Goal: Information Seeking & Learning: Learn about a topic

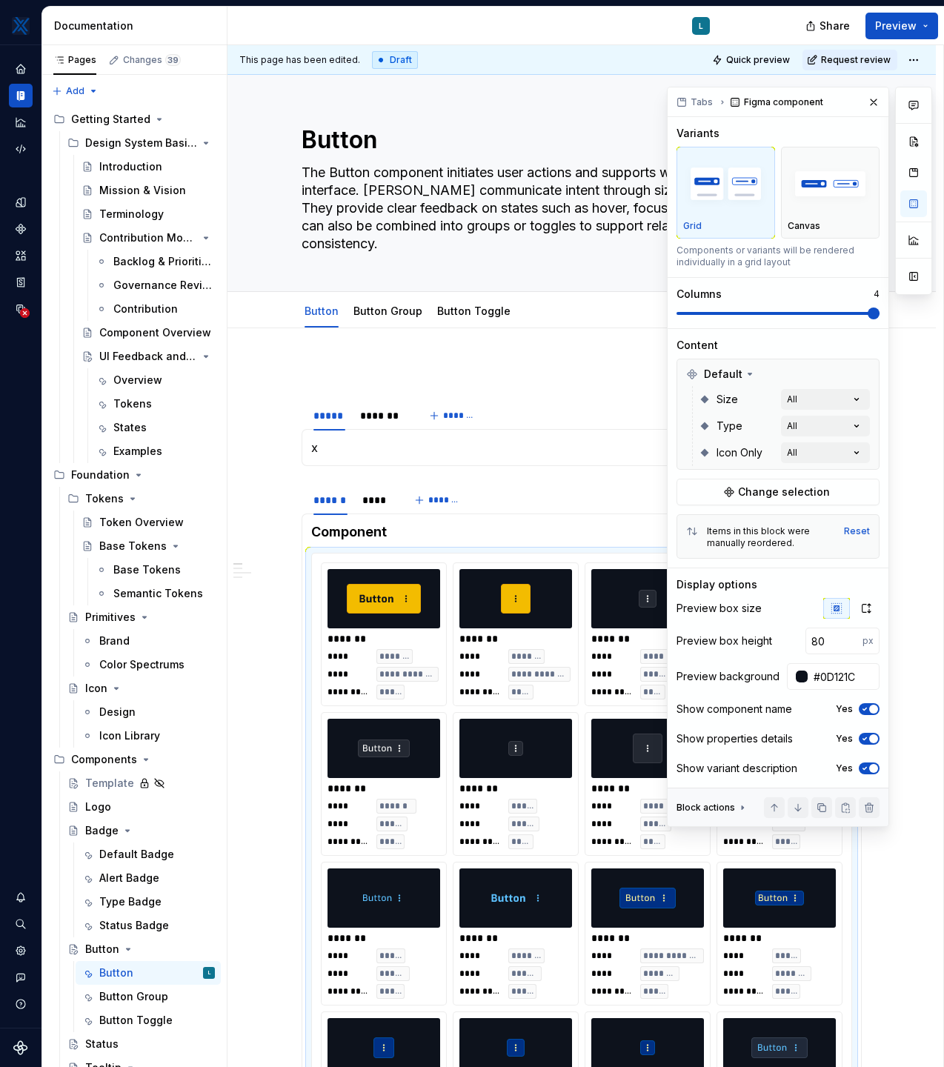
scroll to position [130, 0]
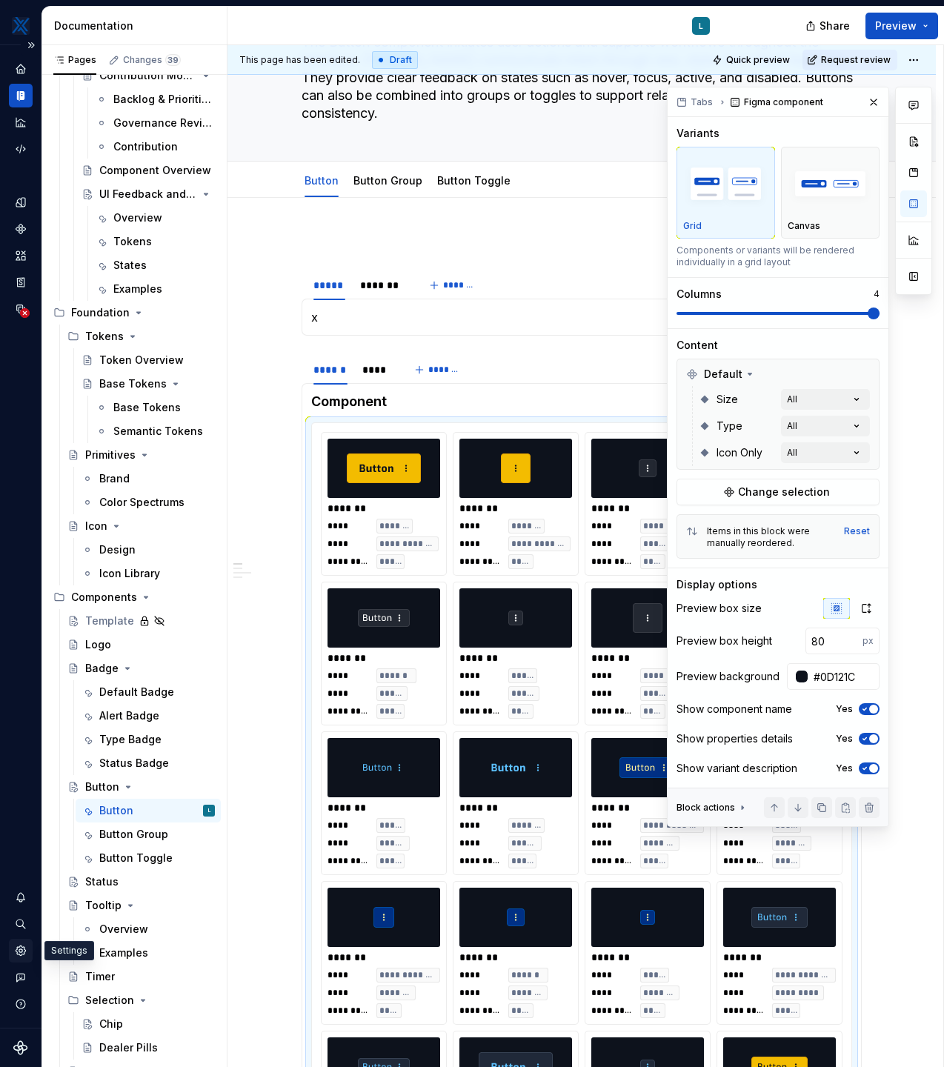
click at [25, 953] on icon "Settings" at bounding box center [20, 950] width 13 height 13
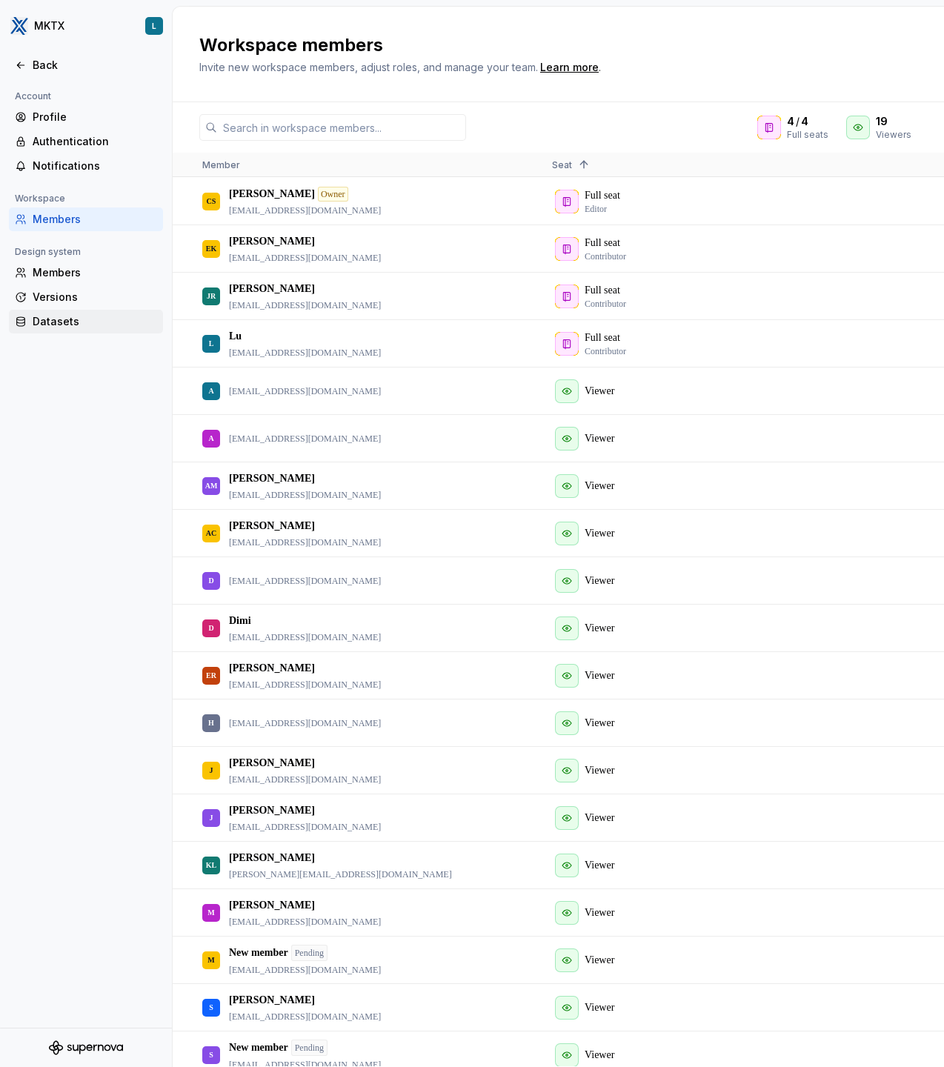
click at [67, 323] on div "Datasets" at bounding box center [95, 321] width 124 height 15
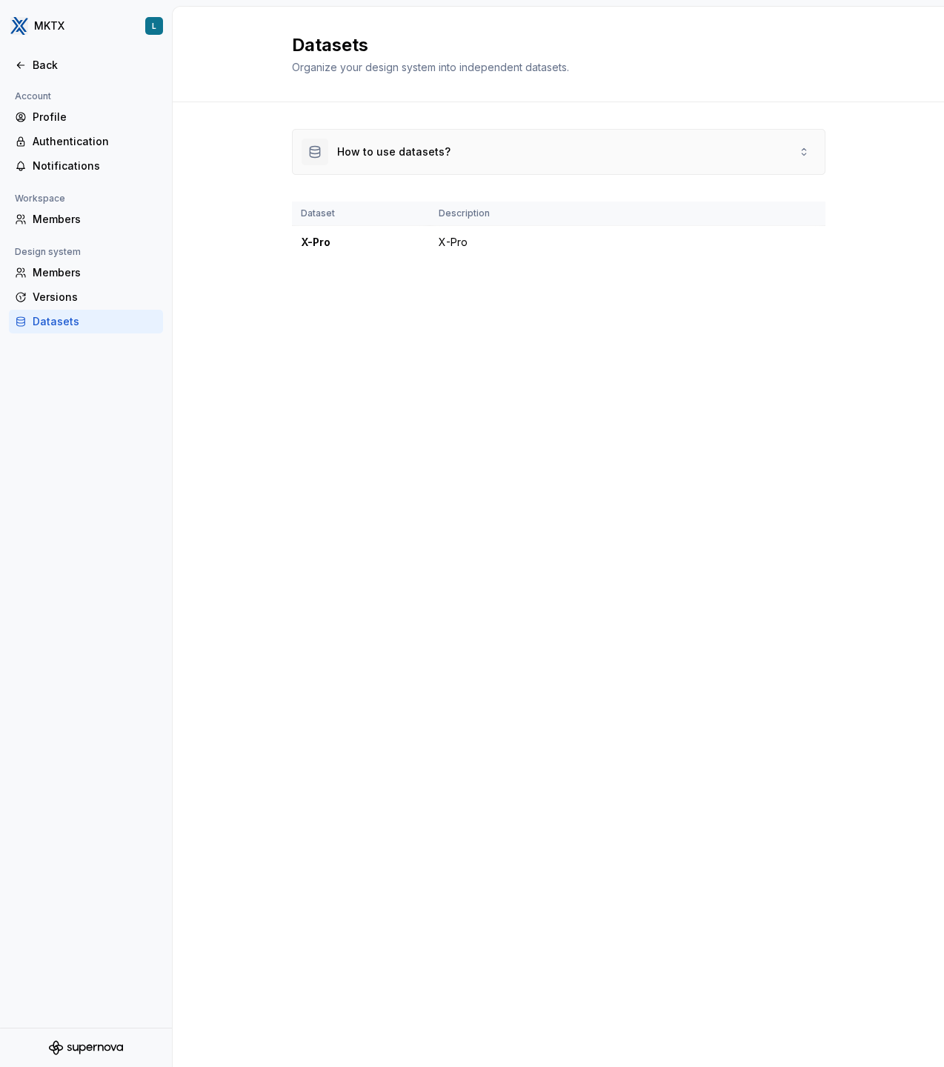
click at [421, 151] on div "How to use datasets?" at bounding box center [393, 151] width 113 height 15
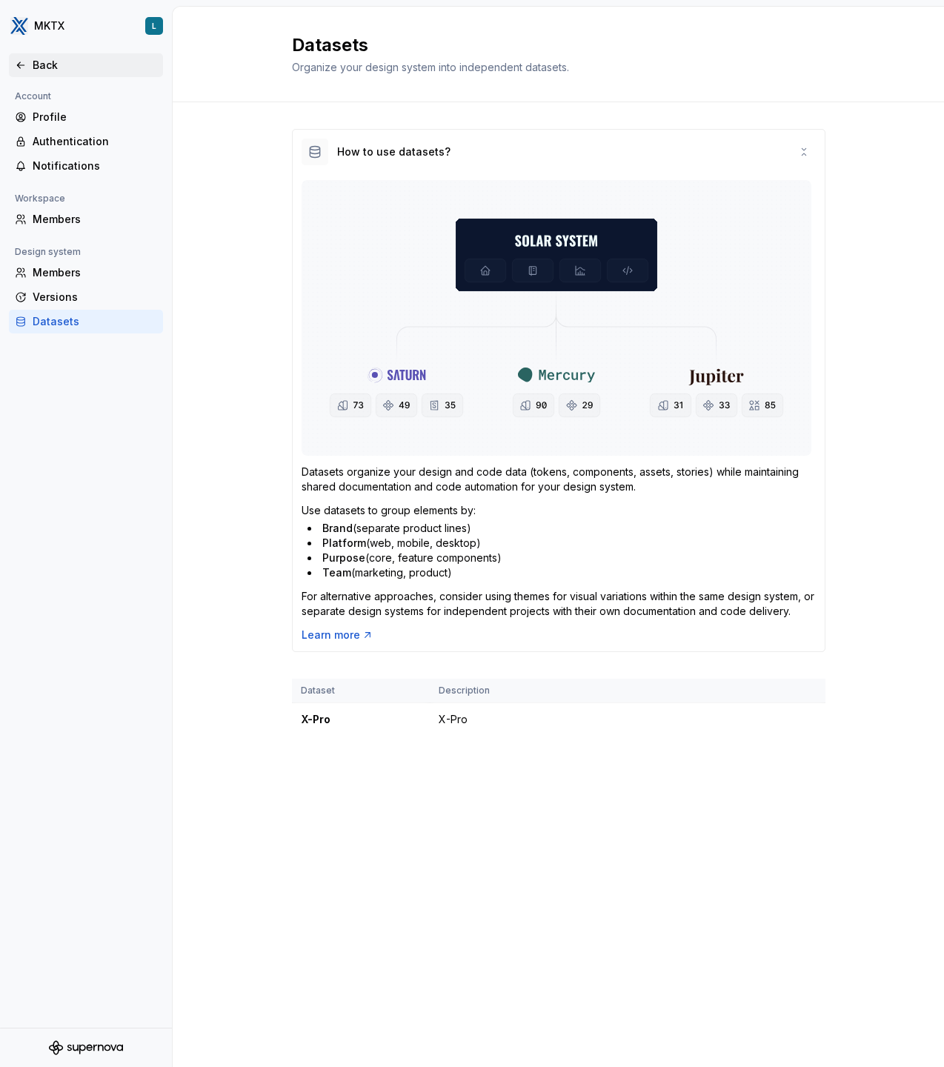
click at [44, 70] on div "Back" at bounding box center [95, 65] width 124 height 15
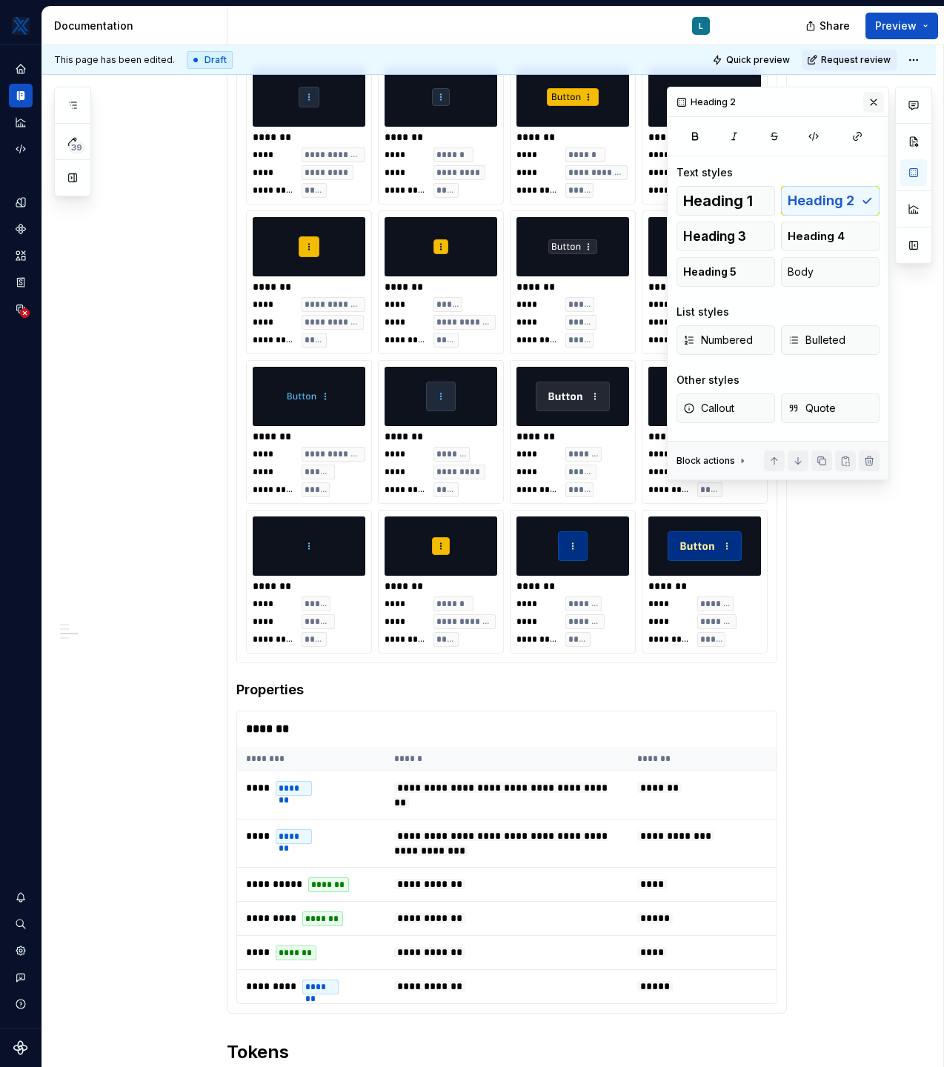
click at [878, 102] on button "button" at bounding box center [873, 102] width 21 height 21
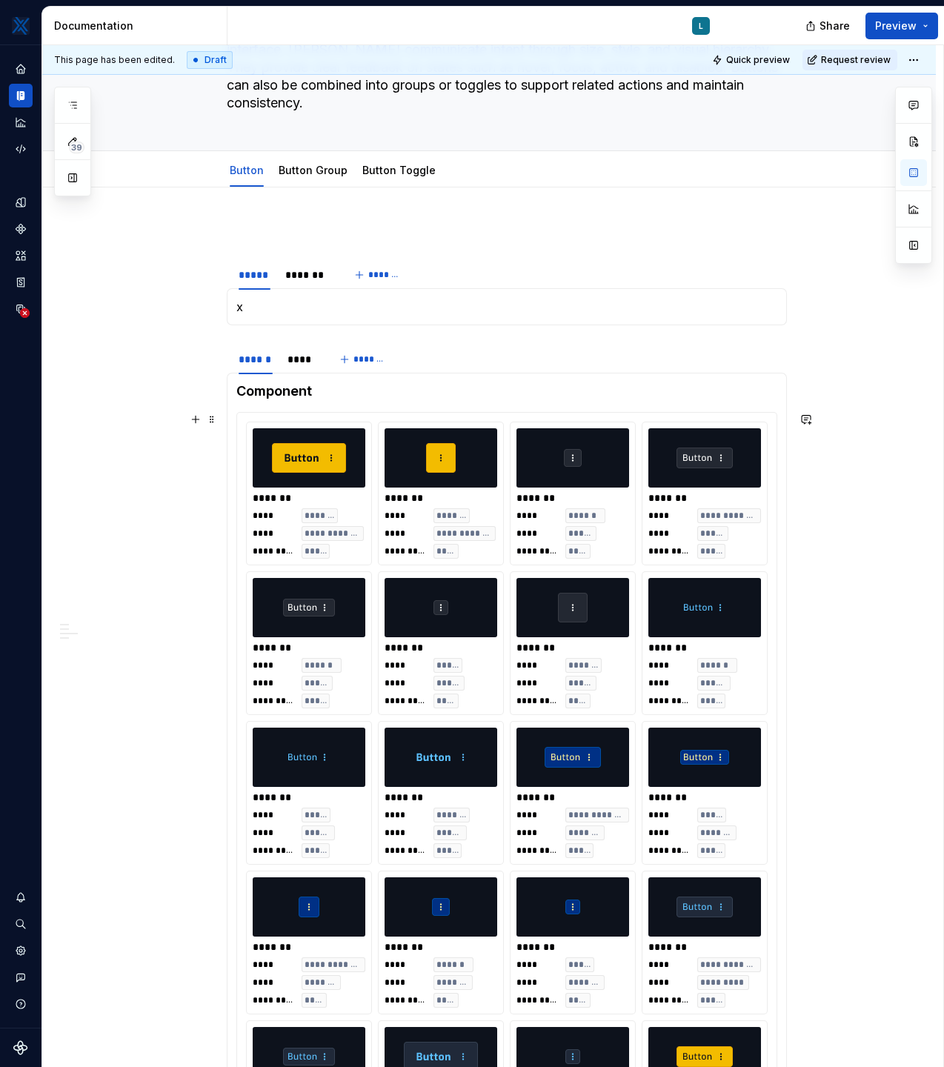
scroll to position [127, 0]
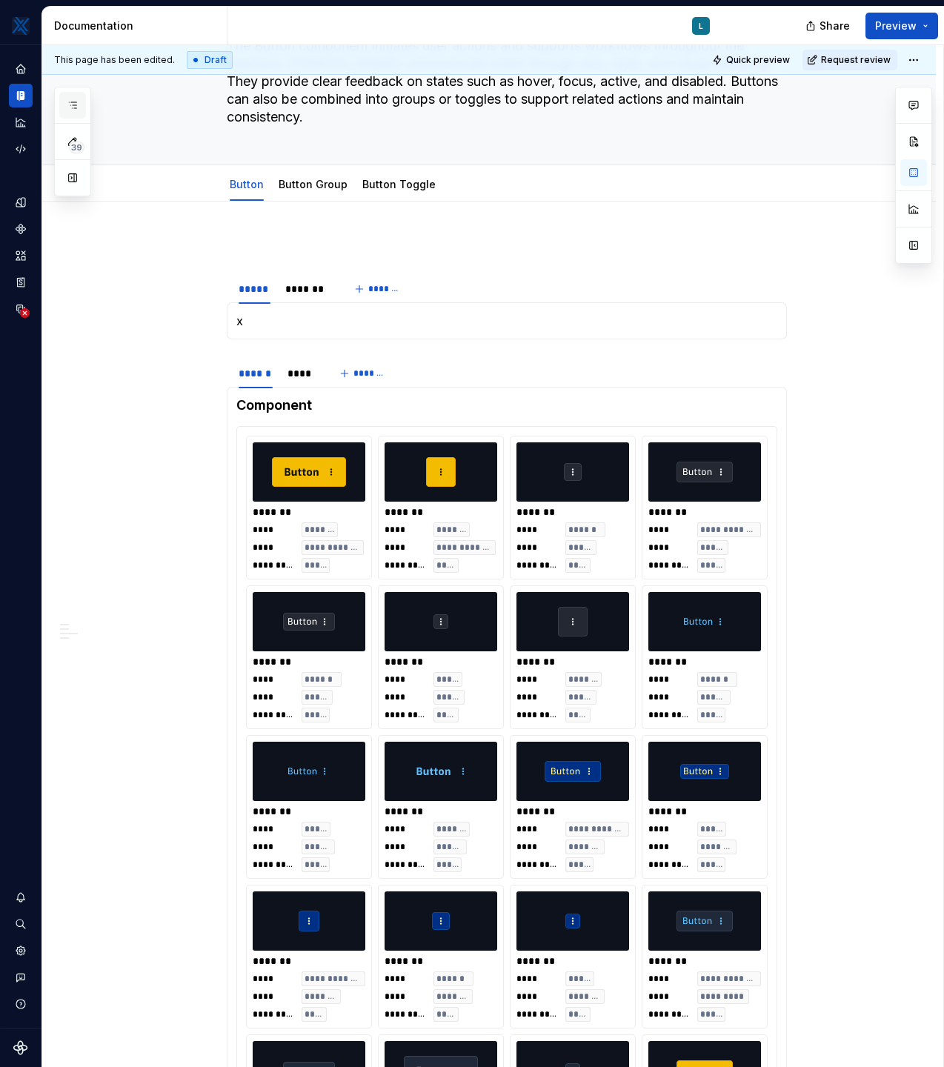
click at [68, 109] on icon "button" at bounding box center [73, 105] width 12 height 12
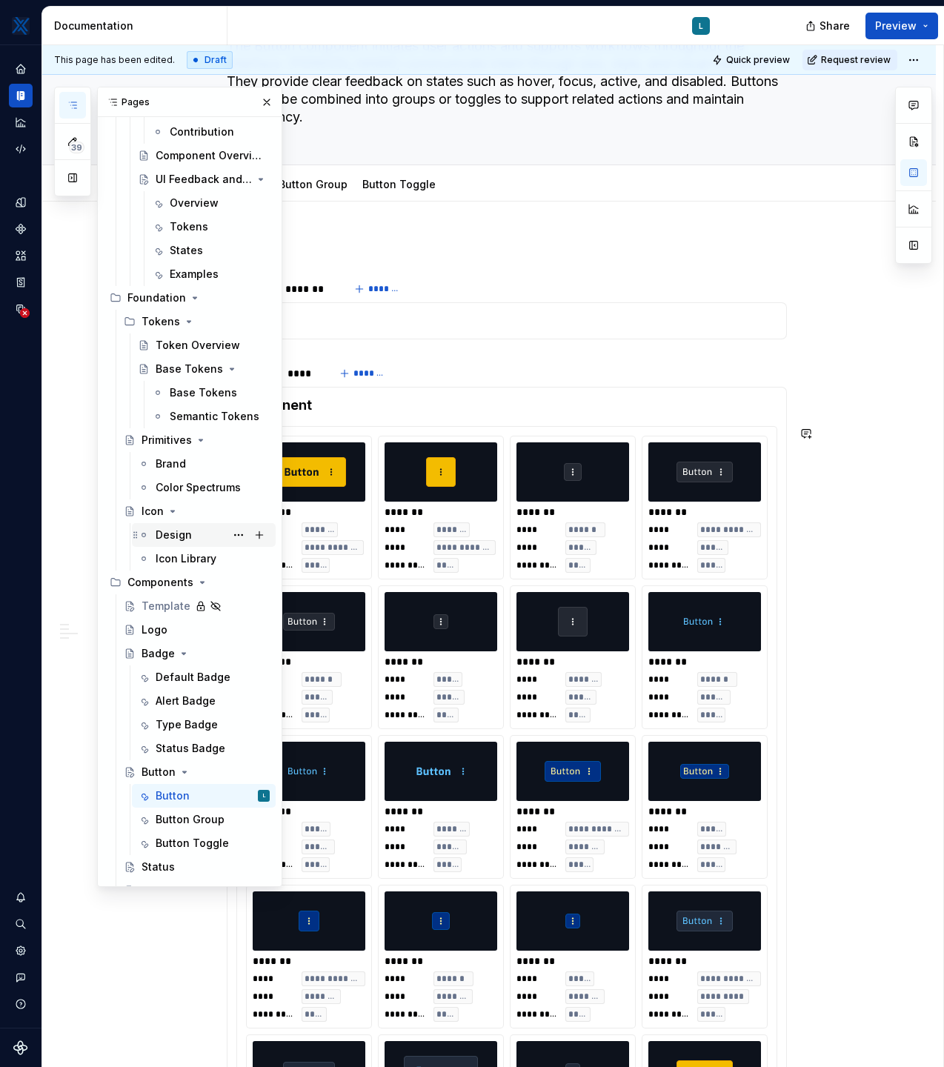
scroll to position [235, 0]
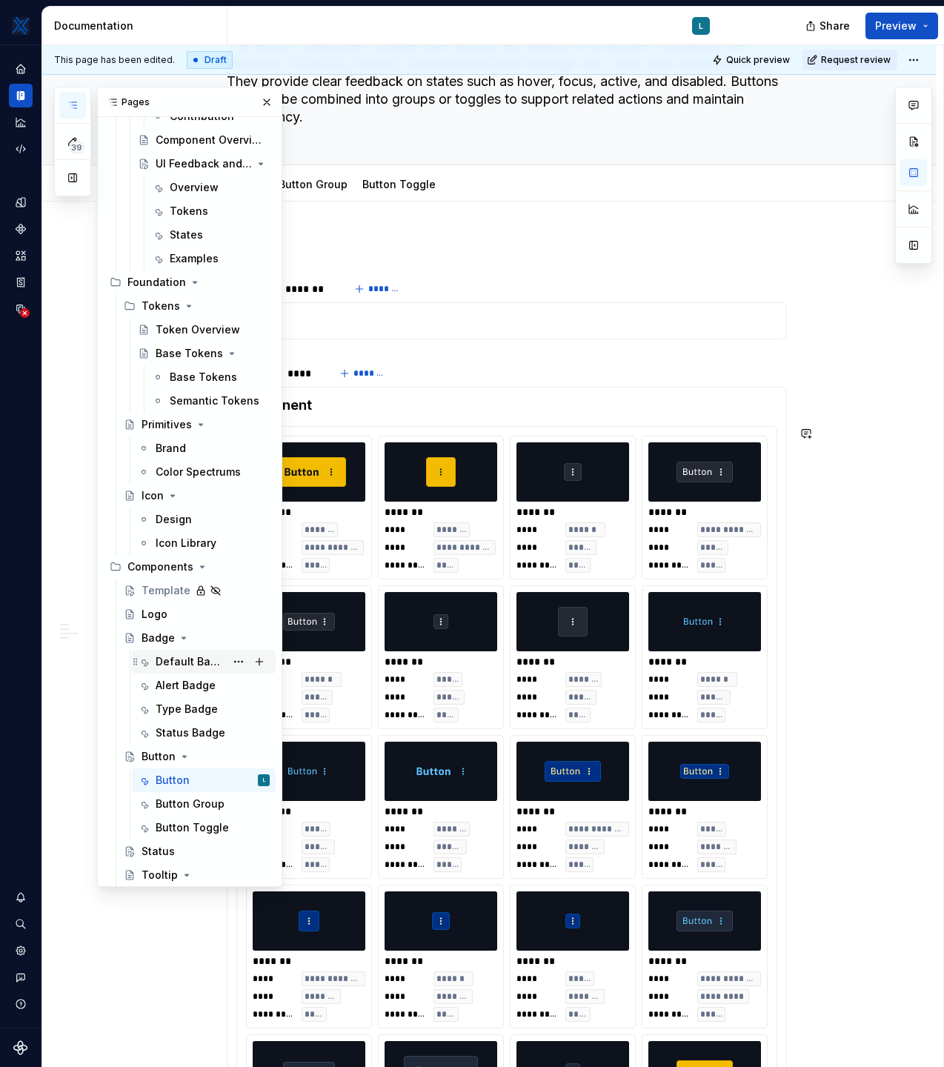
click at [164, 661] on div "Default Badge" at bounding box center [191, 661] width 70 height 15
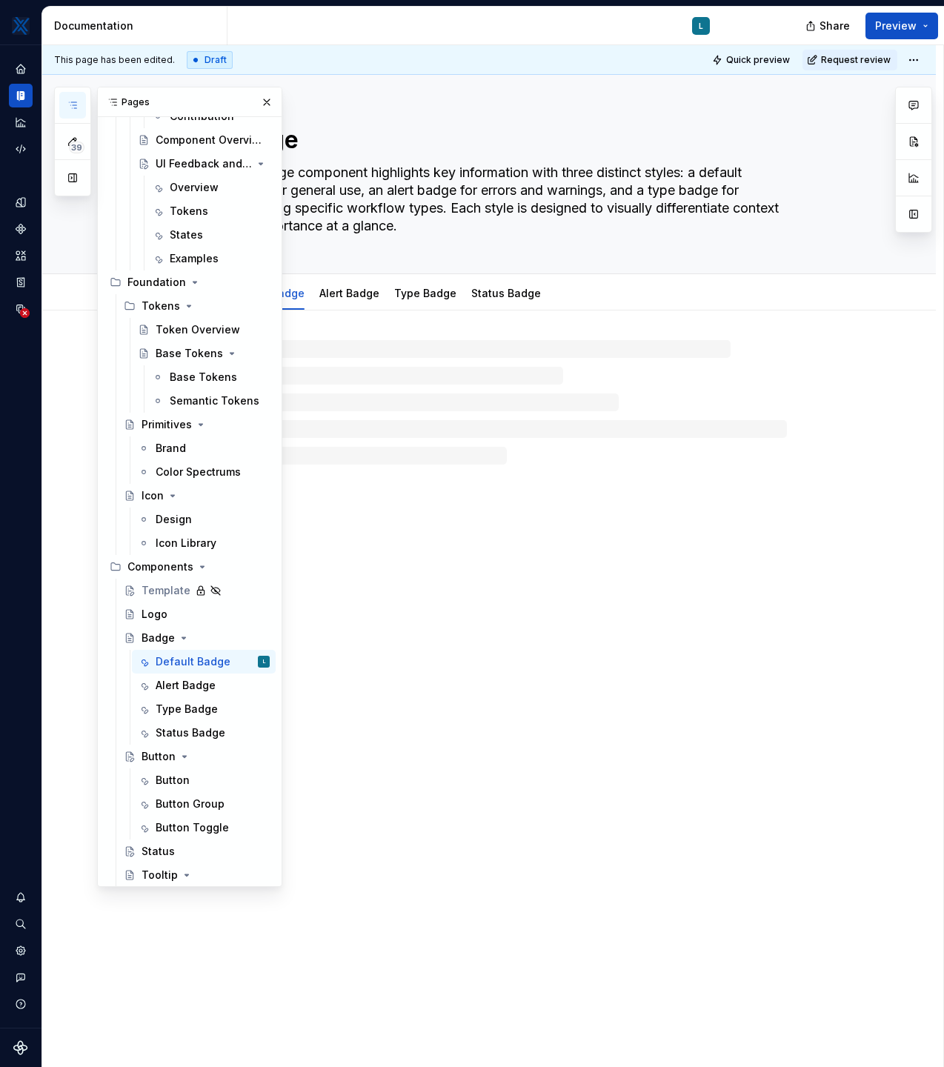
click at [874, 371] on div at bounding box center [489, 387] width 894 height 154
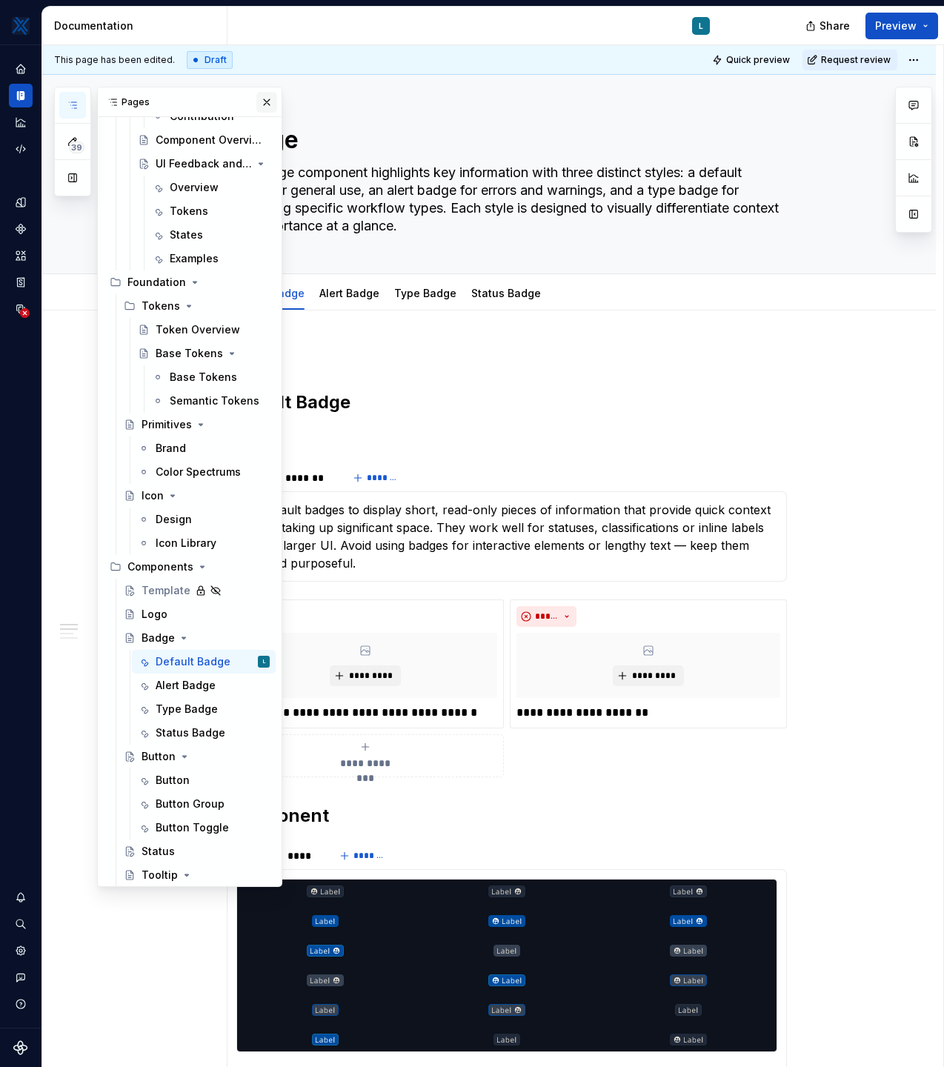
click at [267, 104] on button "button" at bounding box center [266, 102] width 21 height 21
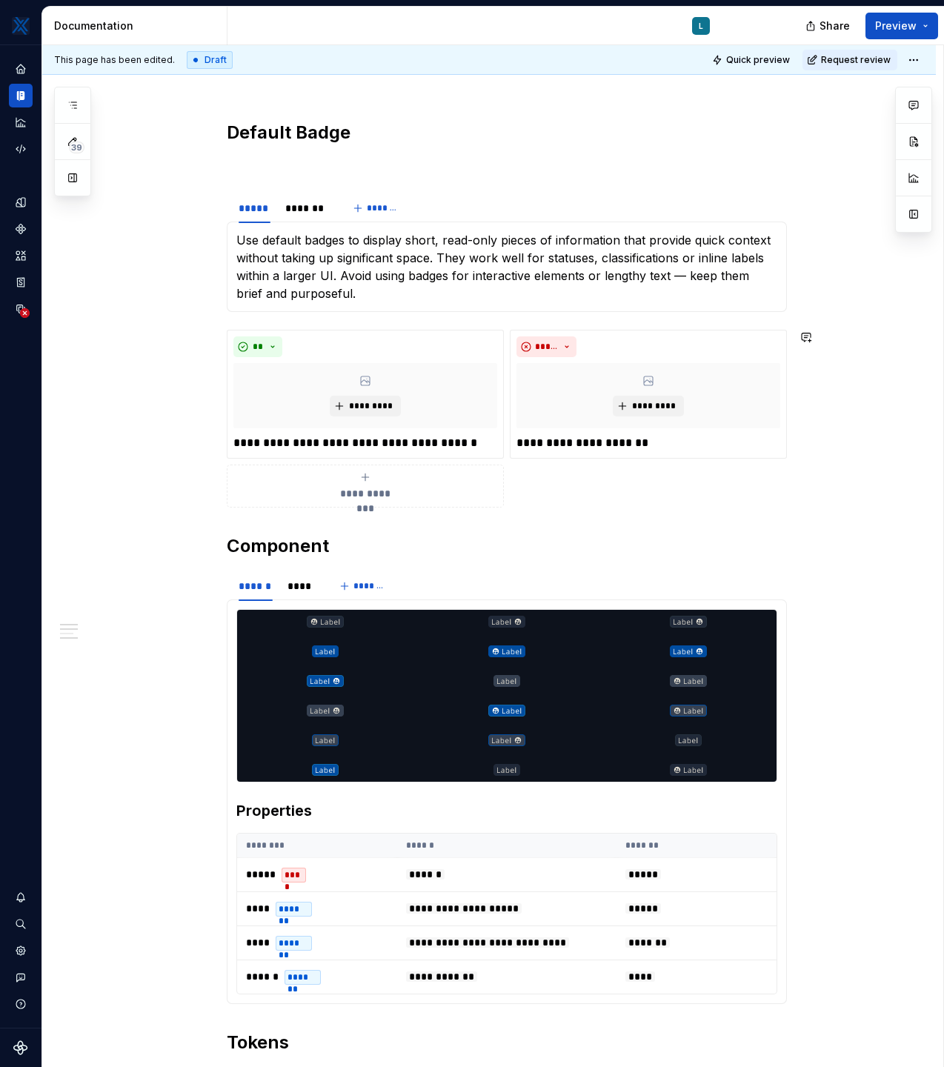
scroll to position [358, 0]
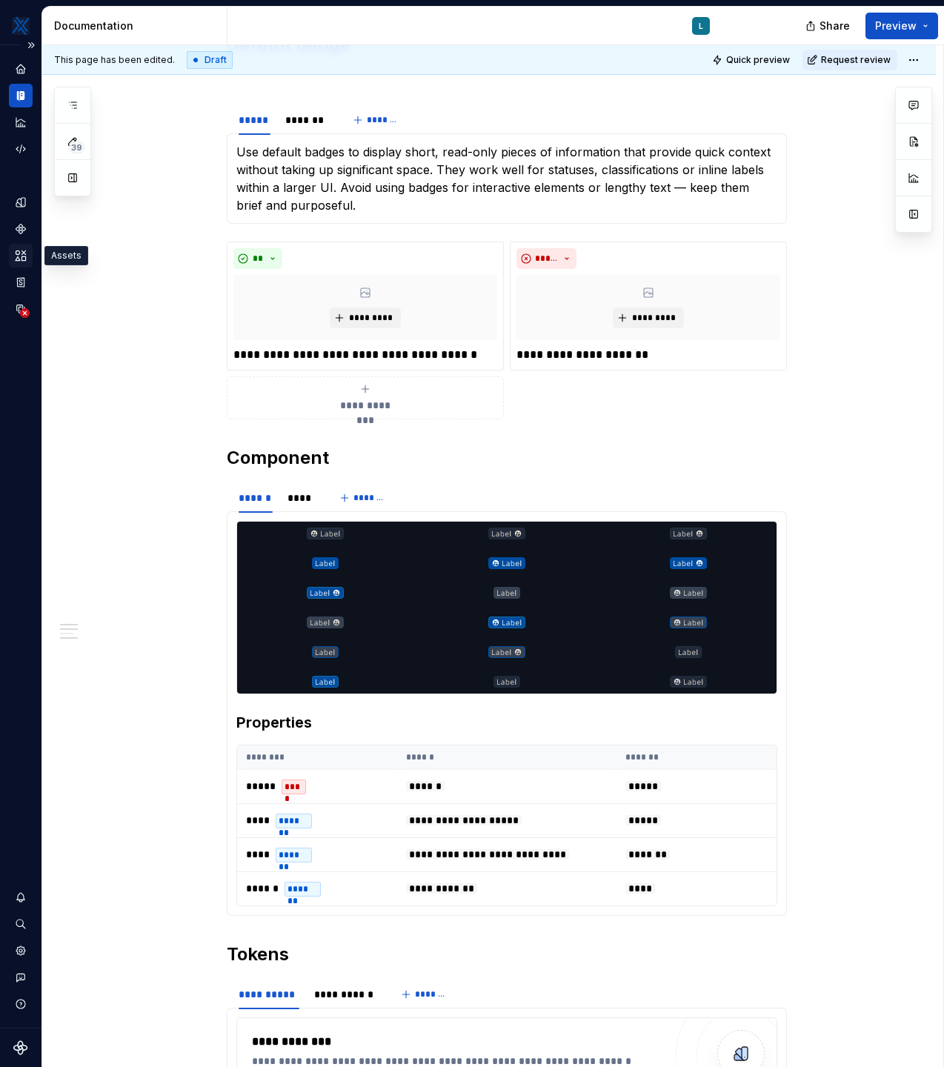
click at [23, 254] on icon "Assets" at bounding box center [20, 255] width 13 height 13
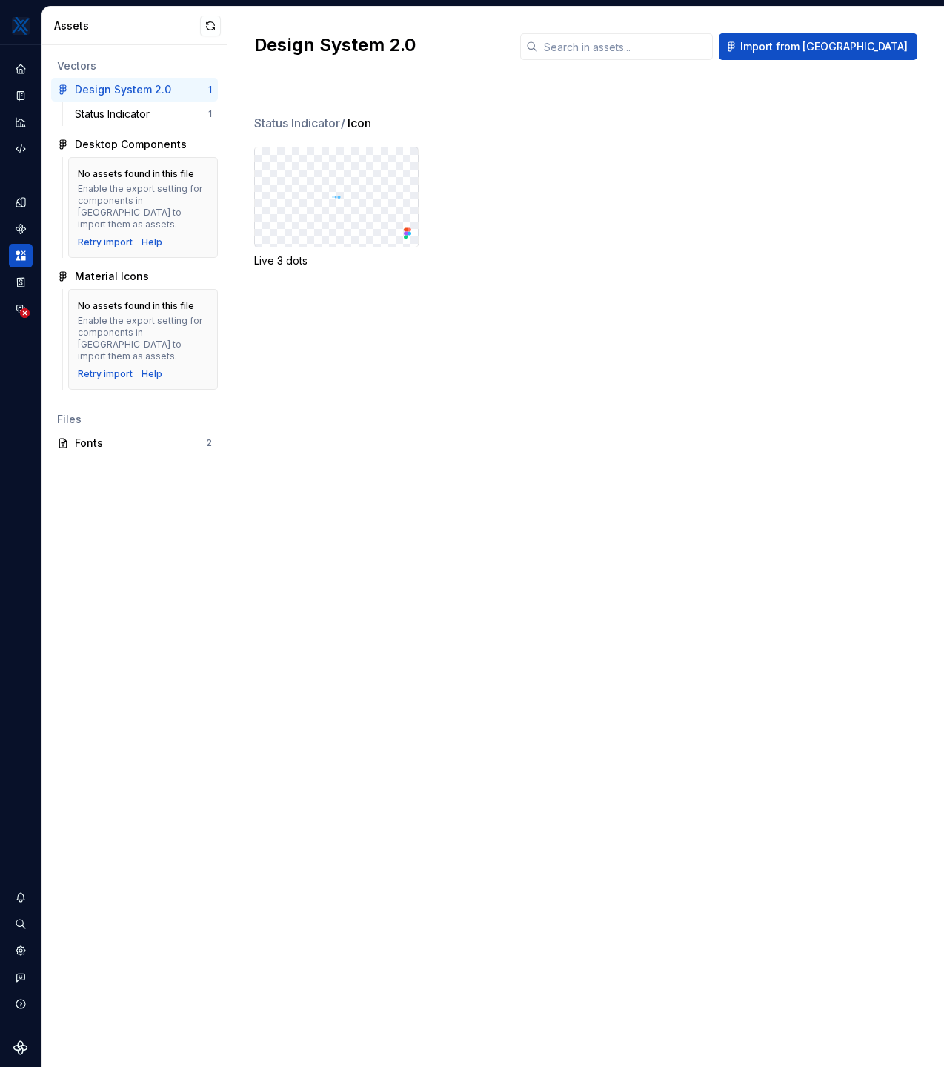
click at [370, 617] on div "Status Indicator / Icon Live 3 dots" at bounding box center [599, 576] width 690 height 979
click at [20, 89] on icon "Documentation" at bounding box center [20, 95] width 13 height 13
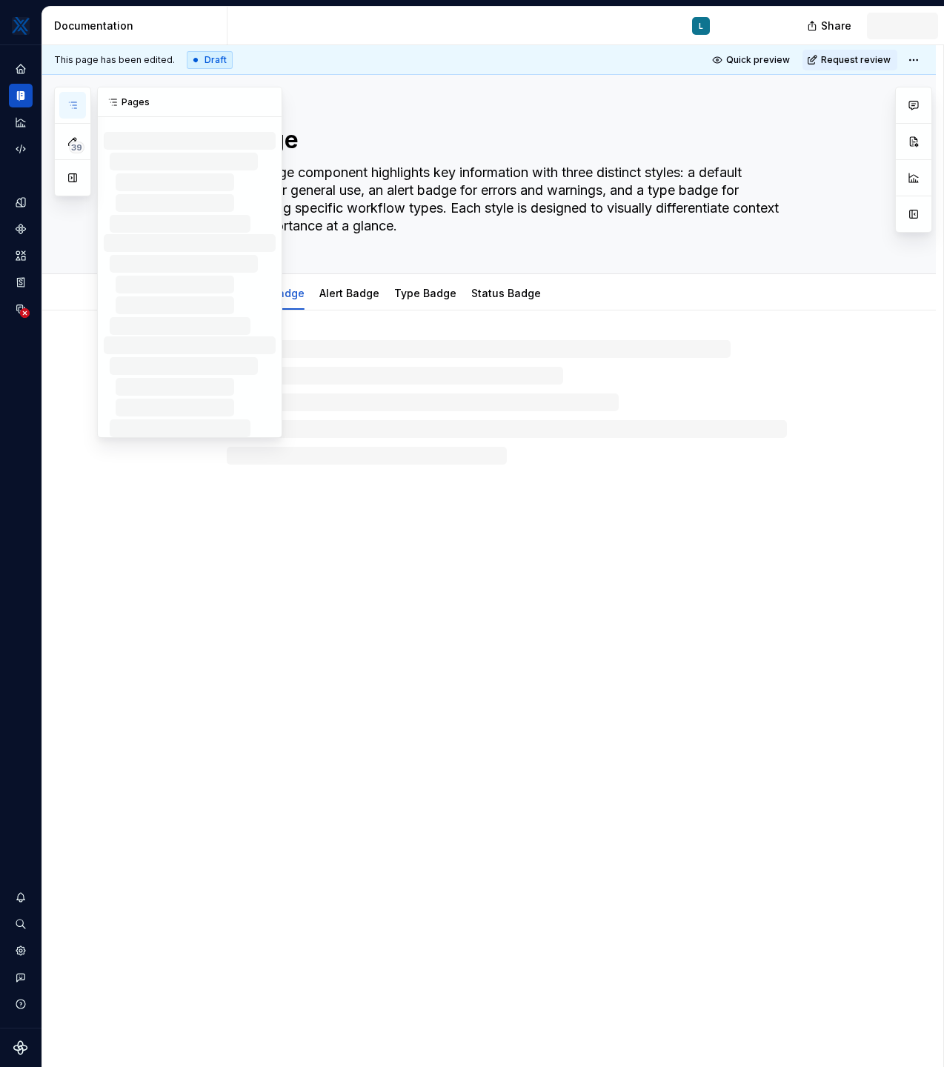
click at [68, 102] on icon "button" at bounding box center [73, 105] width 12 height 12
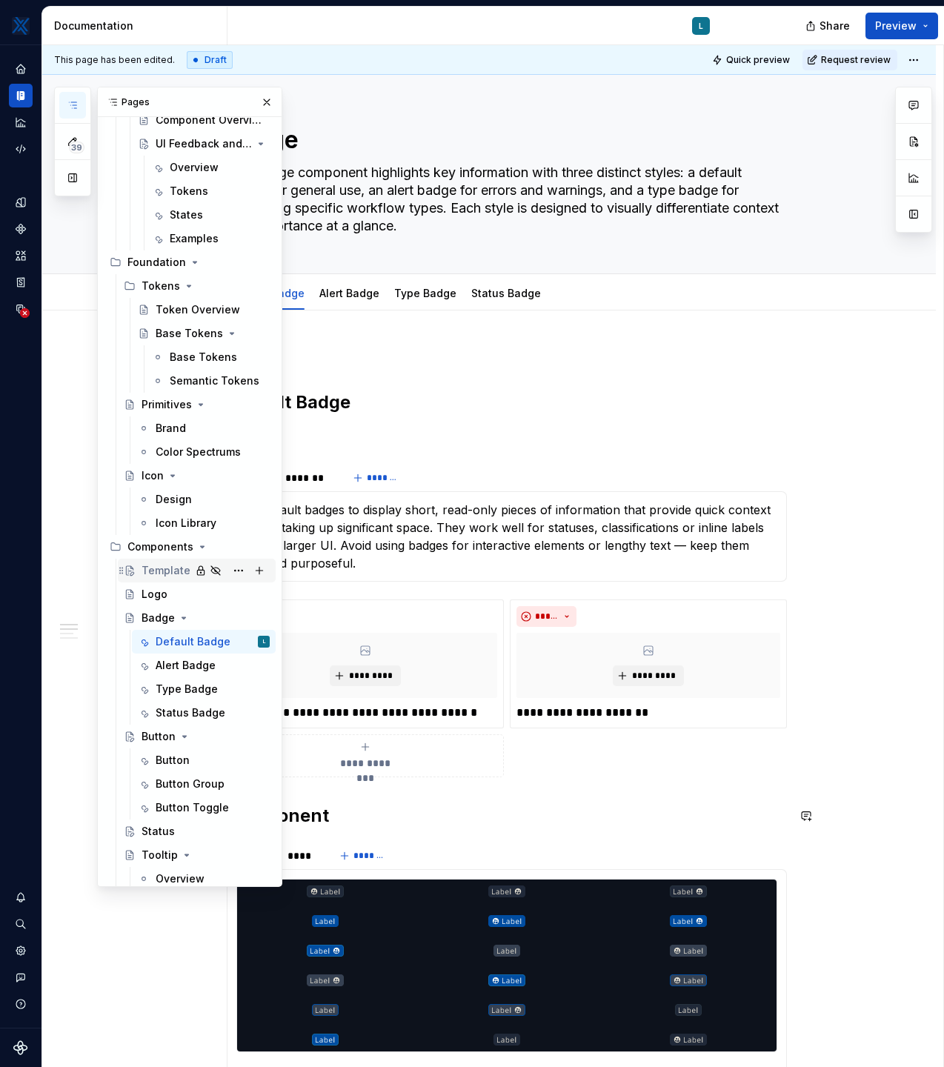
scroll to position [261, 0]
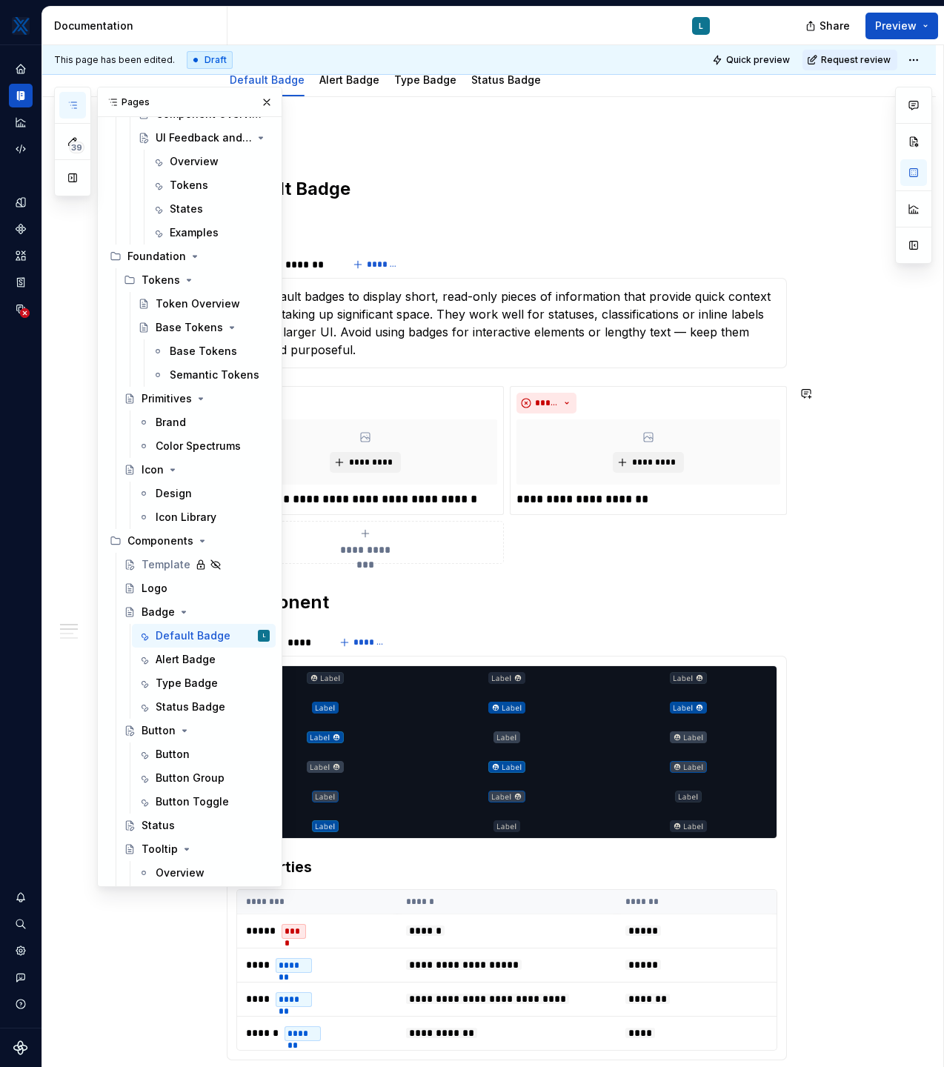
scroll to position [216, 0]
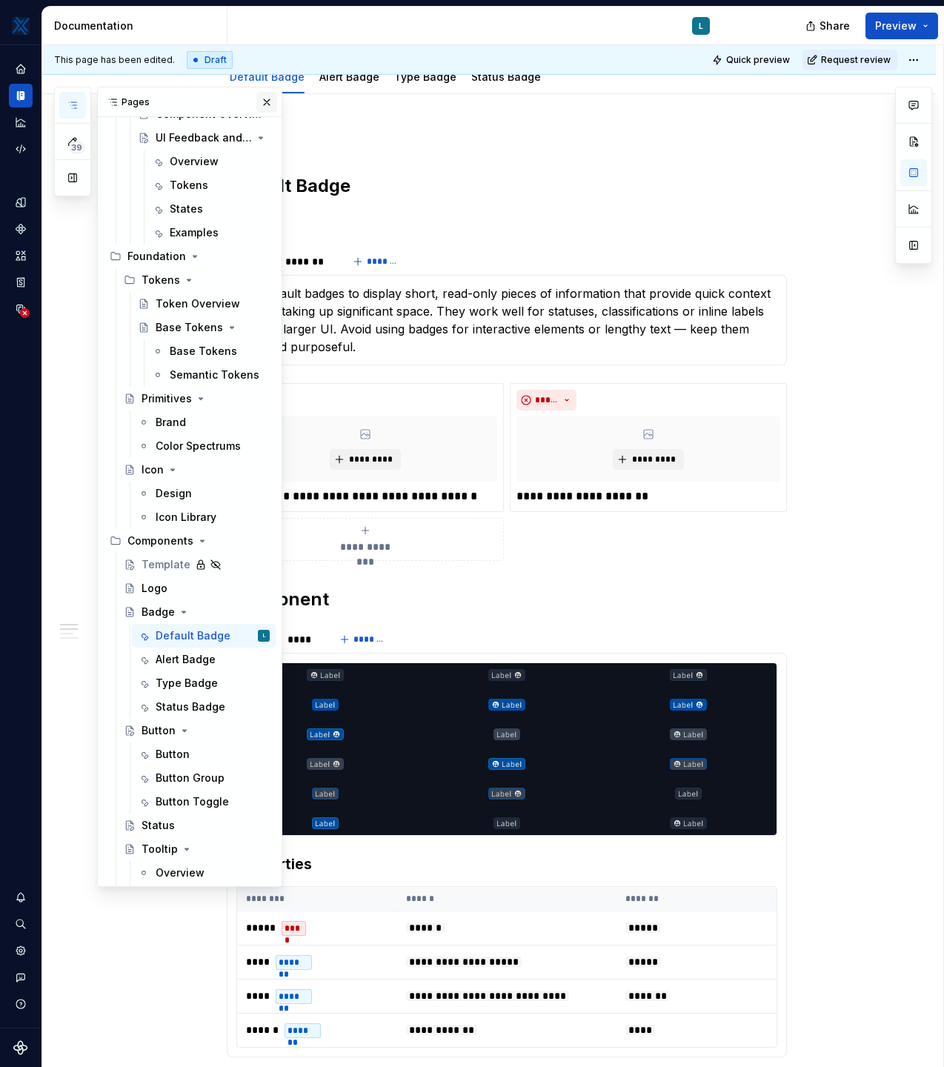
click at [268, 104] on button "button" at bounding box center [266, 102] width 21 height 21
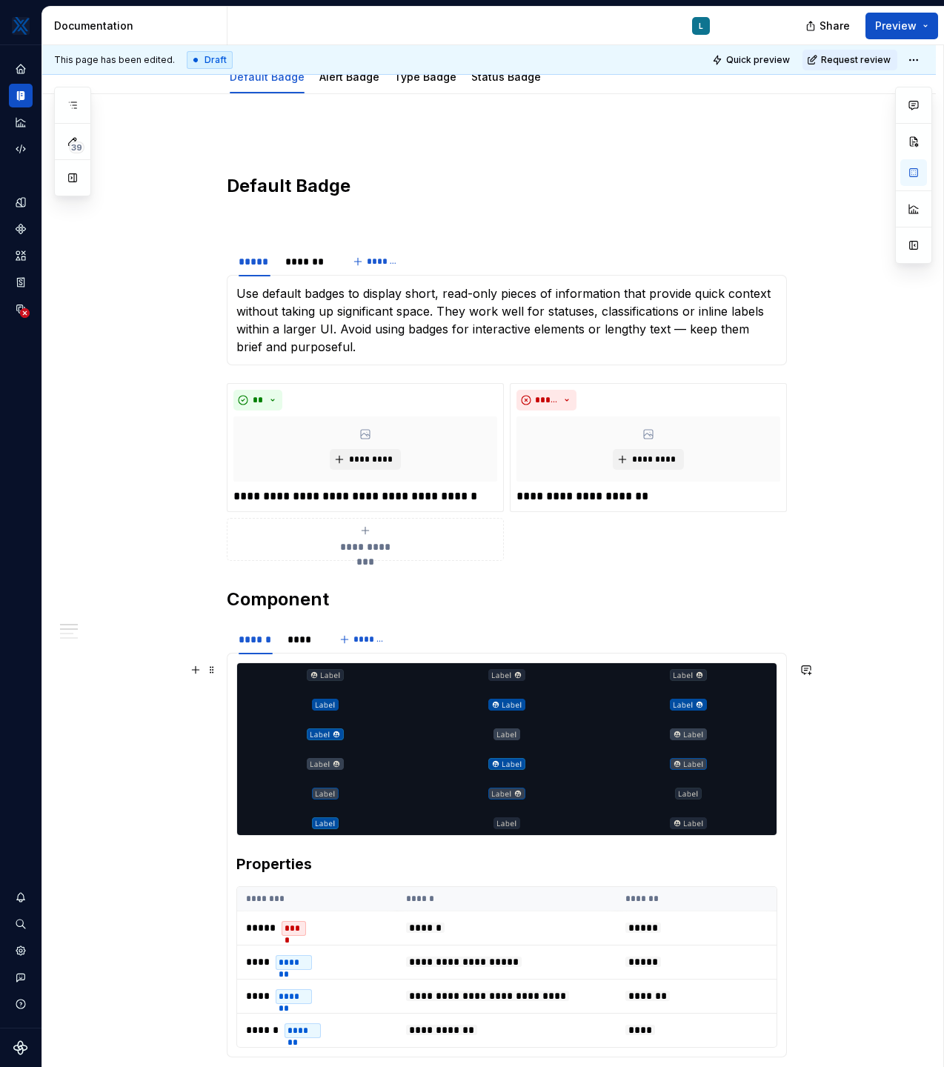
type textarea "*"
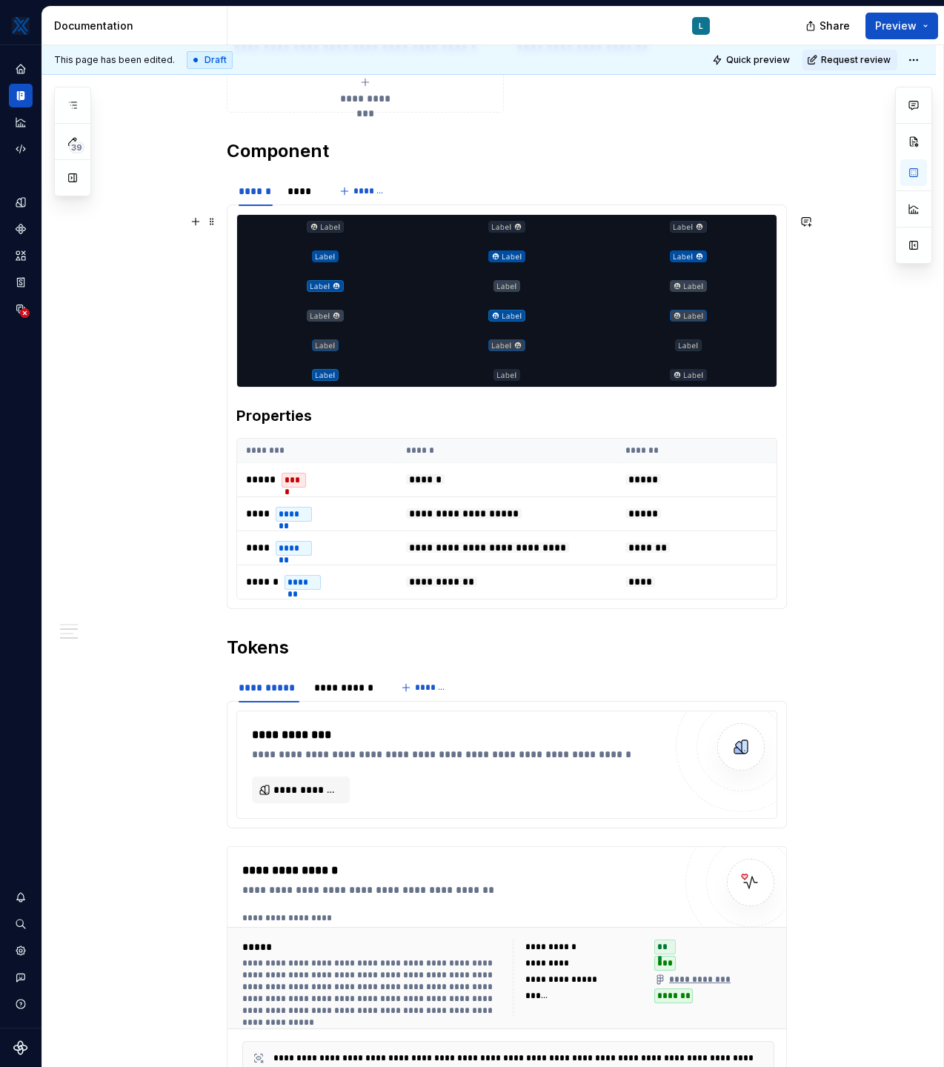
scroll to position [631, 0]
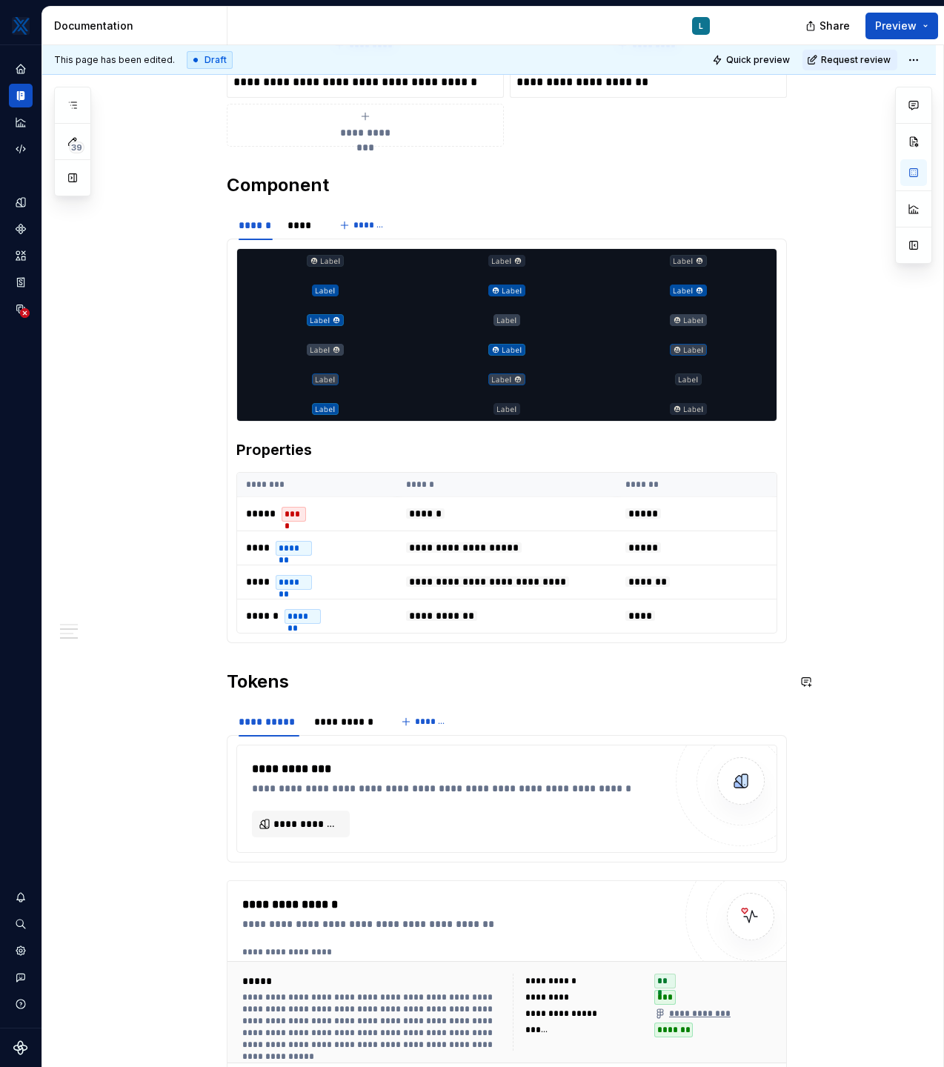
click at [275, 653] on div "**********" at bounding box center [507, 425] width 560 height 1420
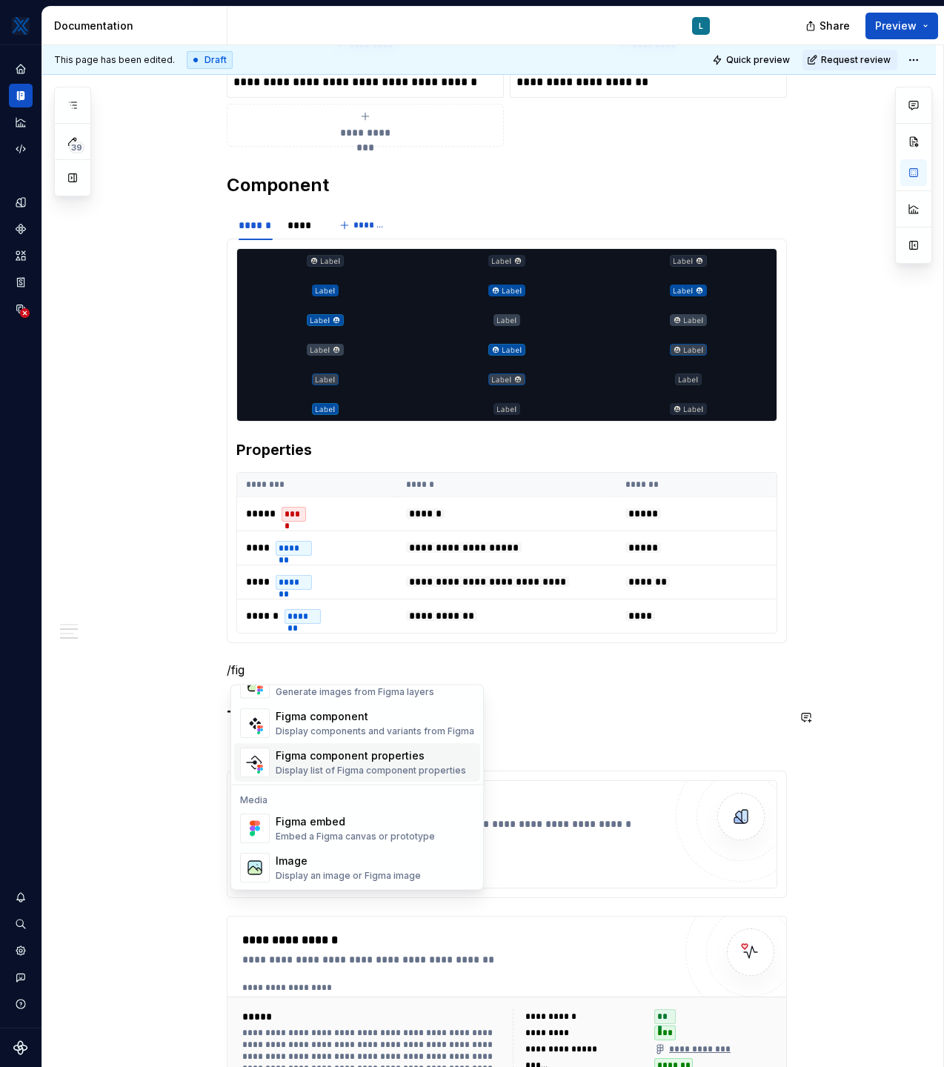
scroll to position [0, 0]
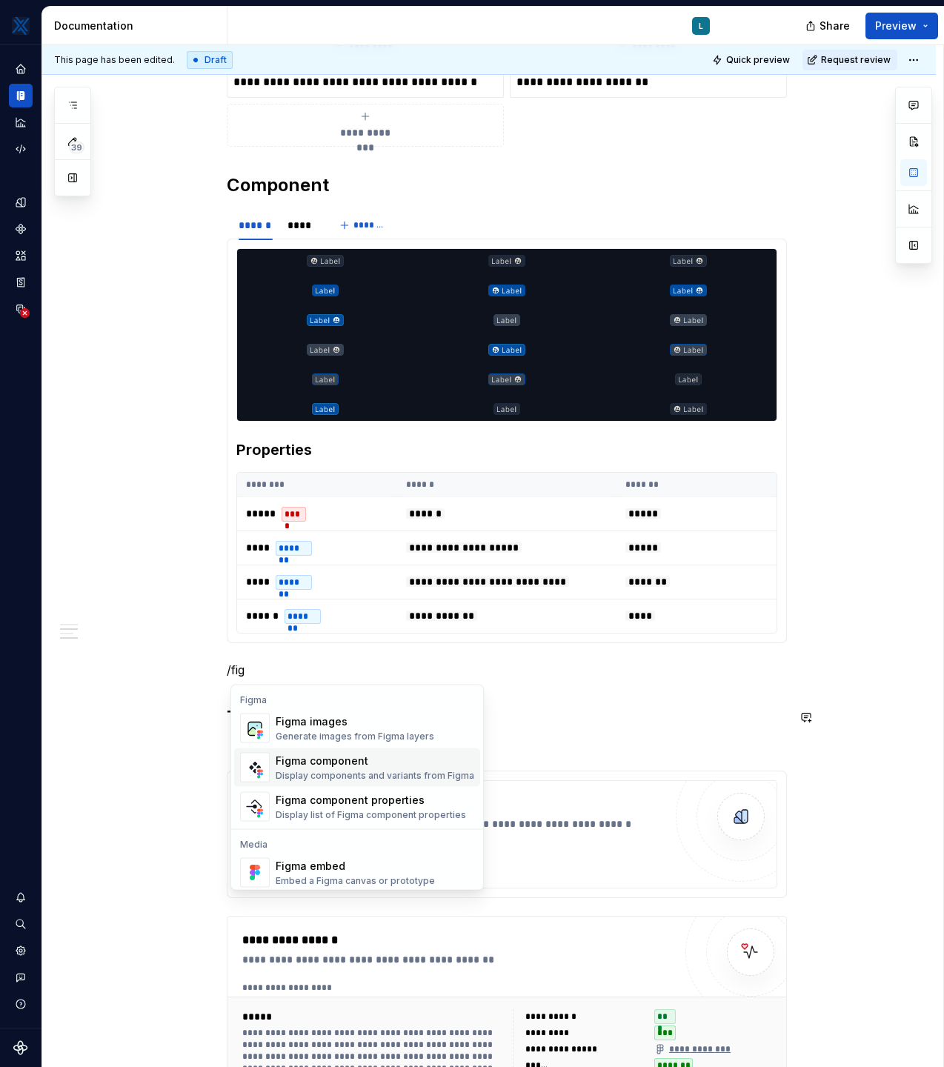
click at [348, 765] on div "Figma component" at bounding box center [375, 761] width 199 height 15
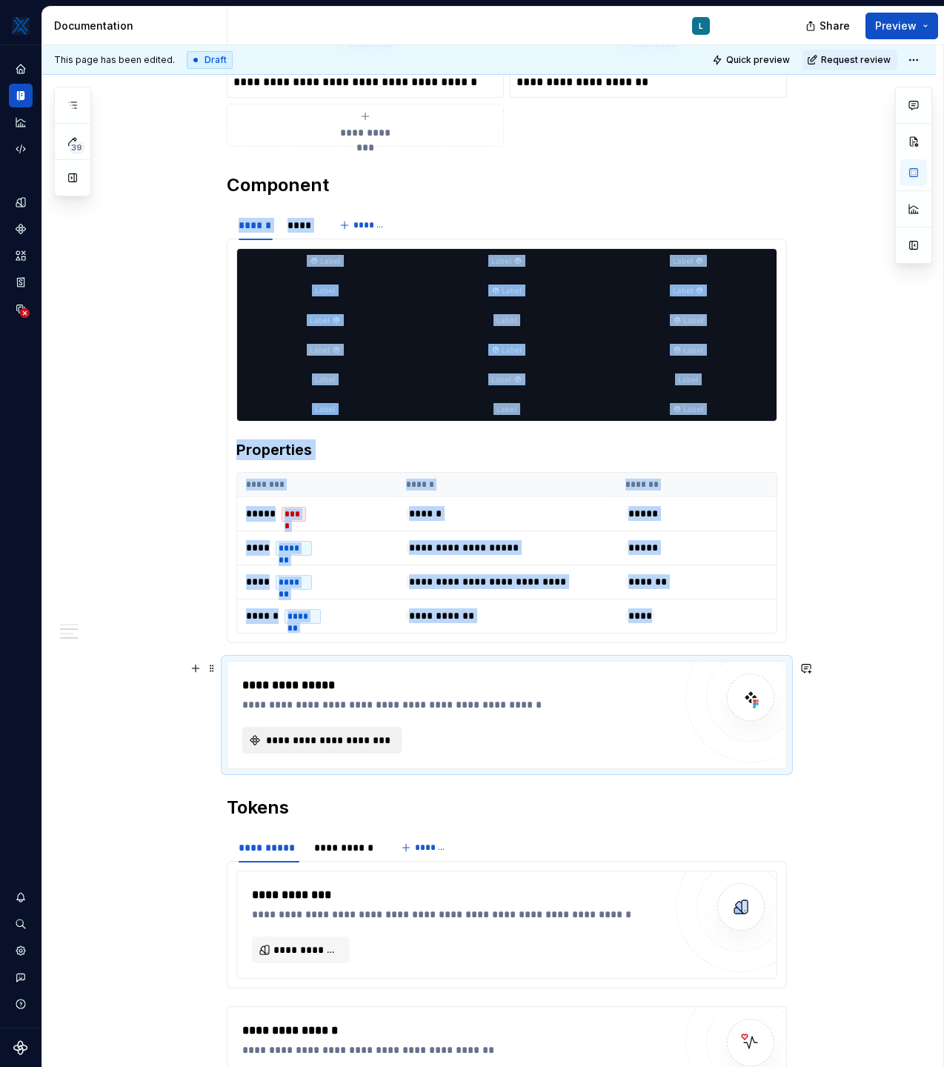
click at [356, 738] on span "**********" at bounding box center [328, 740] width 128 height 15
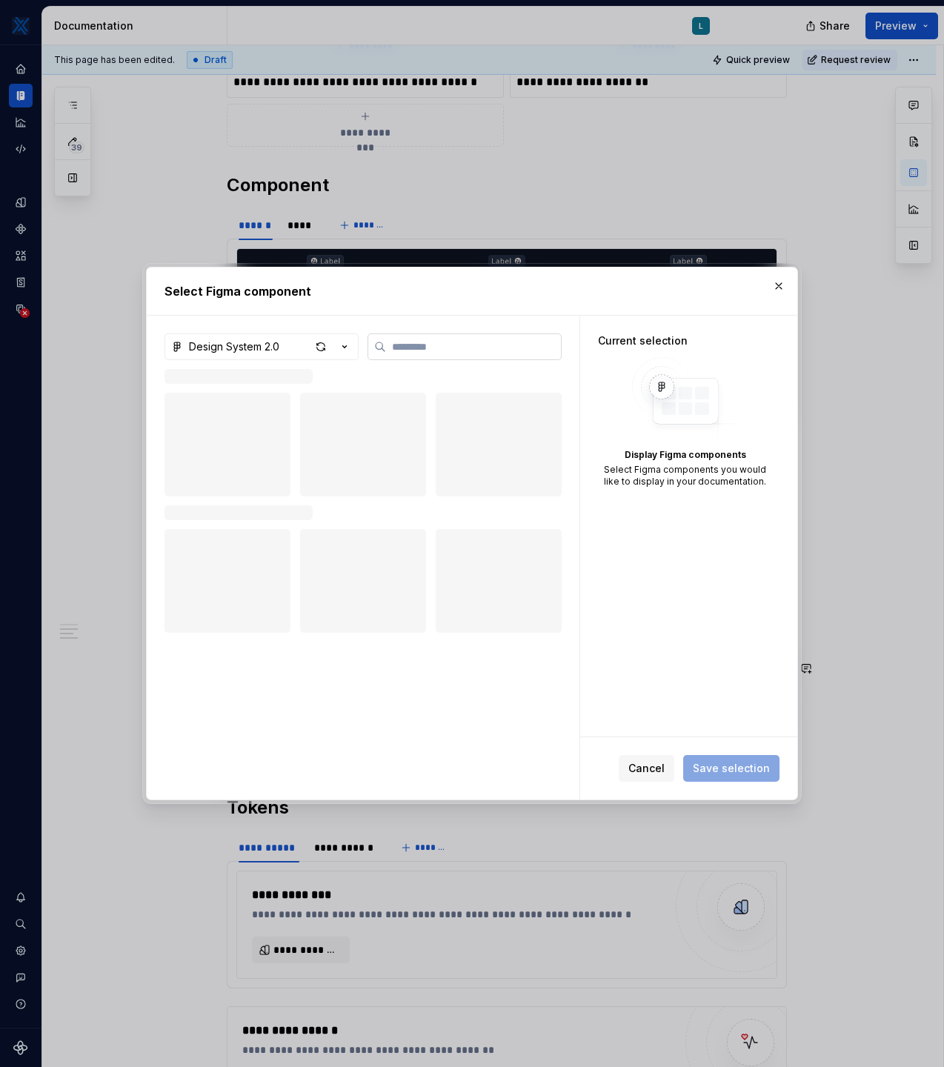
type textarea "*"
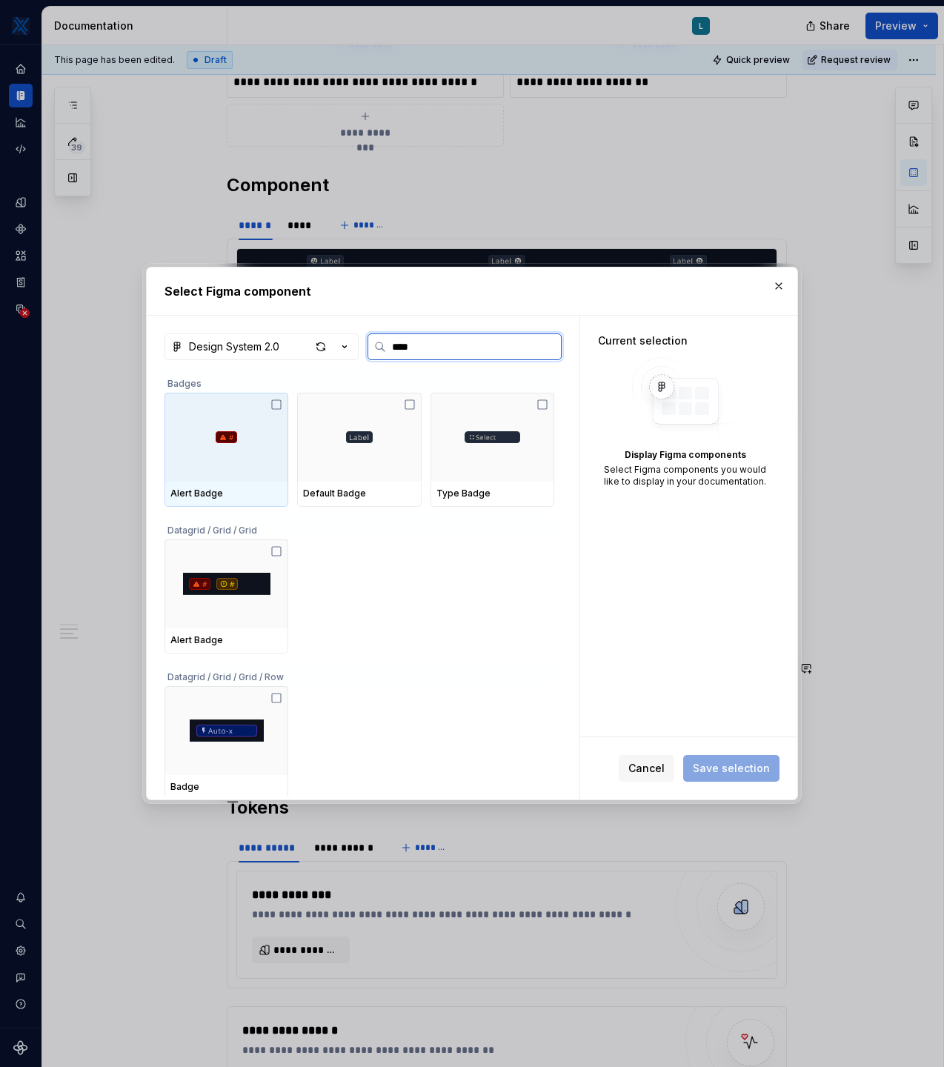
type input "*****"
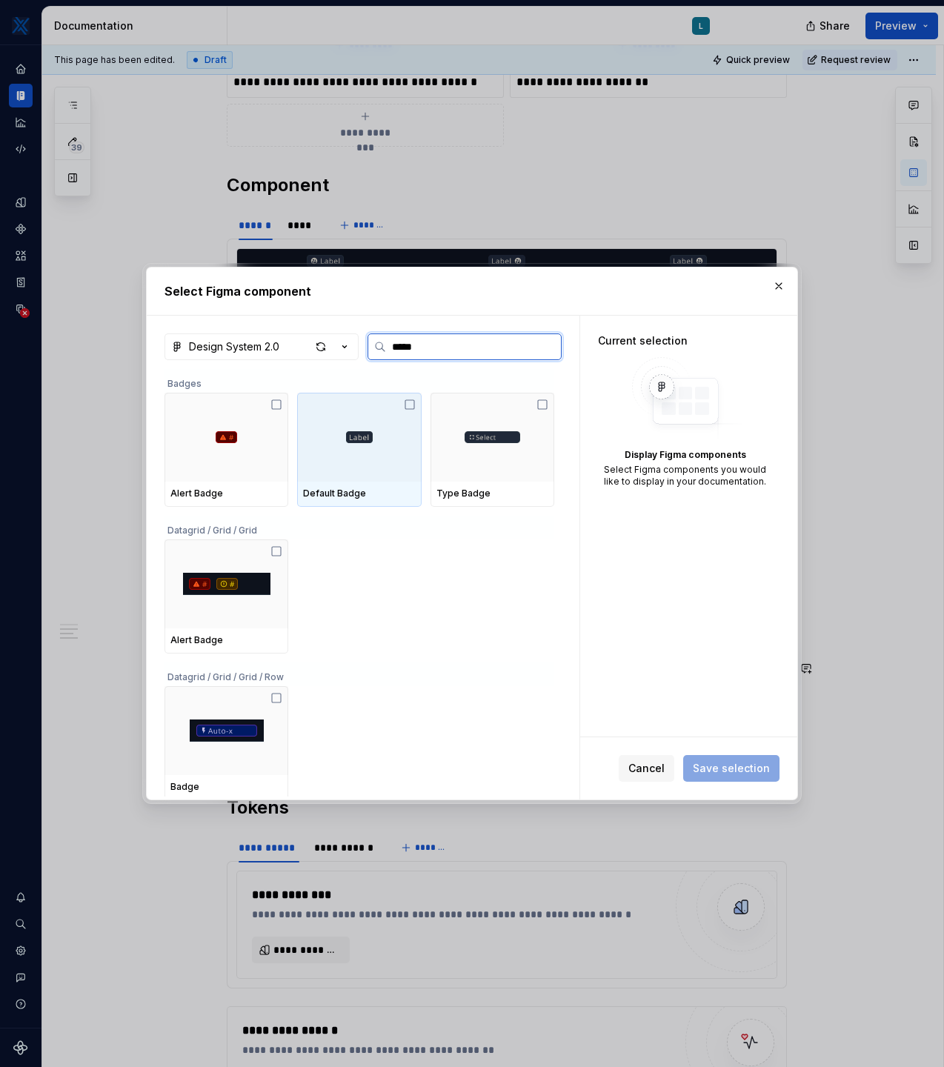
click at [381, 466] on div at bounding box center [359, 437] width 124 height 89
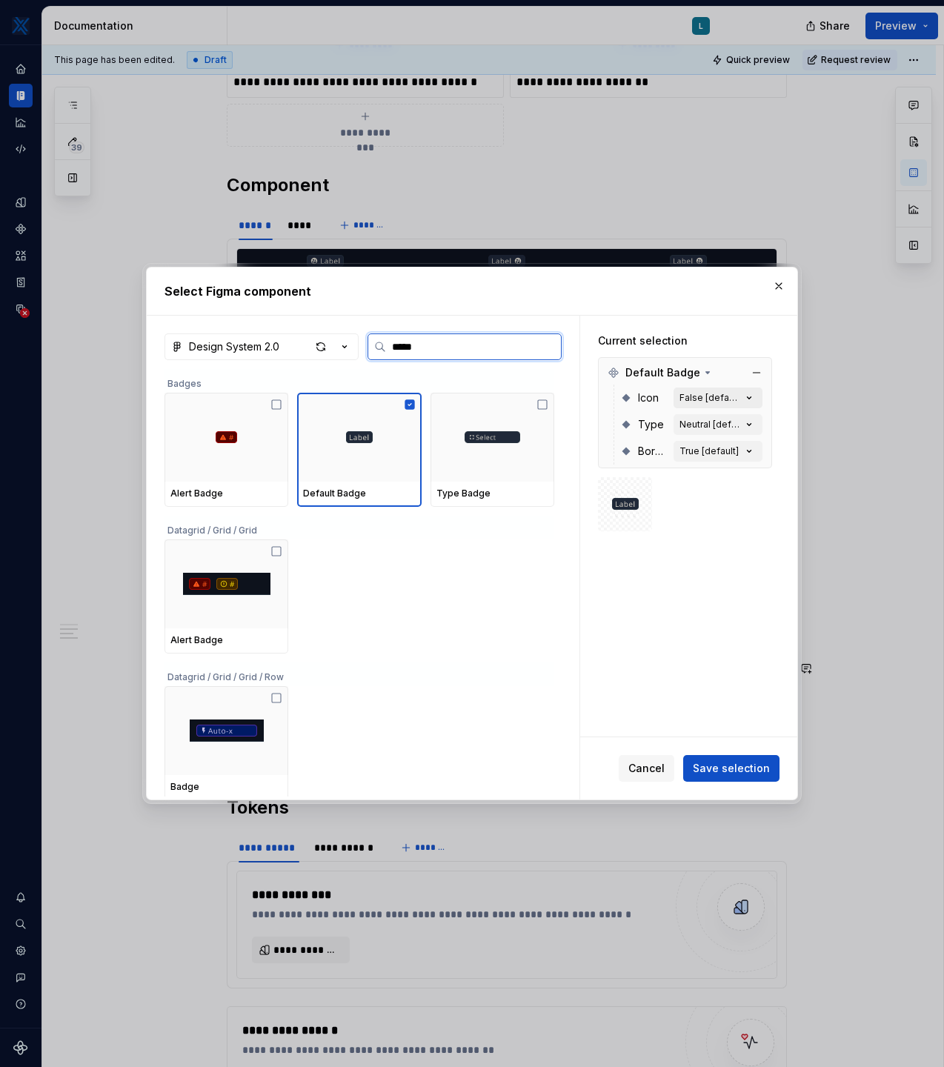
click at [762, 396] on button "False [default]" at bounding box center [717, 397] width 89 height 21
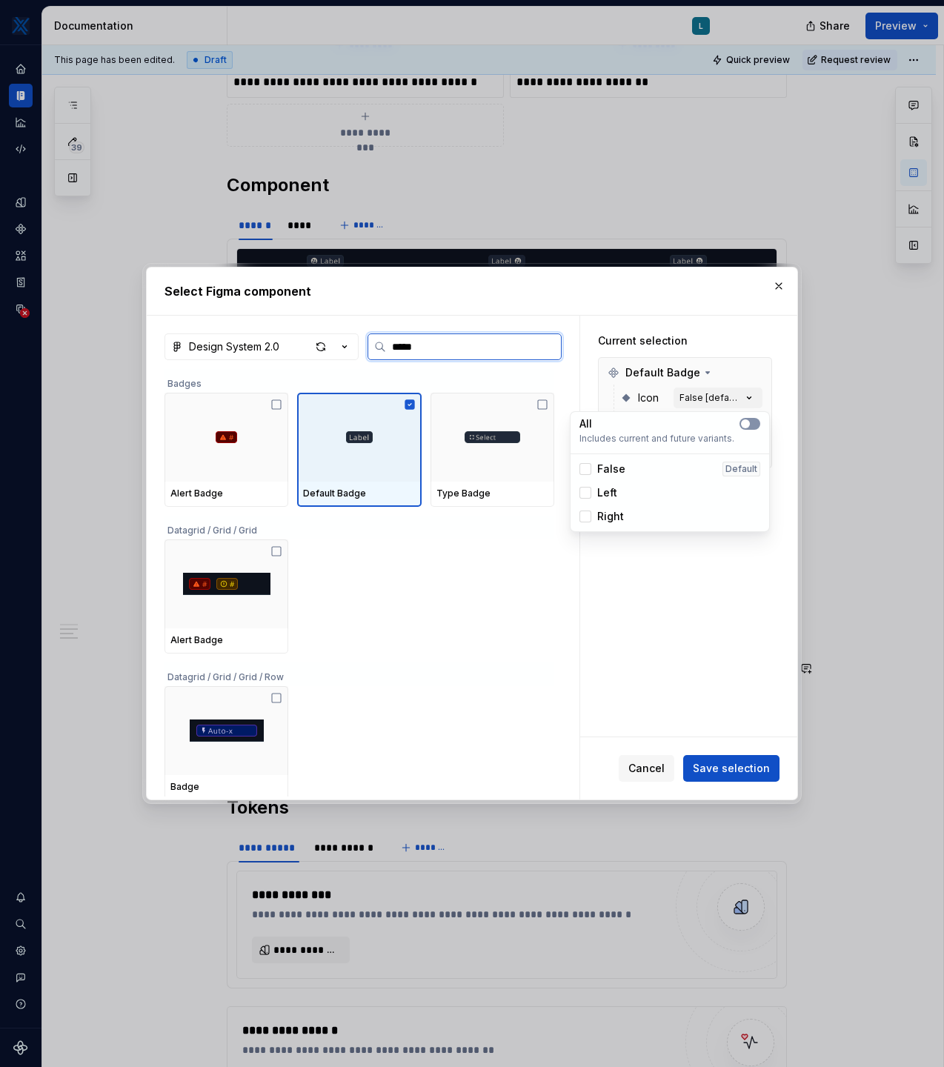
click at [748, 423] on span "button" at bounding box center [745, 423] width 9 height 9
click at [756, 400] on icon "button" at bounding box center [749, 397] width 15 height 15
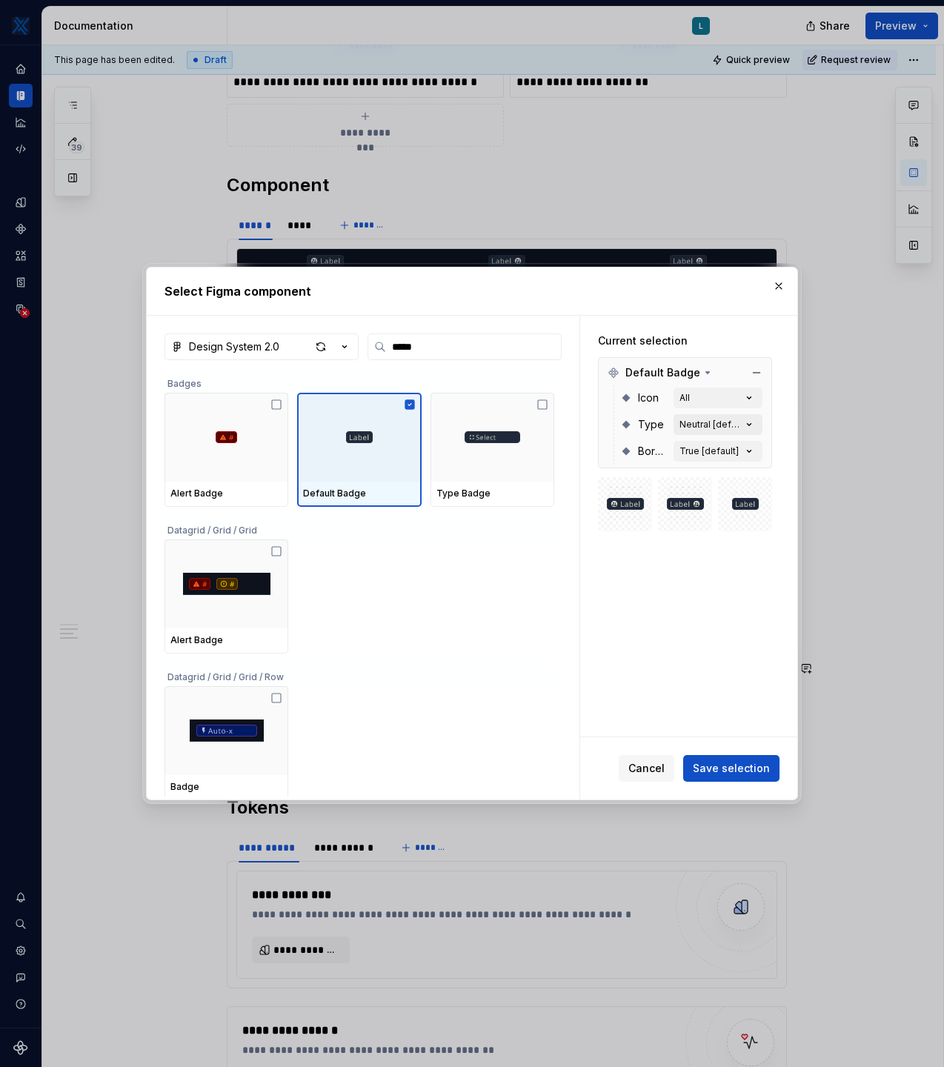
click at [751, 424] on icon "button" at bounding box center [750, 425] width 4 height 2
click at [748, 450] on span "button" at bounding box center [745, 450] width 9 height 9
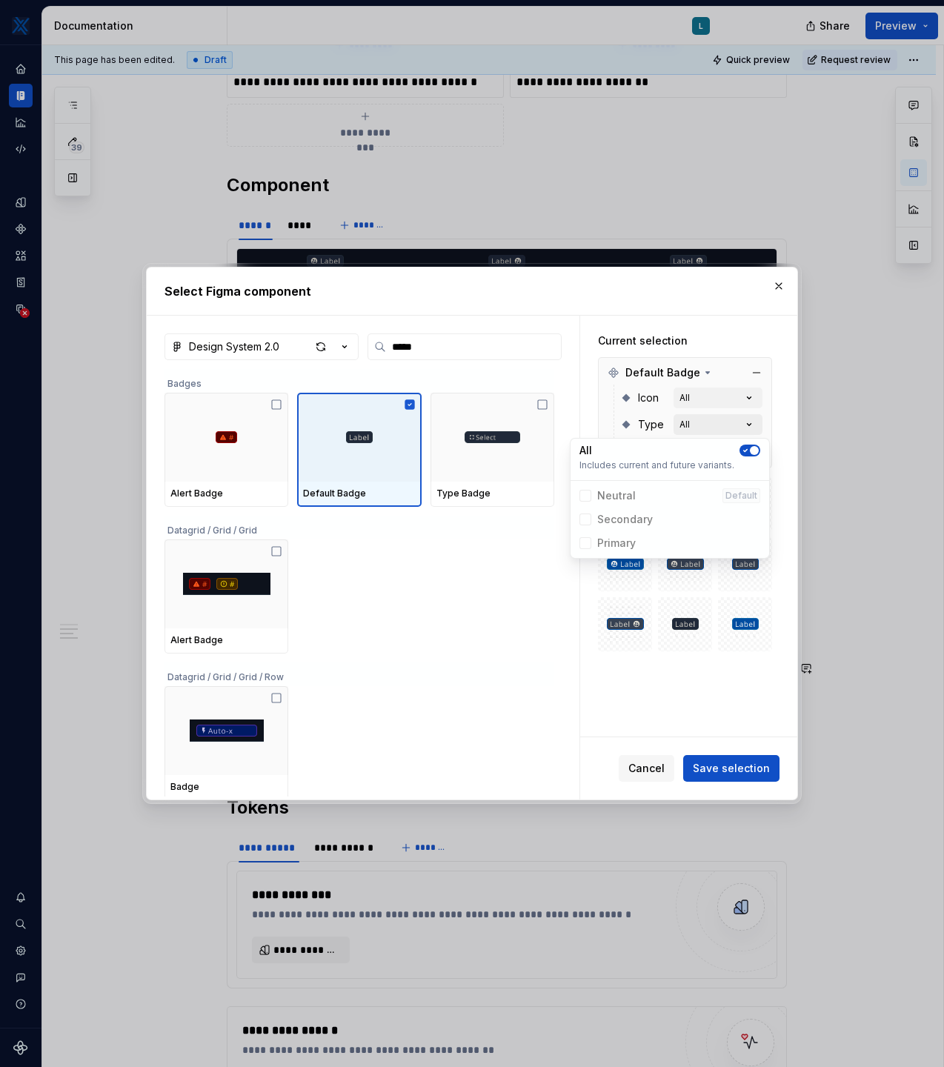
click at [754, 428] on icon "button" at bounding box center [749, 424] width 15 height 15
click at [754, 455] on icon "button" at bounding box center [749, 451] width 15 height 15
click at [746, 476] on span "button" at bounding box center [745, 477] width 9 height 9
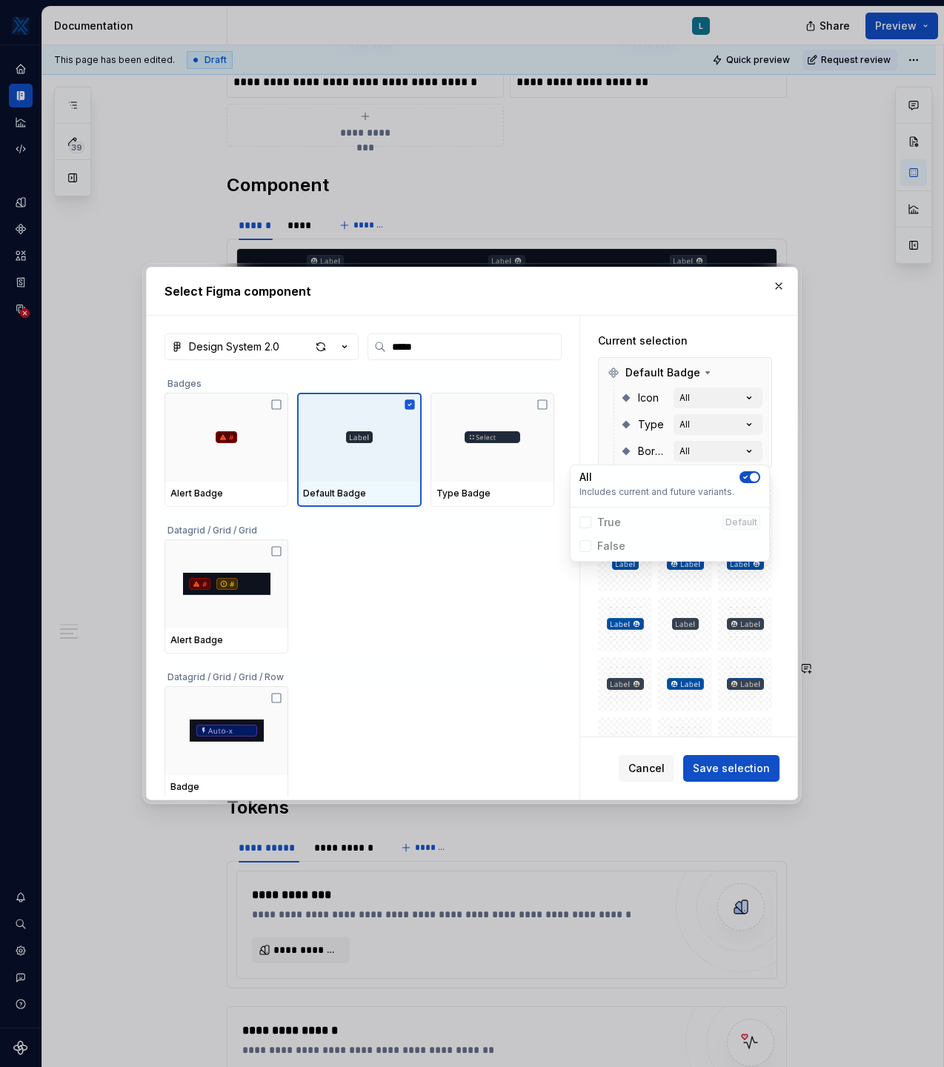
click at [757, 325] on div "Current selection Default Badge Icon All Type All Border All" at bounding box center [685, 582] width 210 height 533
click at [748, 770] on span "Save selection" at bounding box center [731, 768] width 77 height 15
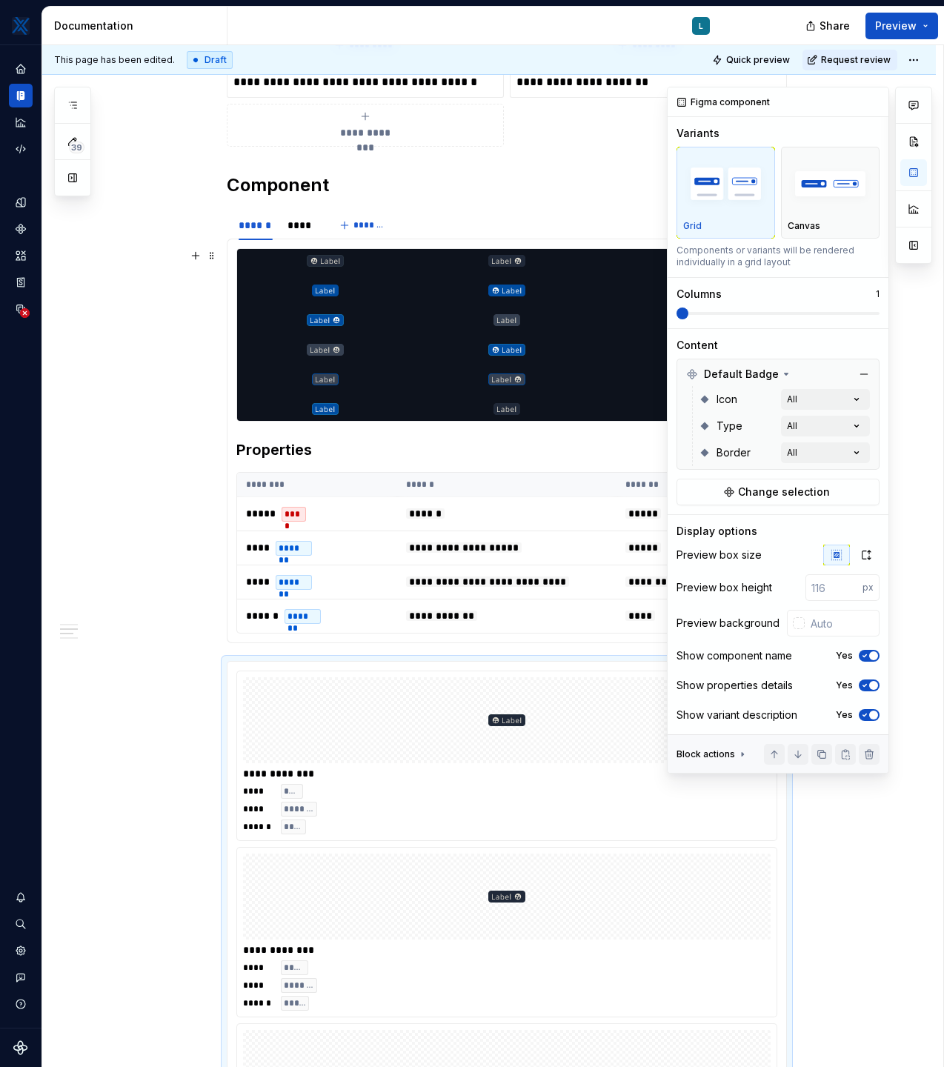
click at [772, 311] on span at bounding box center [777, 313] width 203 height 12
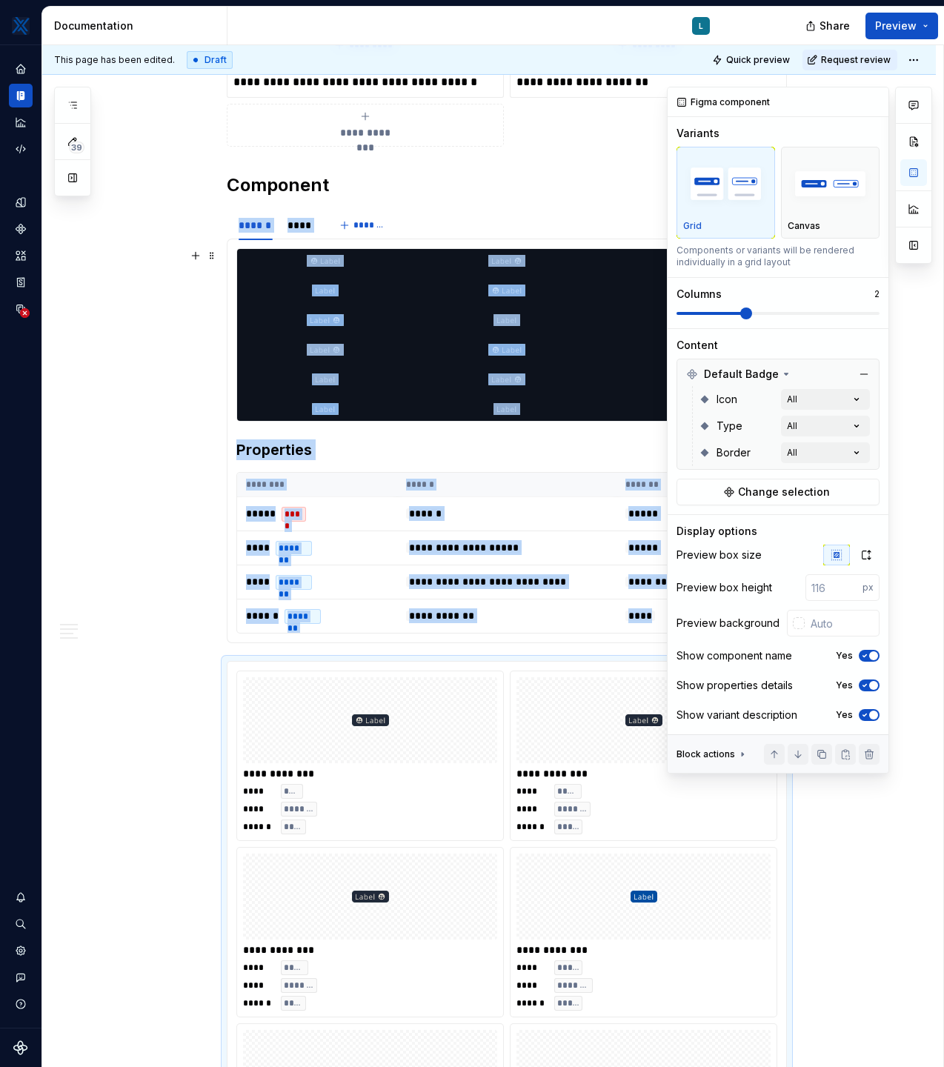
scroll to position [1246, 0]
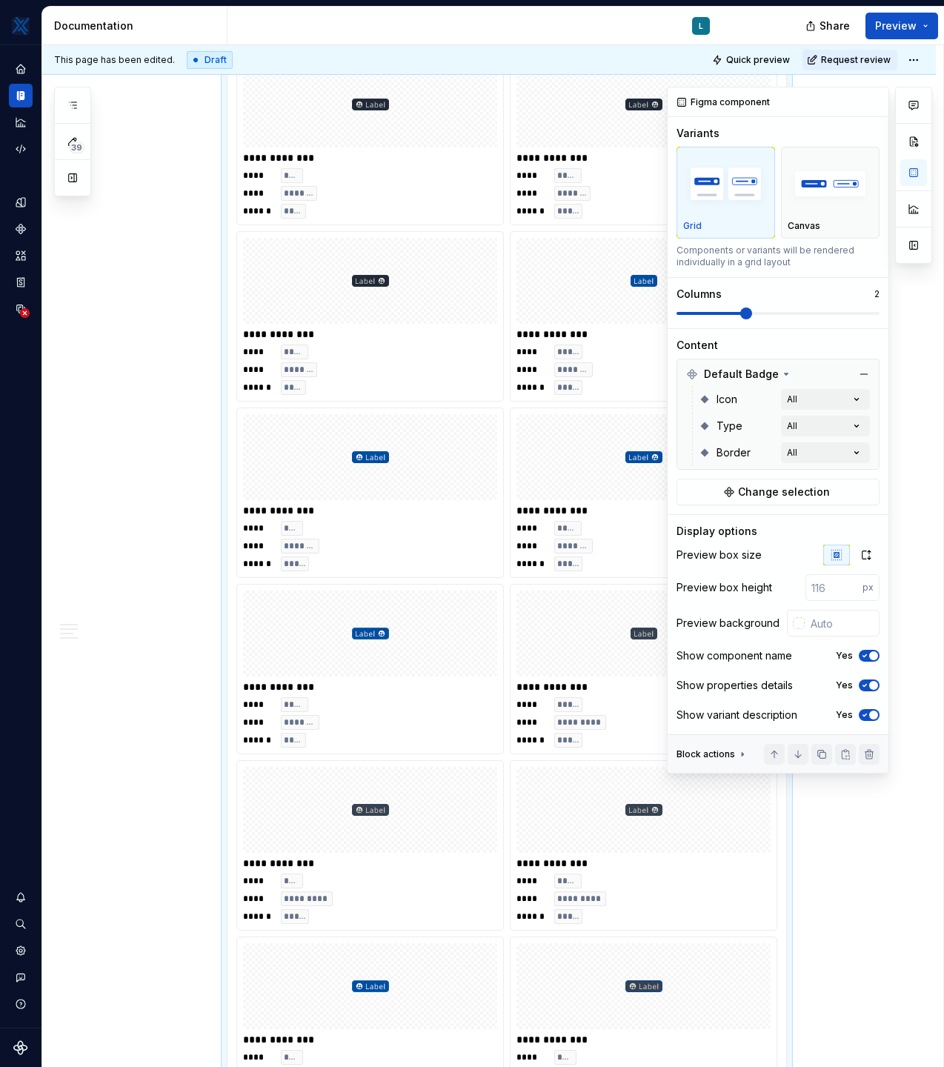
click at [752, 315] on span at bounding box center [746, 313] width 12 height 12
click at [797, 315] on span at bounding box center [777, 313] width 203 height 12
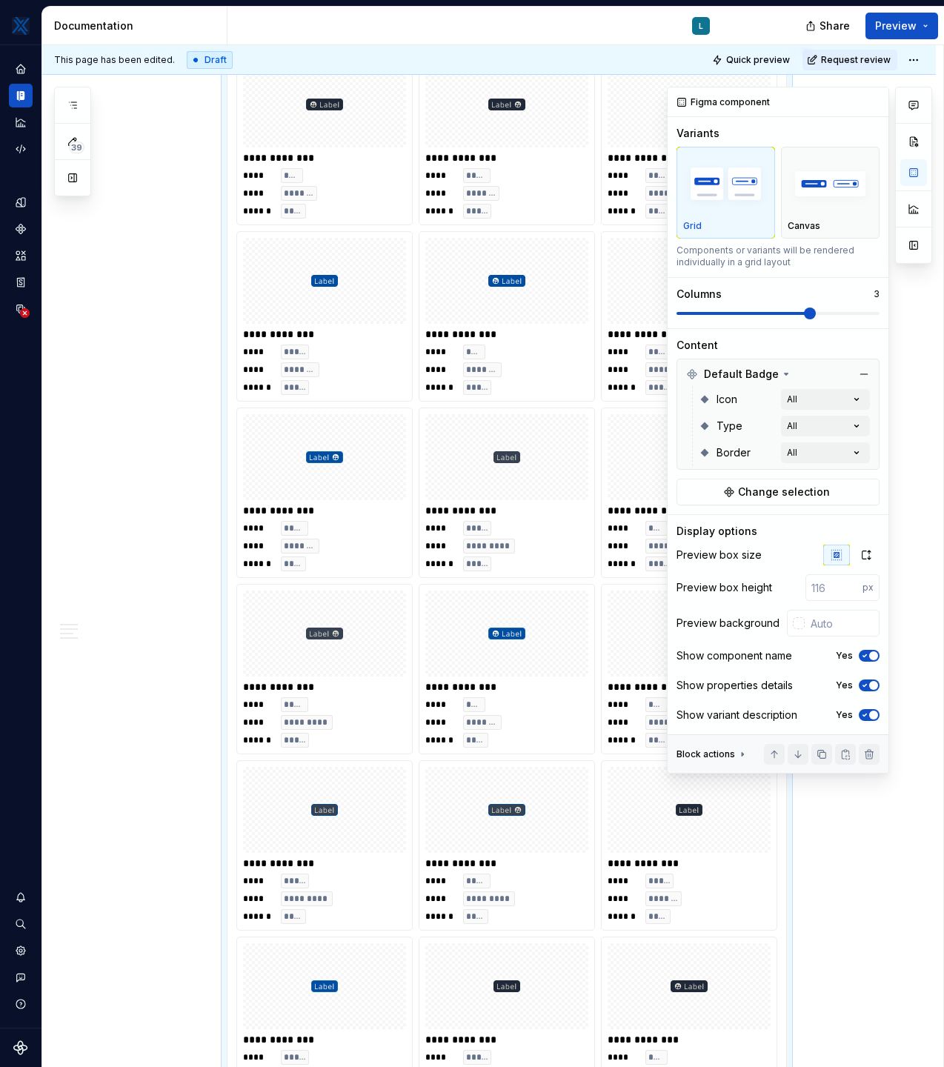
click at [836, 316] on span at bounding box center [777, 313] width 203 height 12
click at [848, 313] on span at bounding box center [777, 313] width 203 height 3
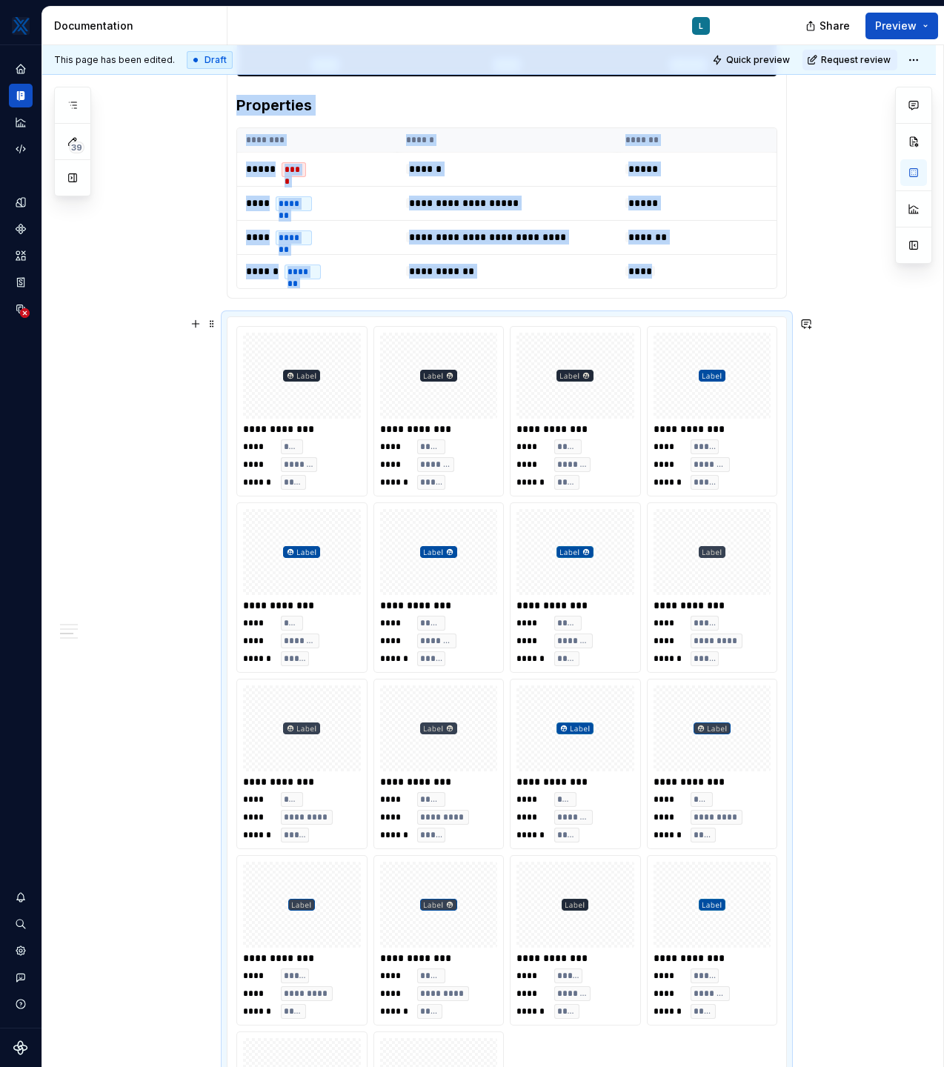
scroll to position [977, 0]
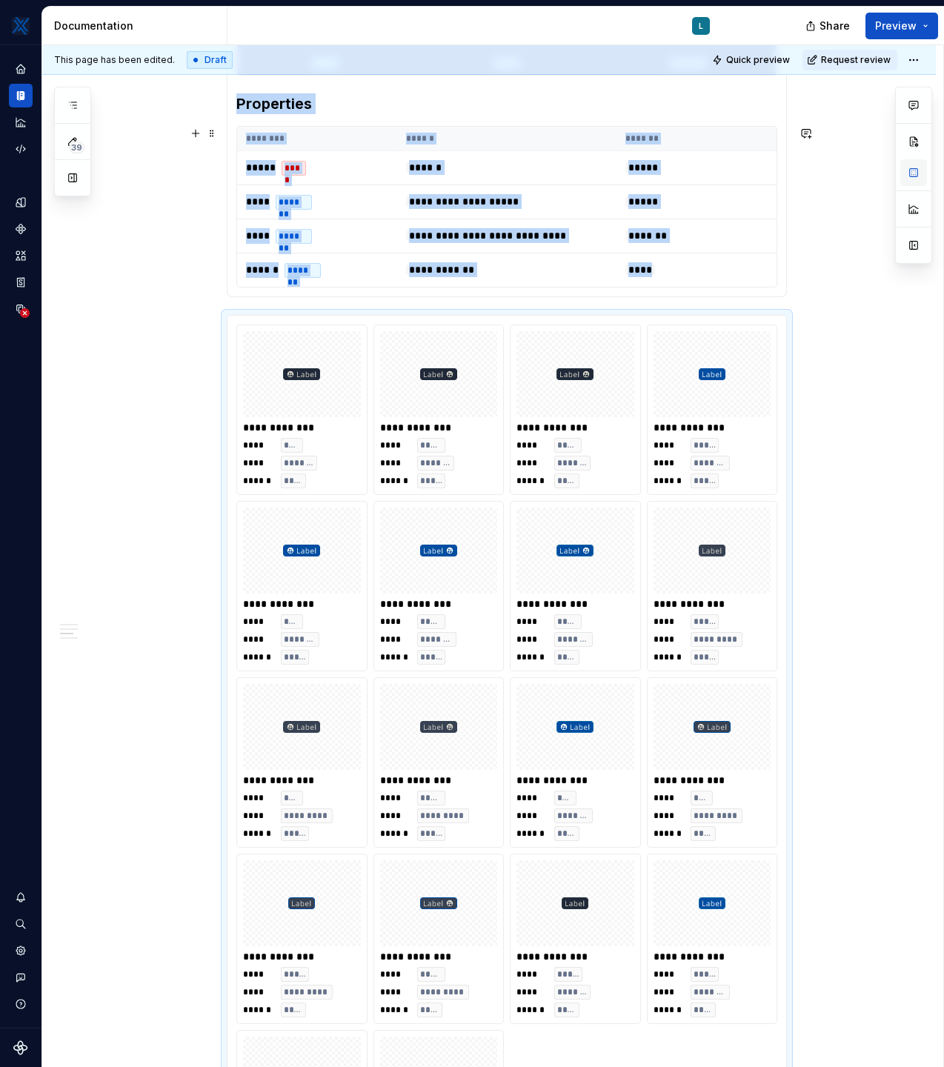
type textarea "*"
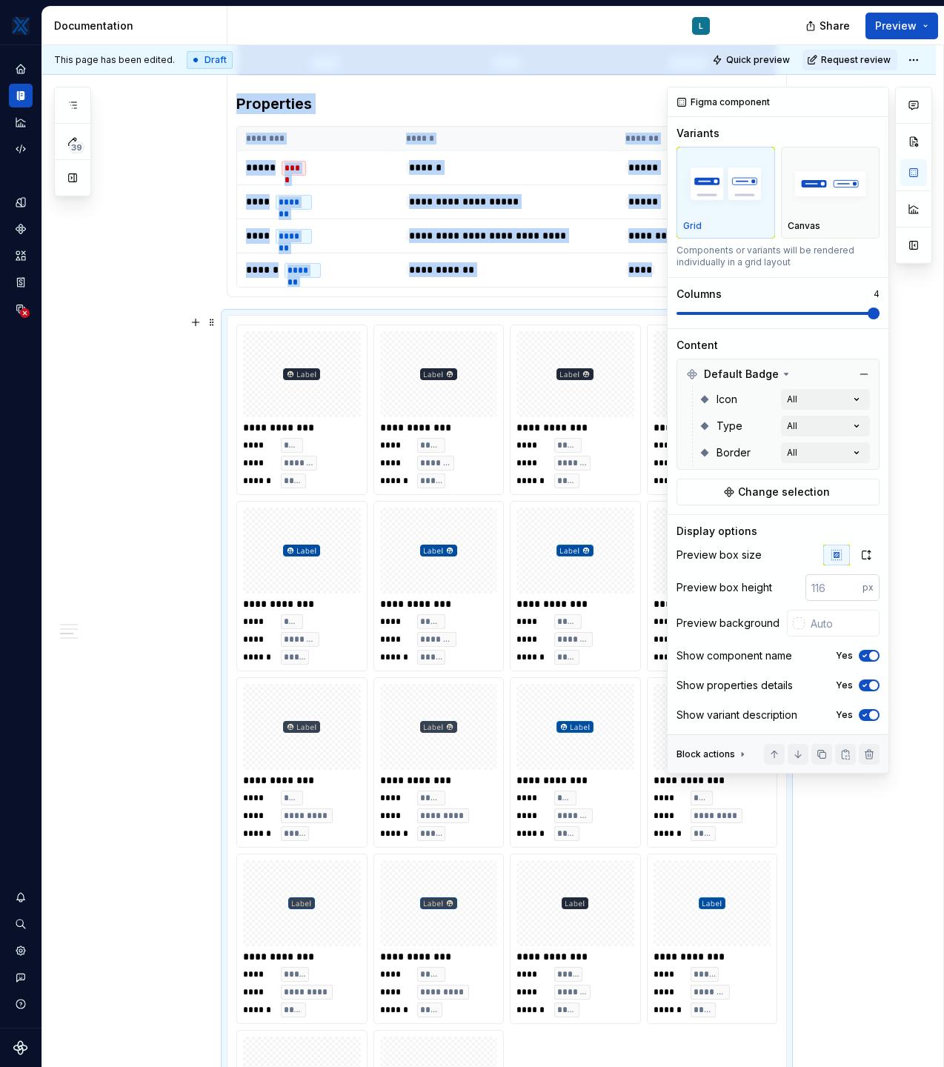
click at [830, 588] on input "number" at bounding box center [833, 587] width 57 height 27
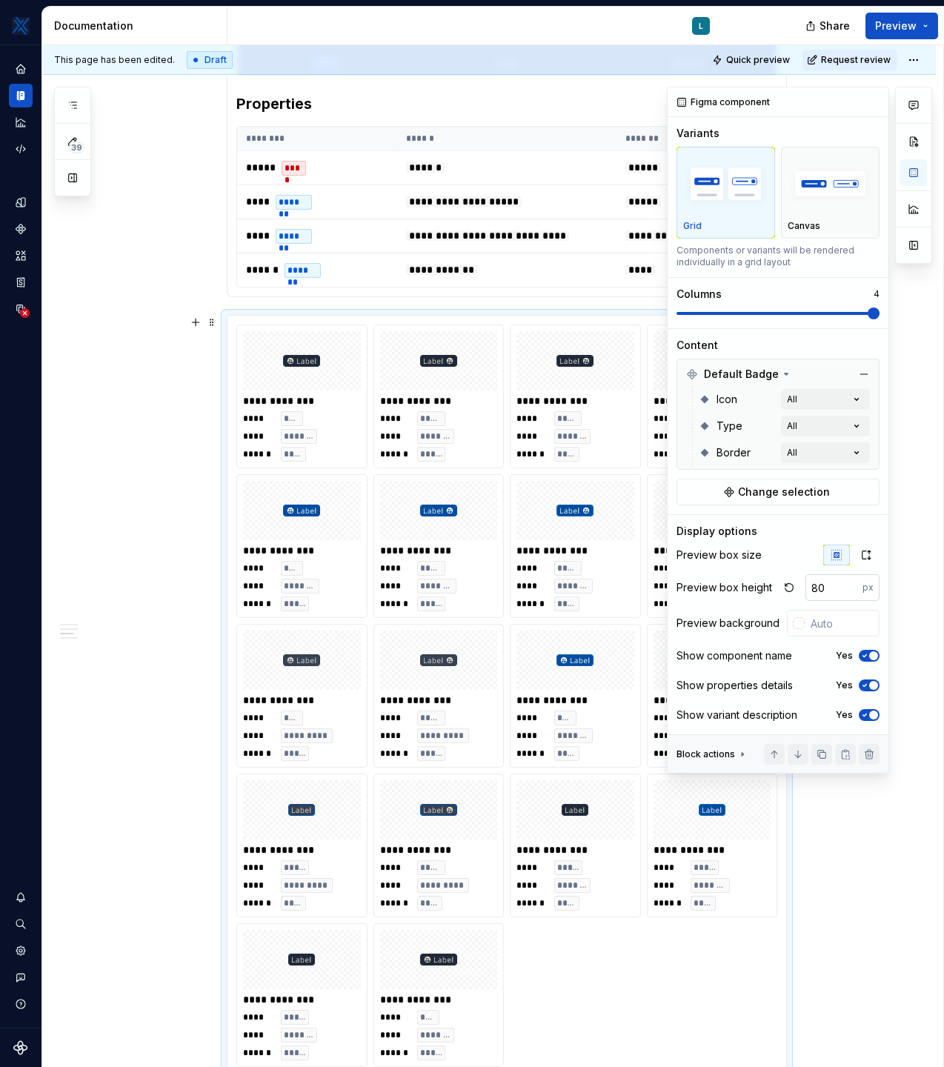
click at [822, 588] on input "80" at bounding box center [833, 587] width 57 height 27
type input "8"
type input "60"
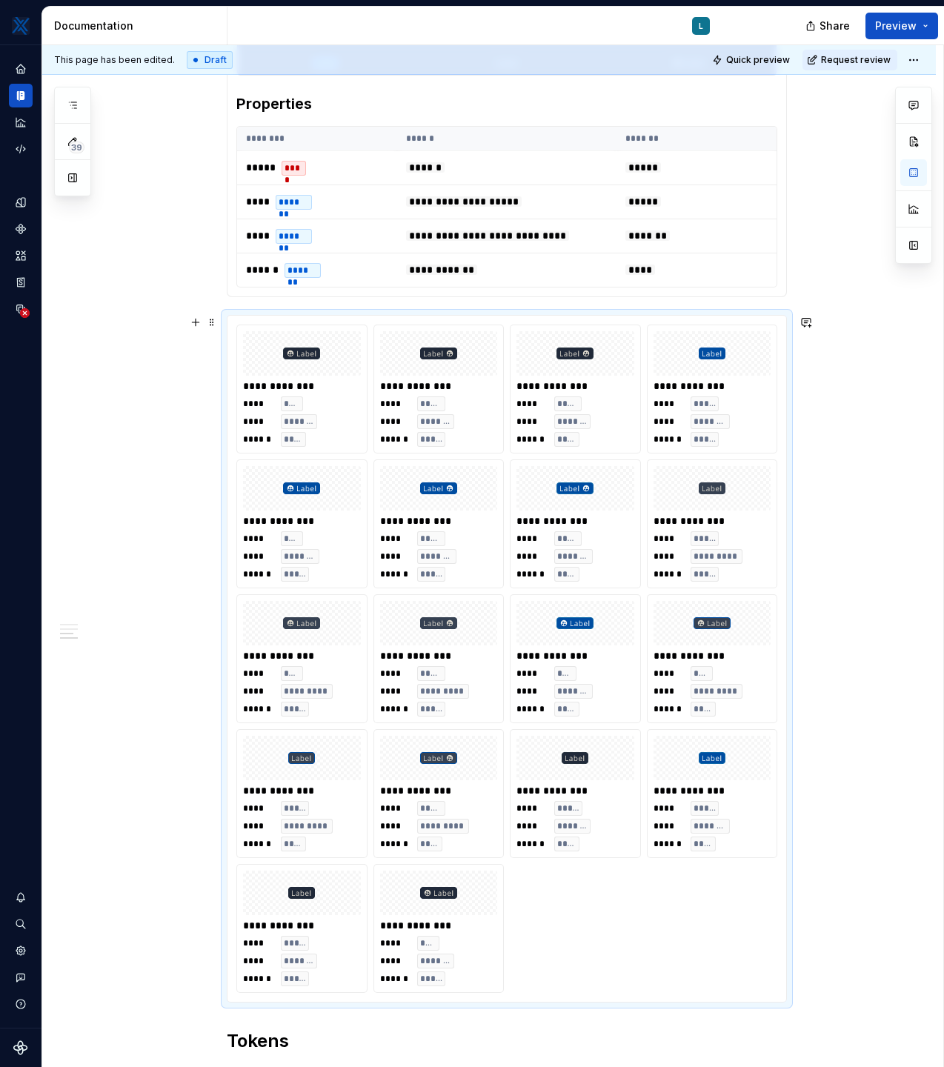
click at [101, 371] on div "**********" at bounding box center [489, 583] width 894 height 2498
click at [28, 309] on icon "Data sources" at bounding box center [25, 313] width 10 height 10
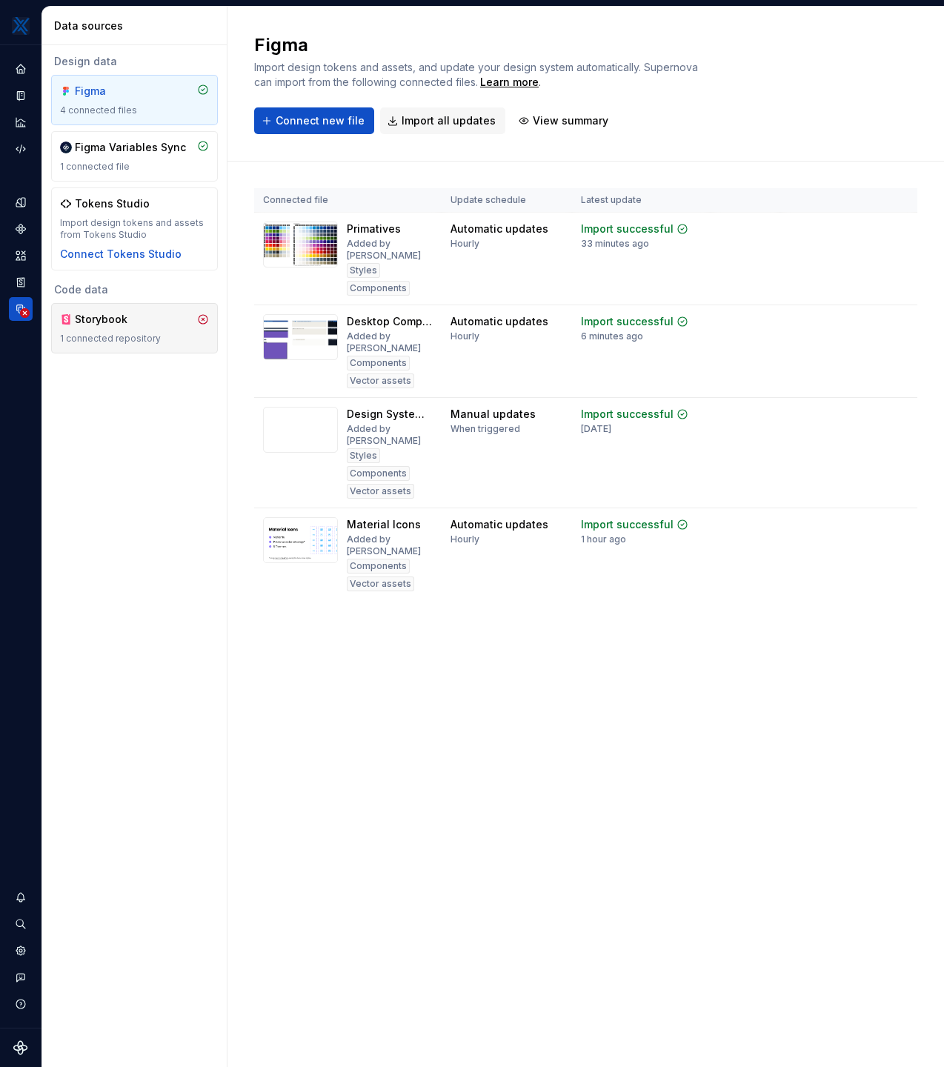
click at [122, 328] on div "Storybook 1 connected repository" at bounding box center [134, 328] width 149 height 33
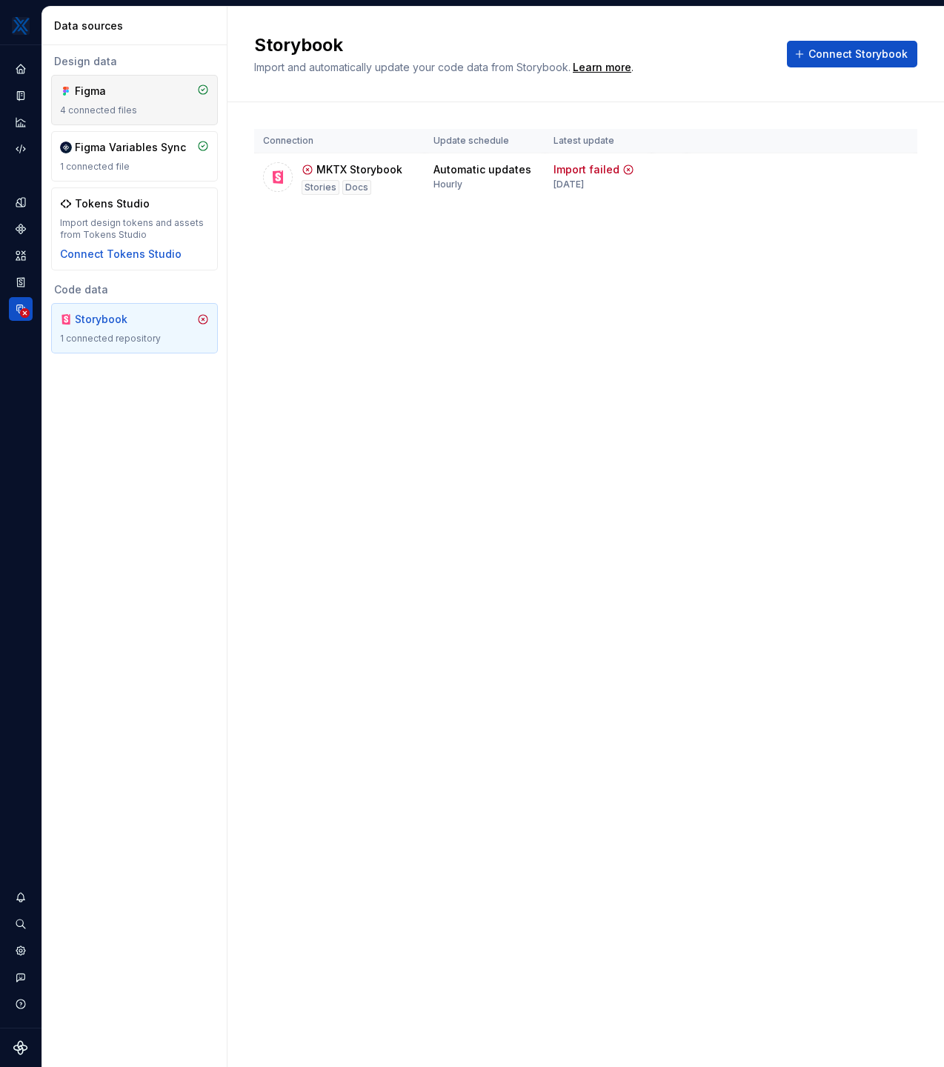
click at [129, 107] on div "4 connected files" at bounding box center [134, 110] width 149 height 12
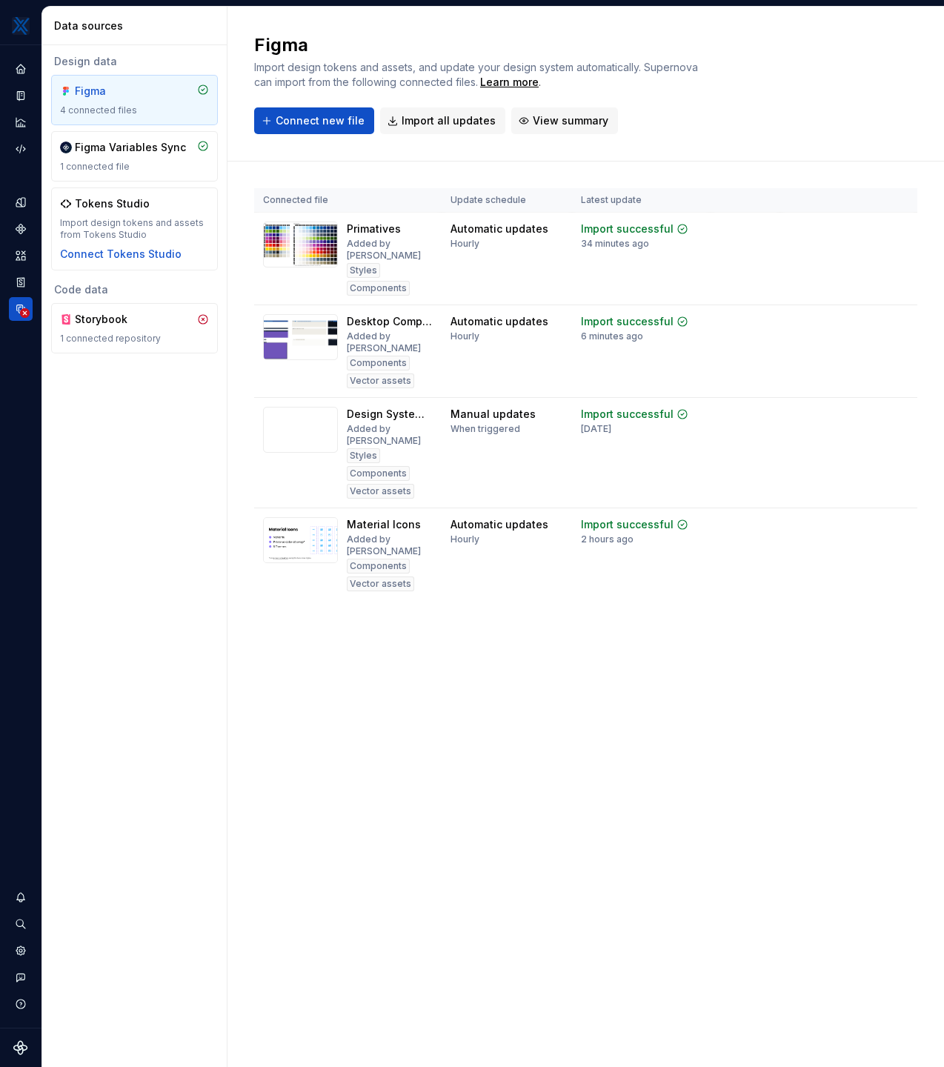
click at [584, 122] on span "View summary" at bounding box center [571, 120] width 76 height 15
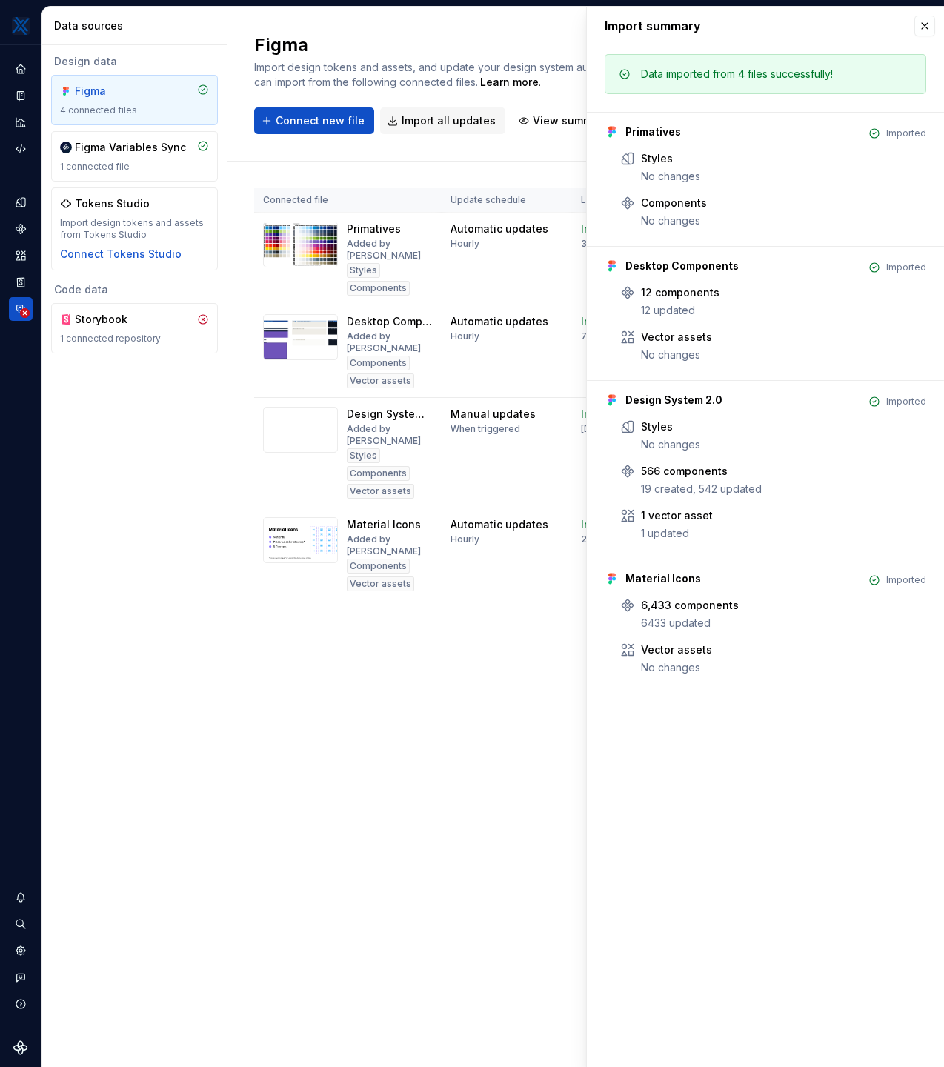
click at [362, 971] on div "Figma Import design tokens and assets, and update your design system automatica…" at bounding box center [585, 537] width 716 height 1060
click at [376, 685] on div "Figma Import design tokens and assets, and update your design system automatica…" at bounding box center [585, 537] width 716 height 1060
click at [24, 88] on div "Documentation" at bounding box center [21, 96] width 24 height 24
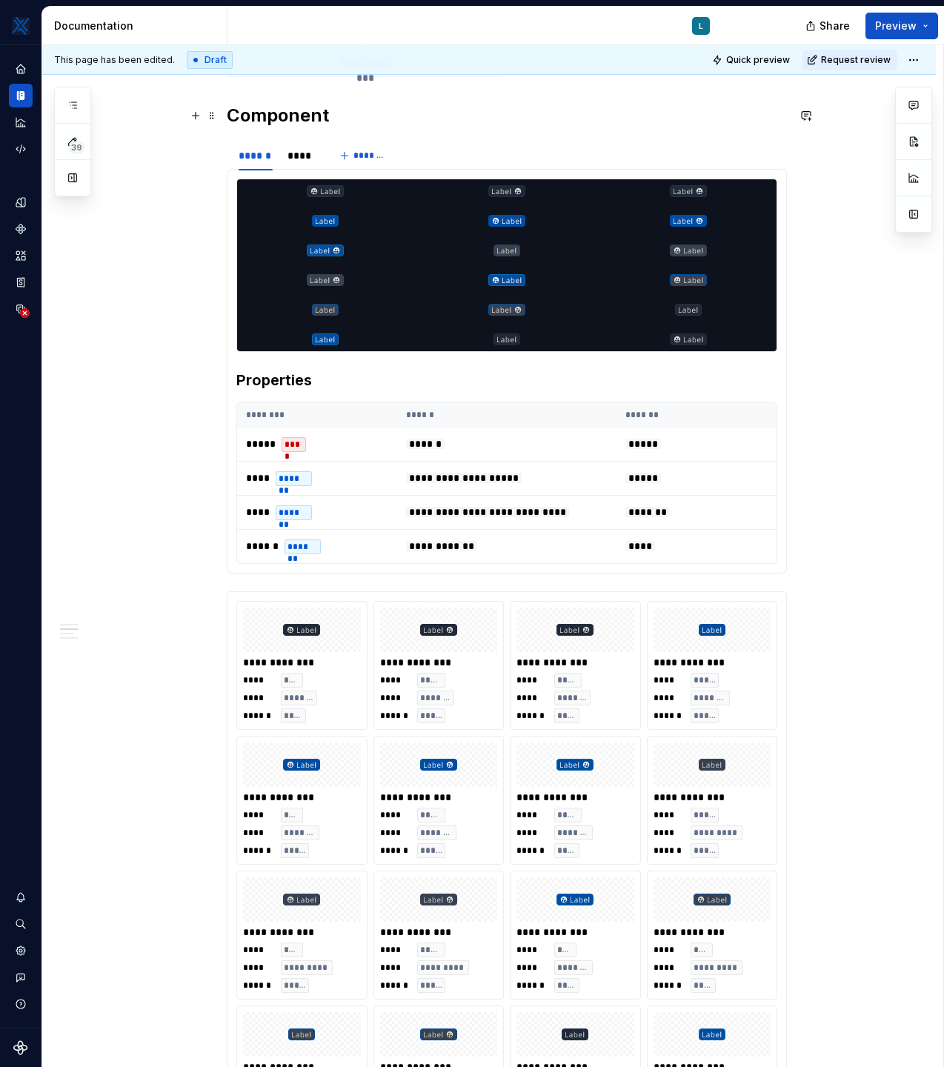
scroll to position [696, 0]
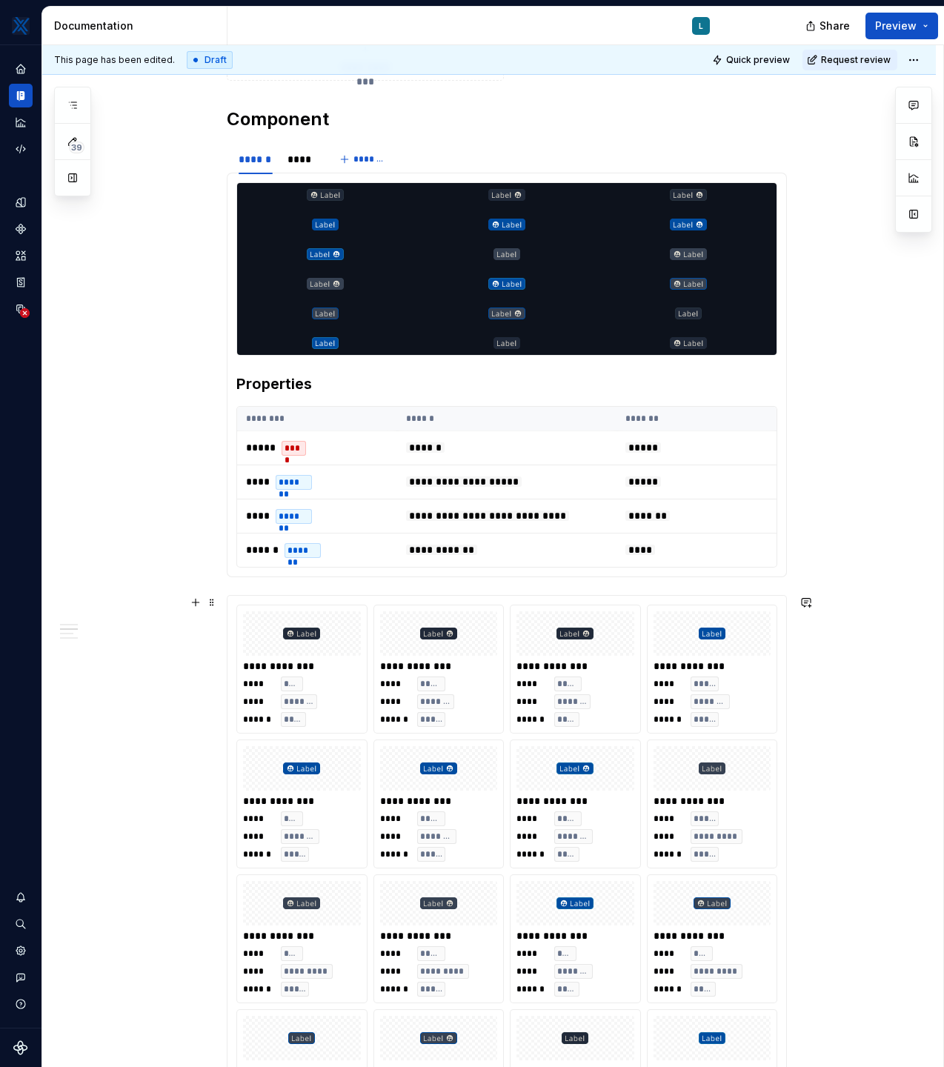
click at [771, 713] on div "**** ***** **** ******* ****** *****" at bounding box center [712, 701] width 118 height 50
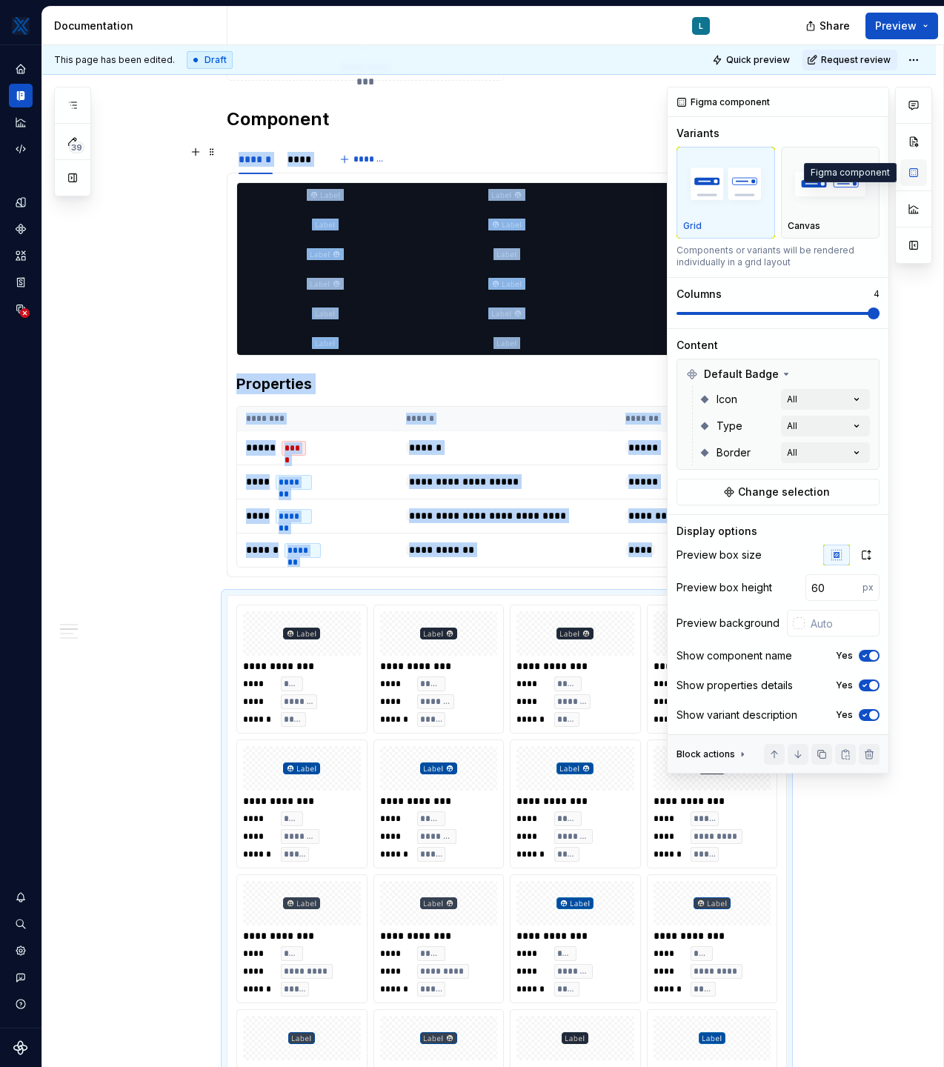
click at [917, 171] on button "button" at bounding box center [913, 172] width 27 height 27
click at [868, 656] on icon "button" at bounding box center [865, 655] width 12 height 9
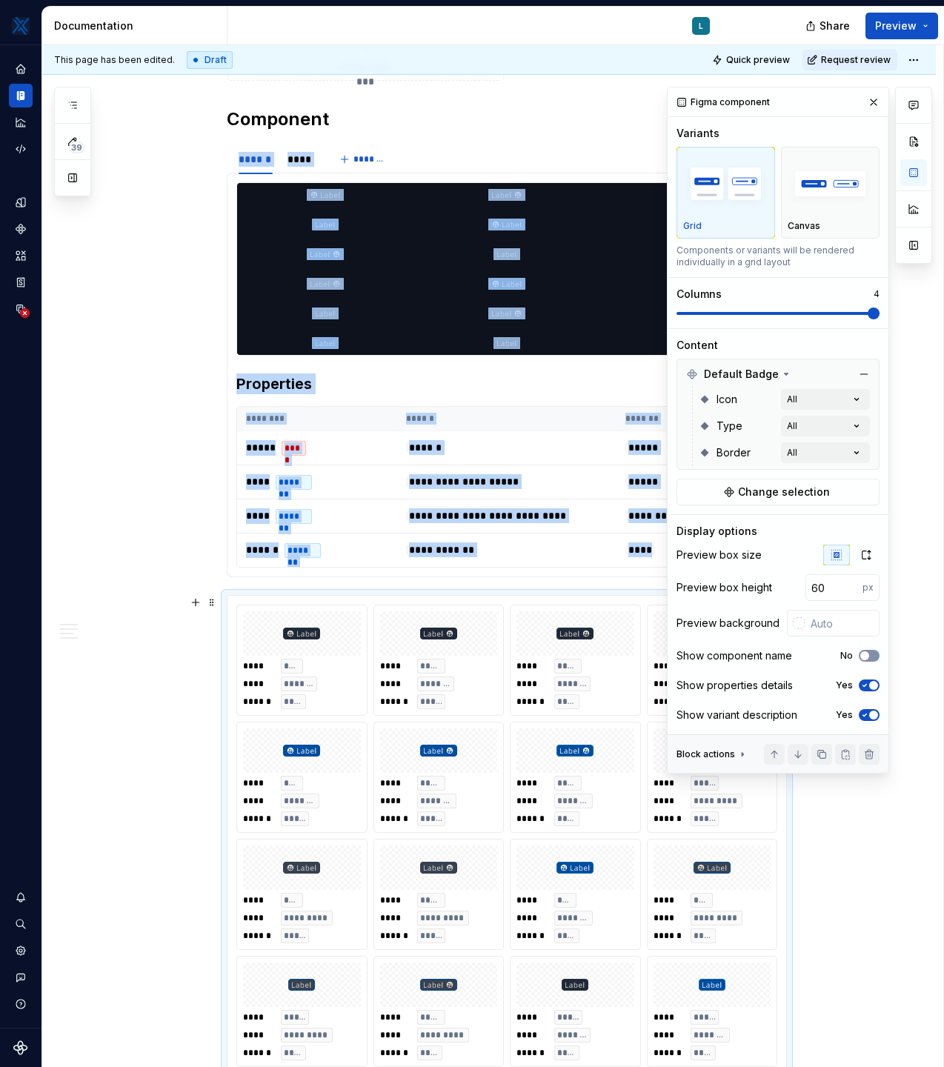
scroll to position [822, 0]
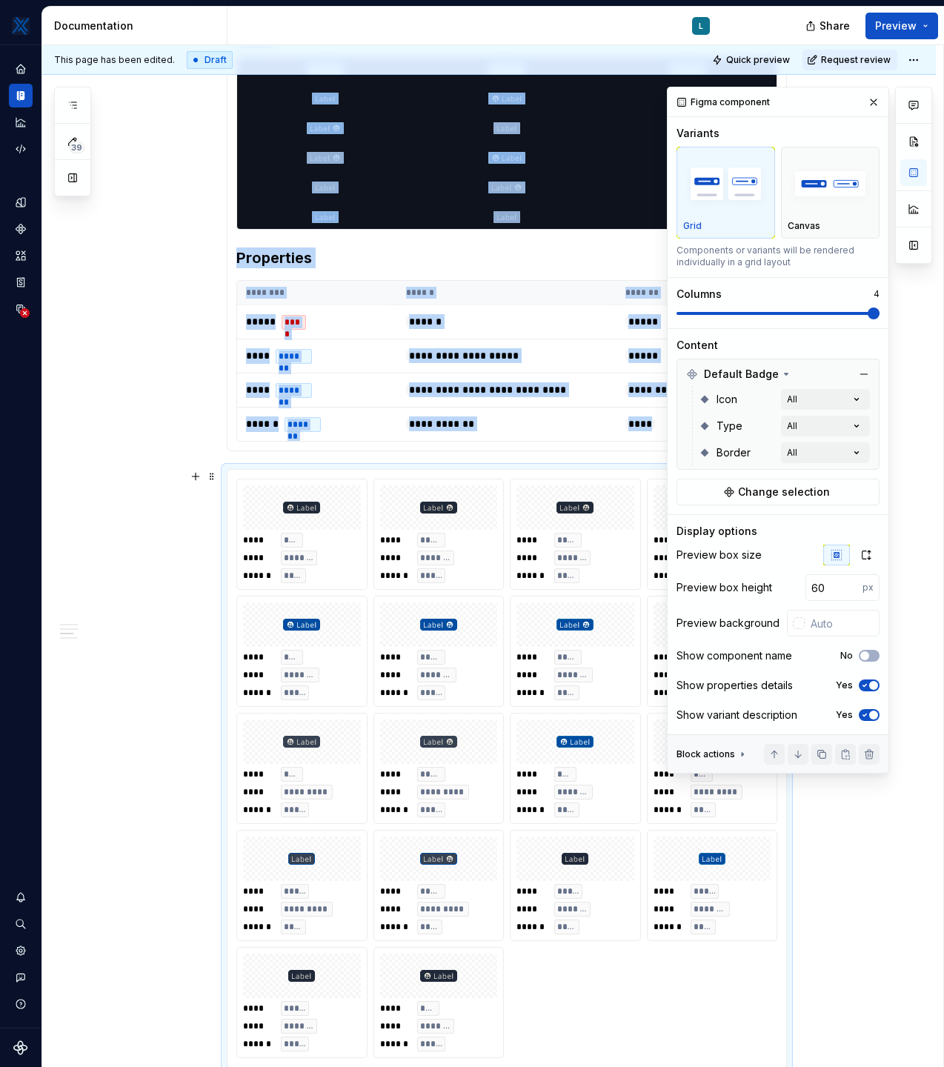
click at [865, 714] on icon "button" at bounding box center [865, 715] width 4 height 2
click at [865, 714] on span "button" at bounding box center [864, 715] width 9 height 9
click at [866, 685] on icon "button" at bounding box center [865, 686] width 4 height 2
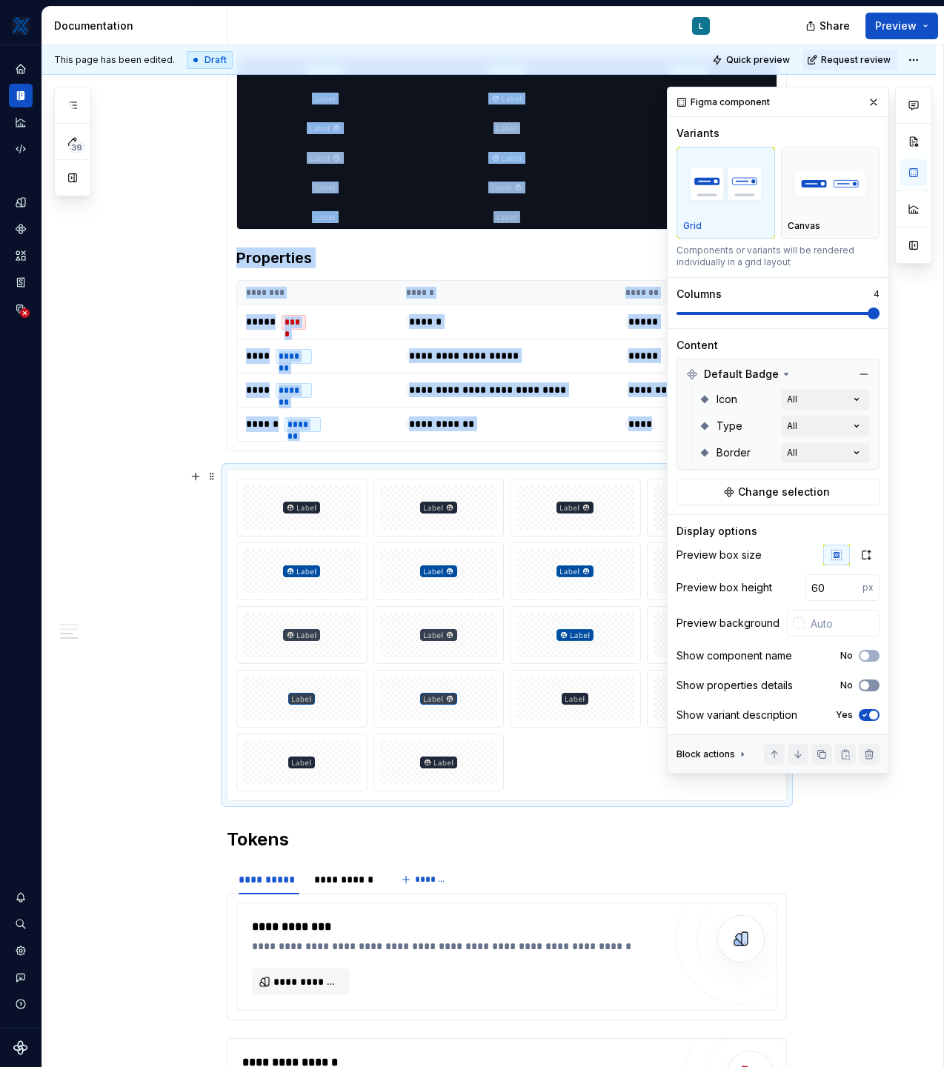
click at [866, 684] on span "button" at bounding box center [864, 685] width 9 height 9
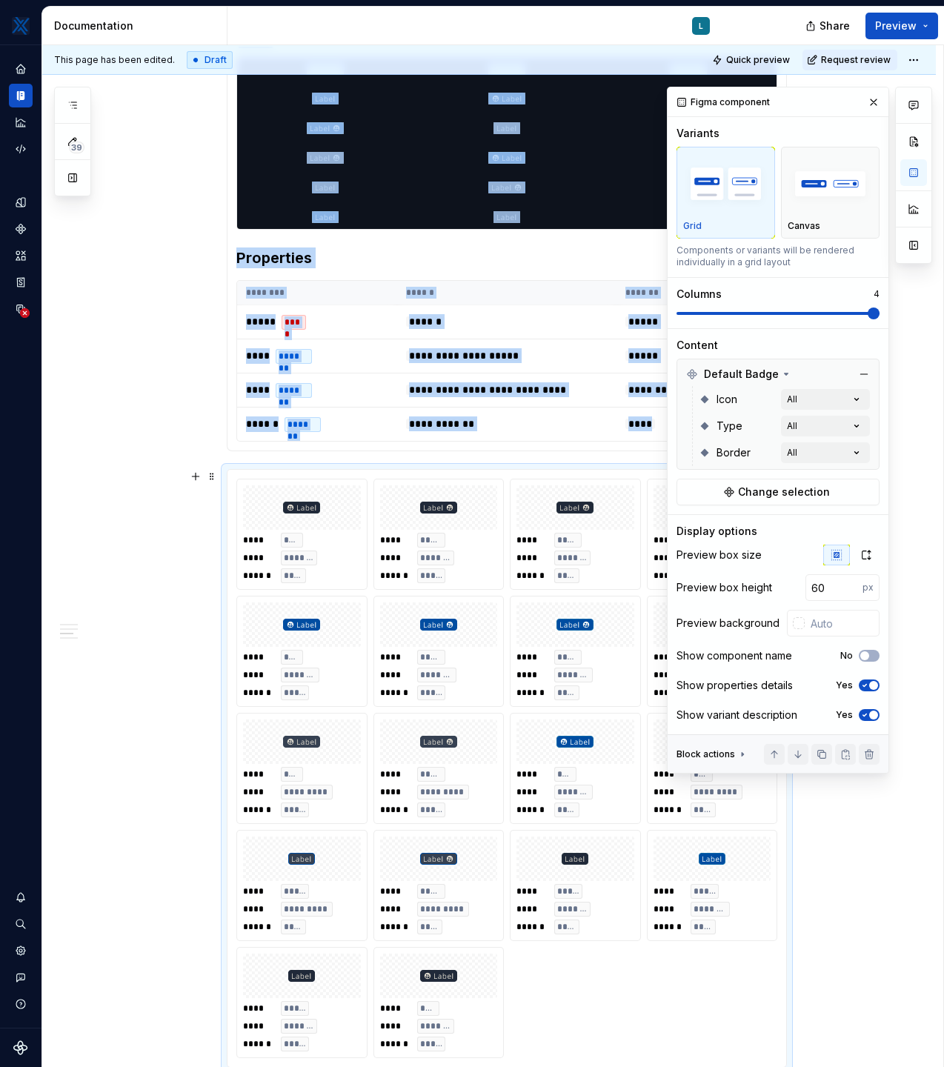
type textarea "*"
click at [796, 622] on div at bounding box center [799, 623] width 12 height 12
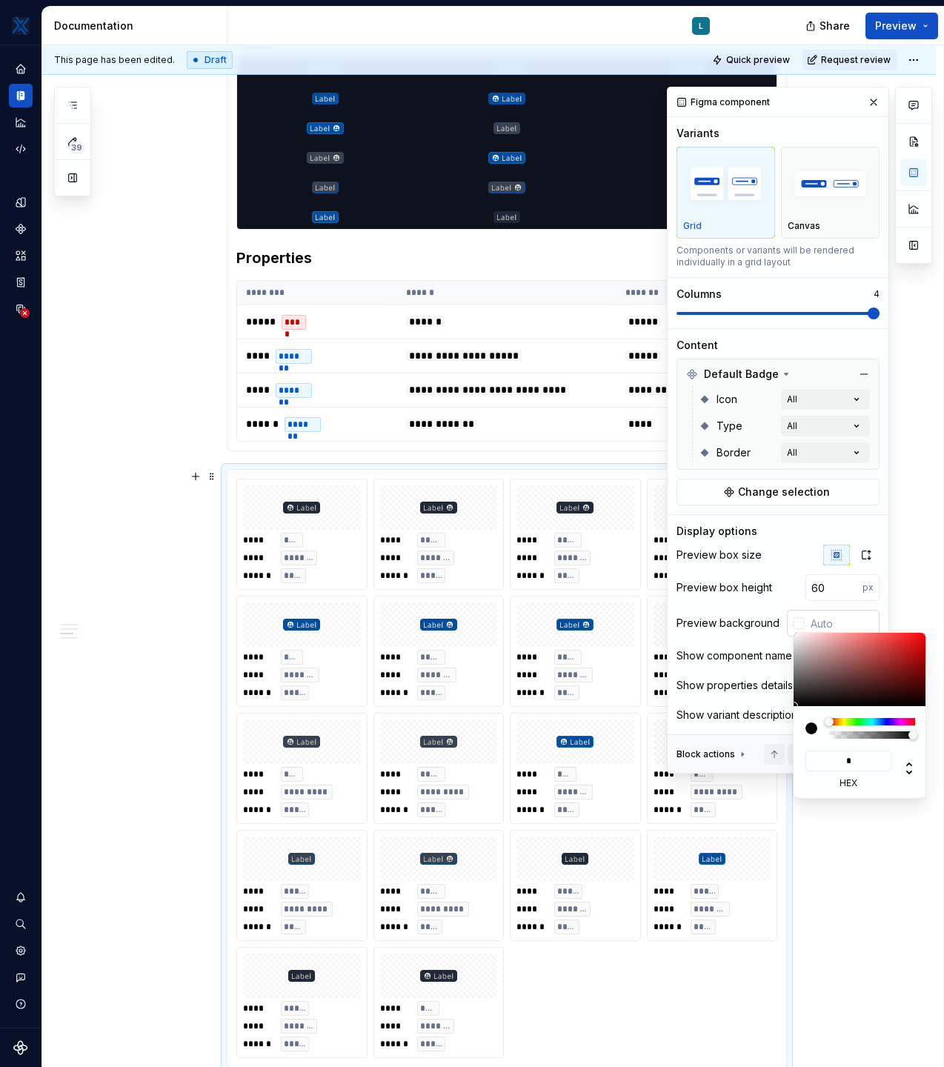
type input "**"
type input "#112211"
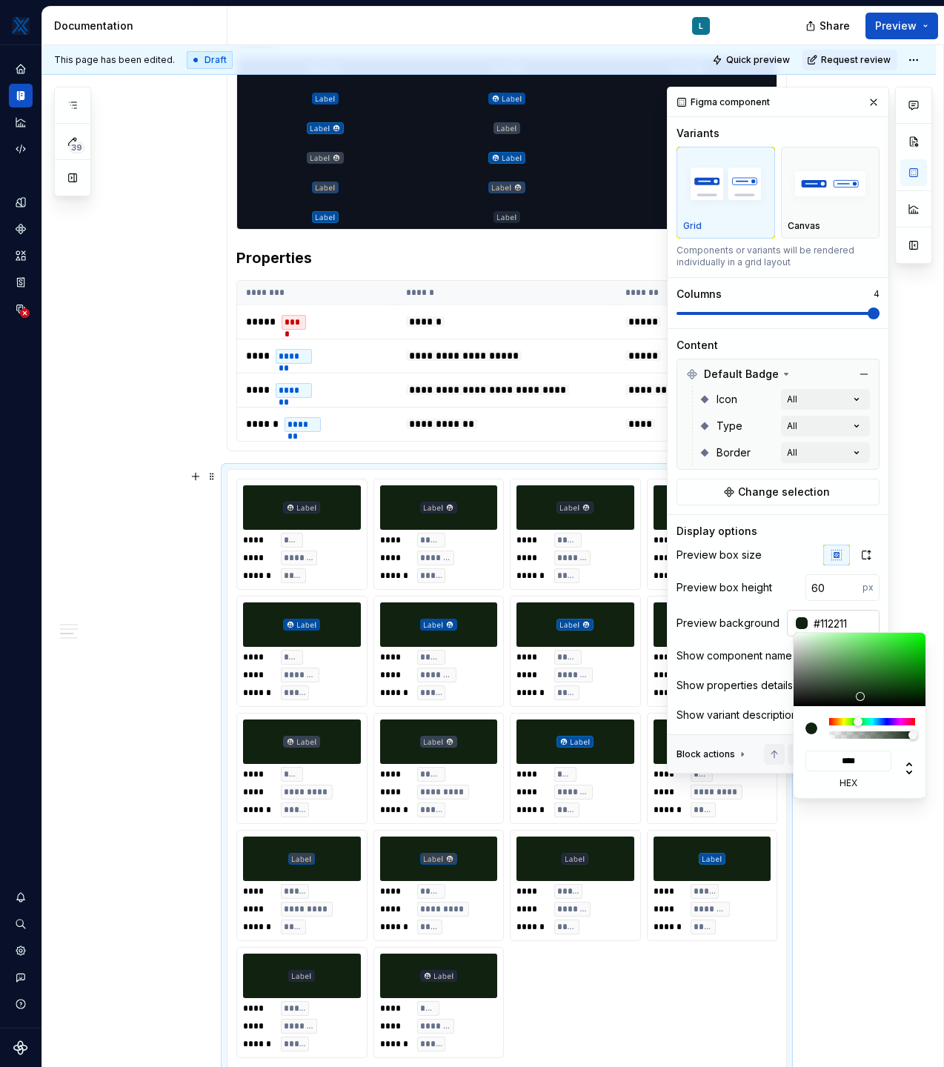
type input "*****"
type input "#121926"
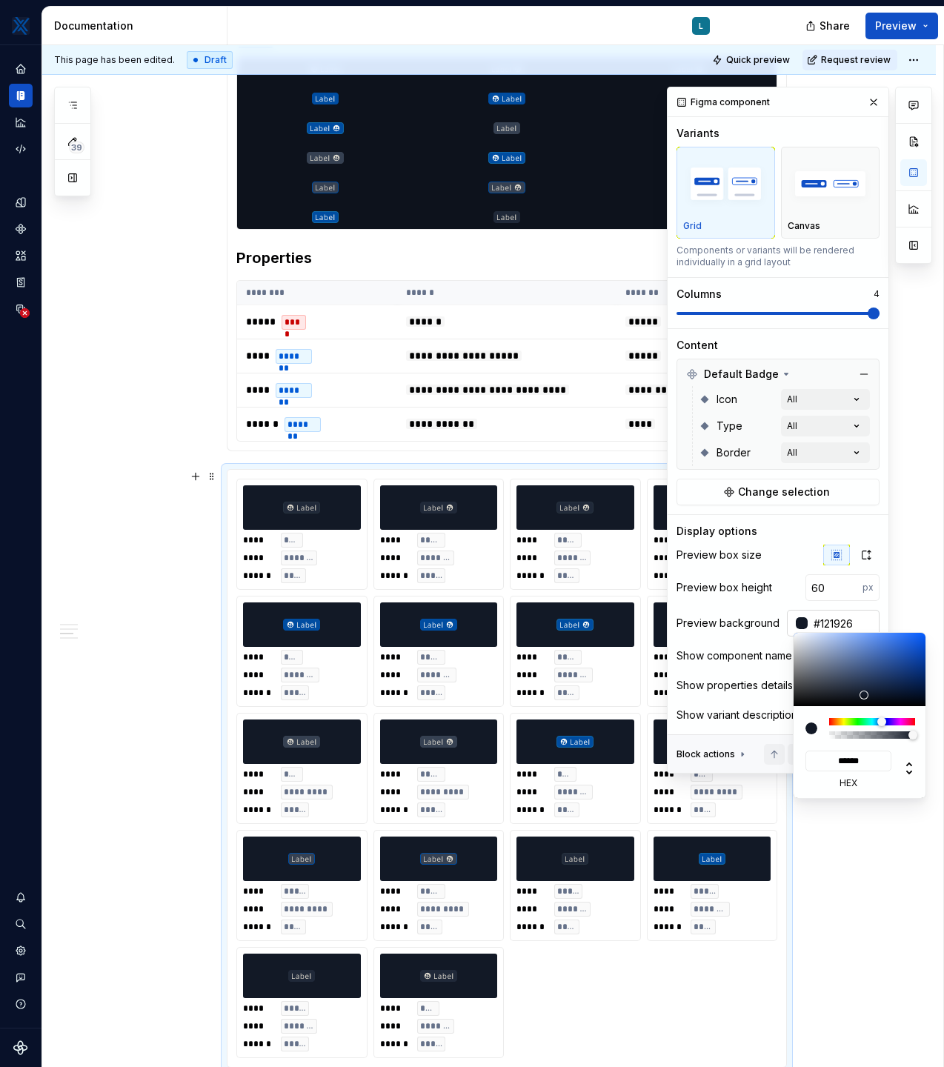
type input "******"
click at [153, 550] on html "MKTX L Design system data Documentation L Share Preview 39 Pages Add Accessibil…" at bounding box center [472, 533] width 944 height 1067
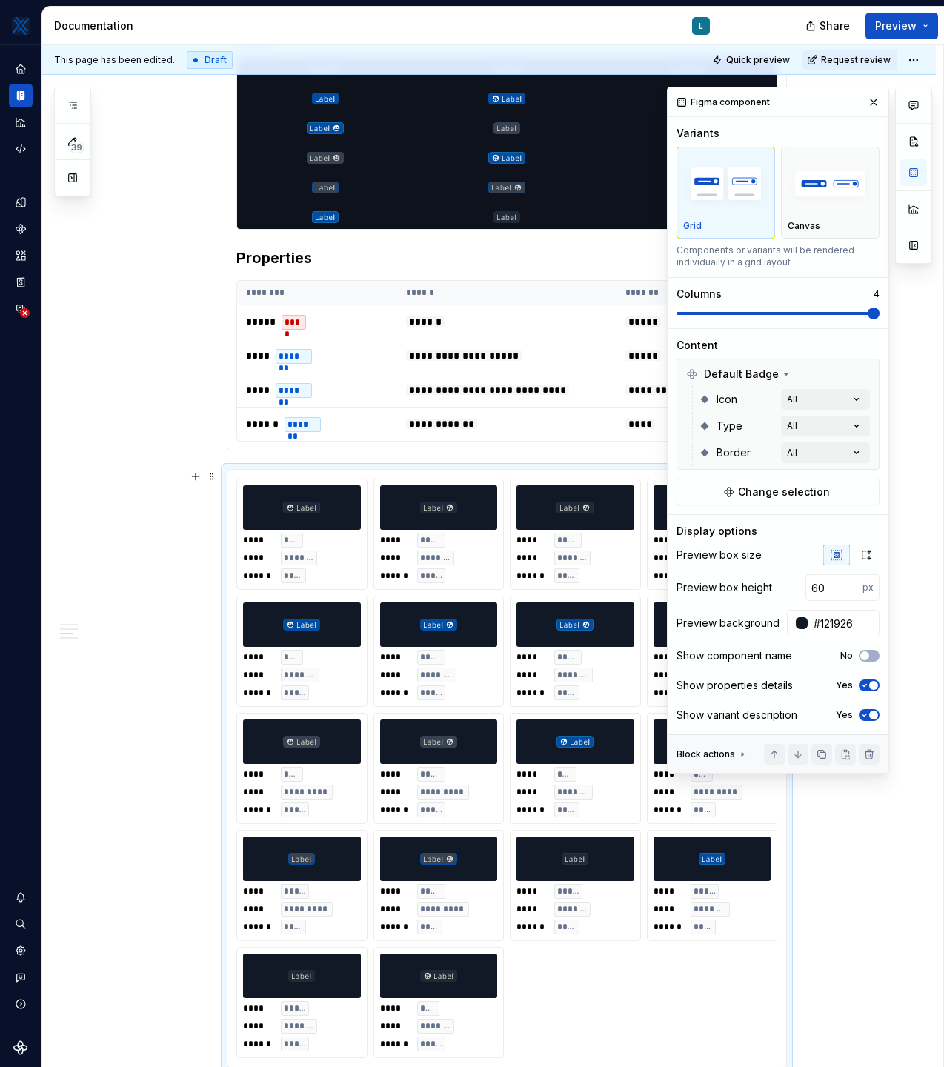
click at [147, 608] on div "**********" at bounding box center [489, 692] width 894 height 2409
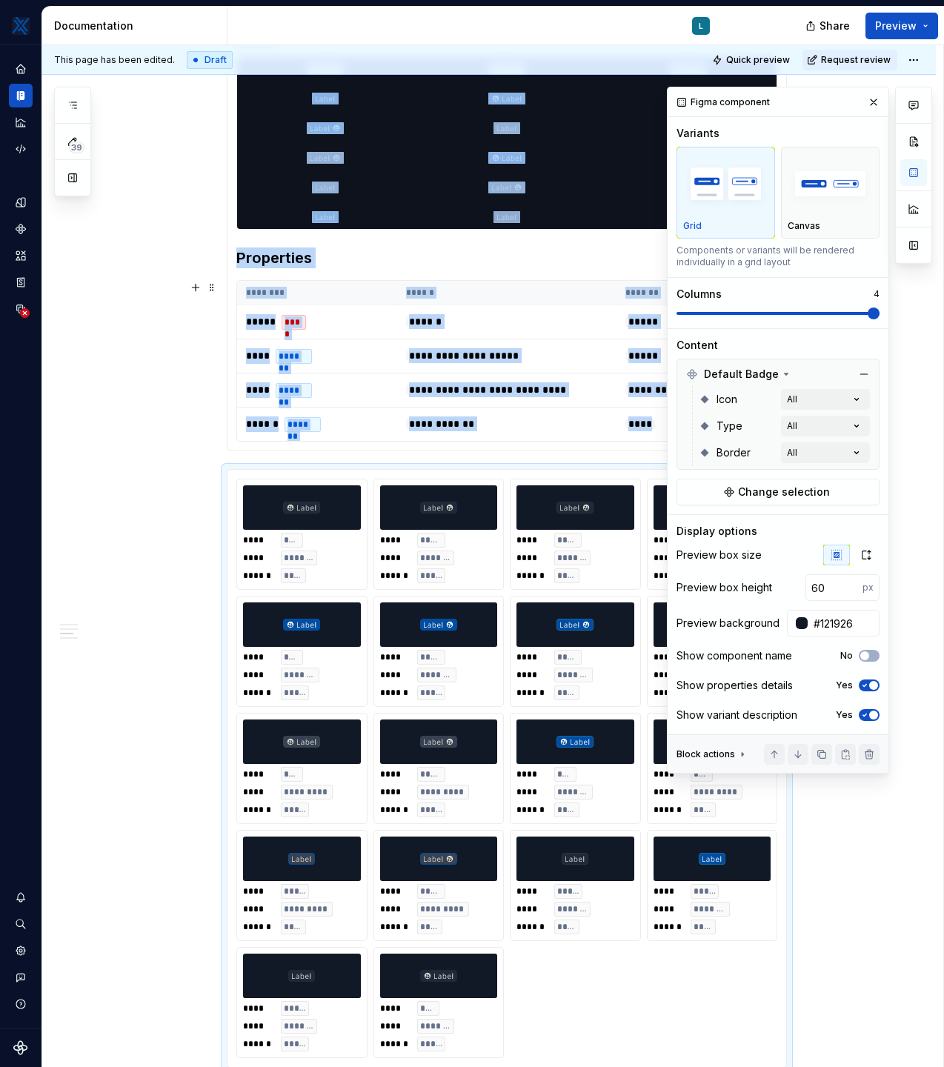
scroll to position [939, 0]
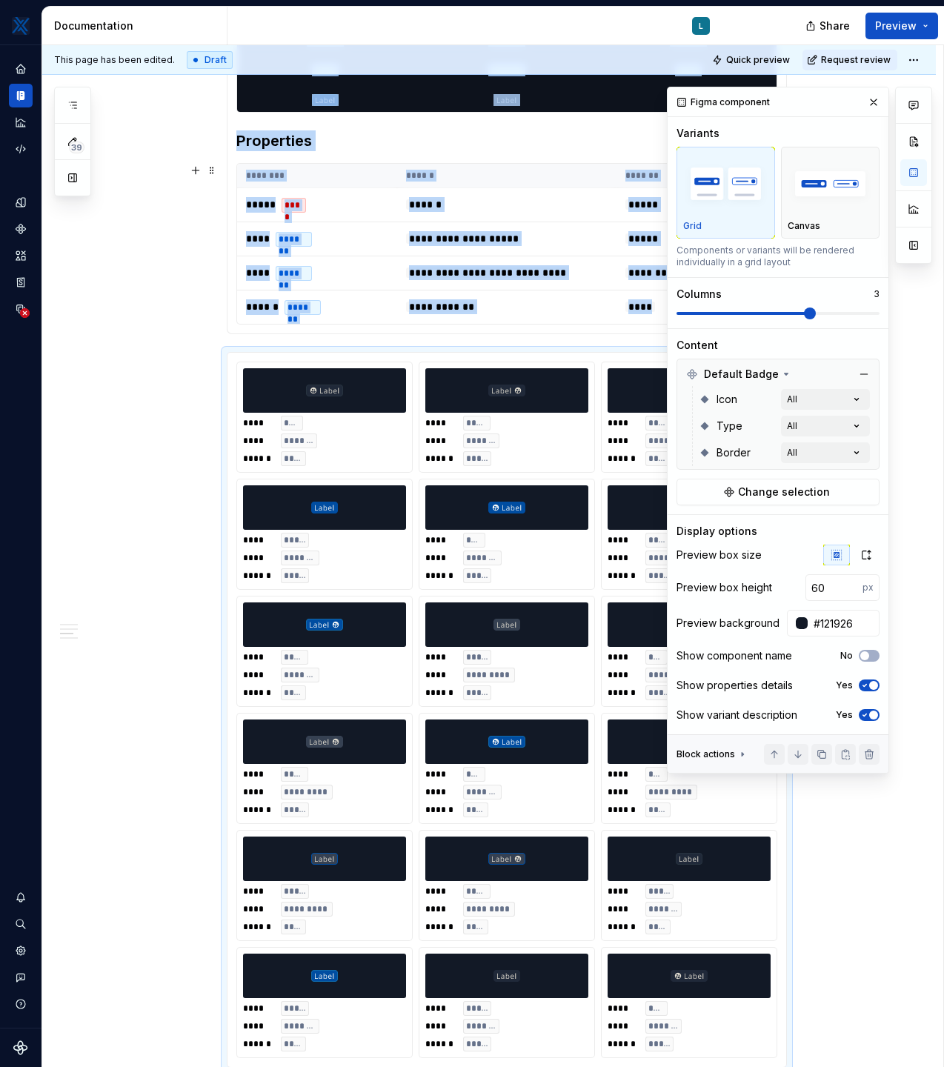
click at [816, 311] on span at bounding box center [810, 313] width 12 height 12
click at [154, 436] on div "**********" at bounding box center [489, 634] width 894 height 2526
click at [871, 99] on button "button" at bounding box center [873, 102] width 21 height 21
type textarea "*"
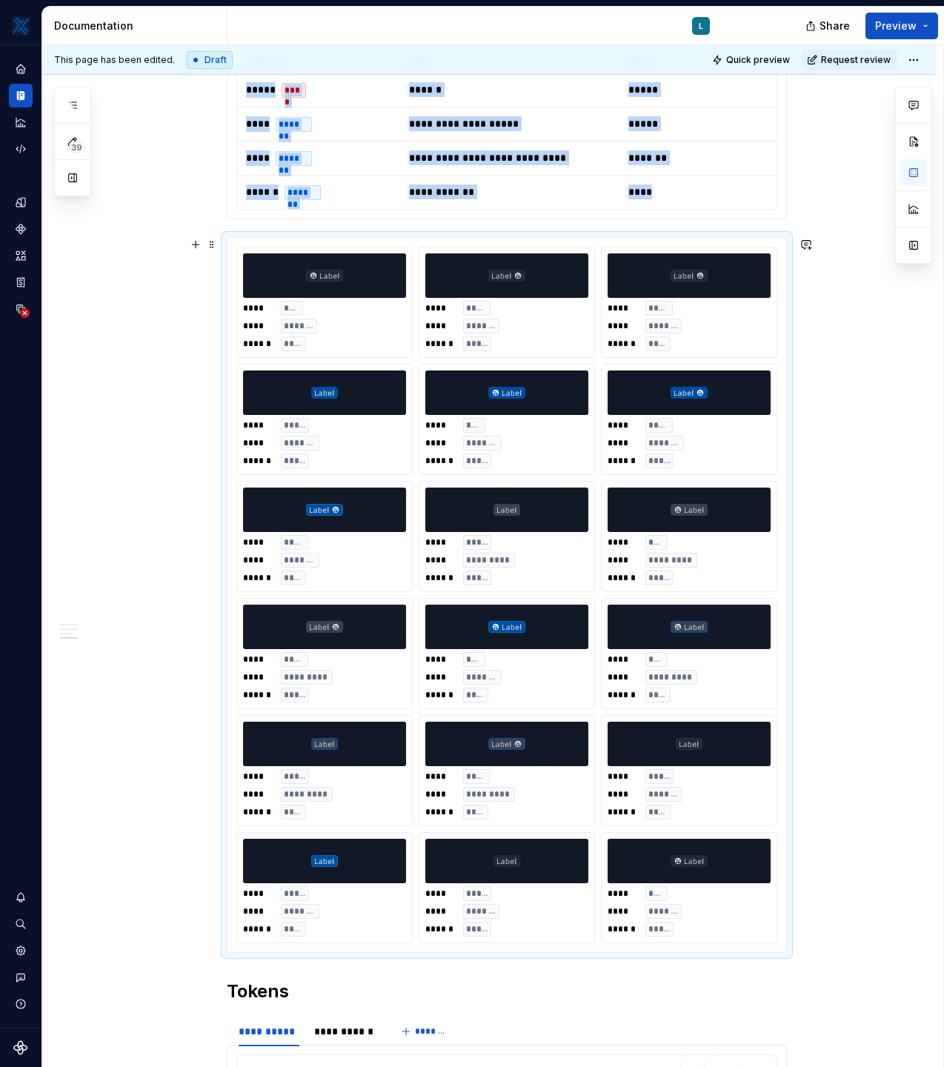
scroll to position [1052, 0]
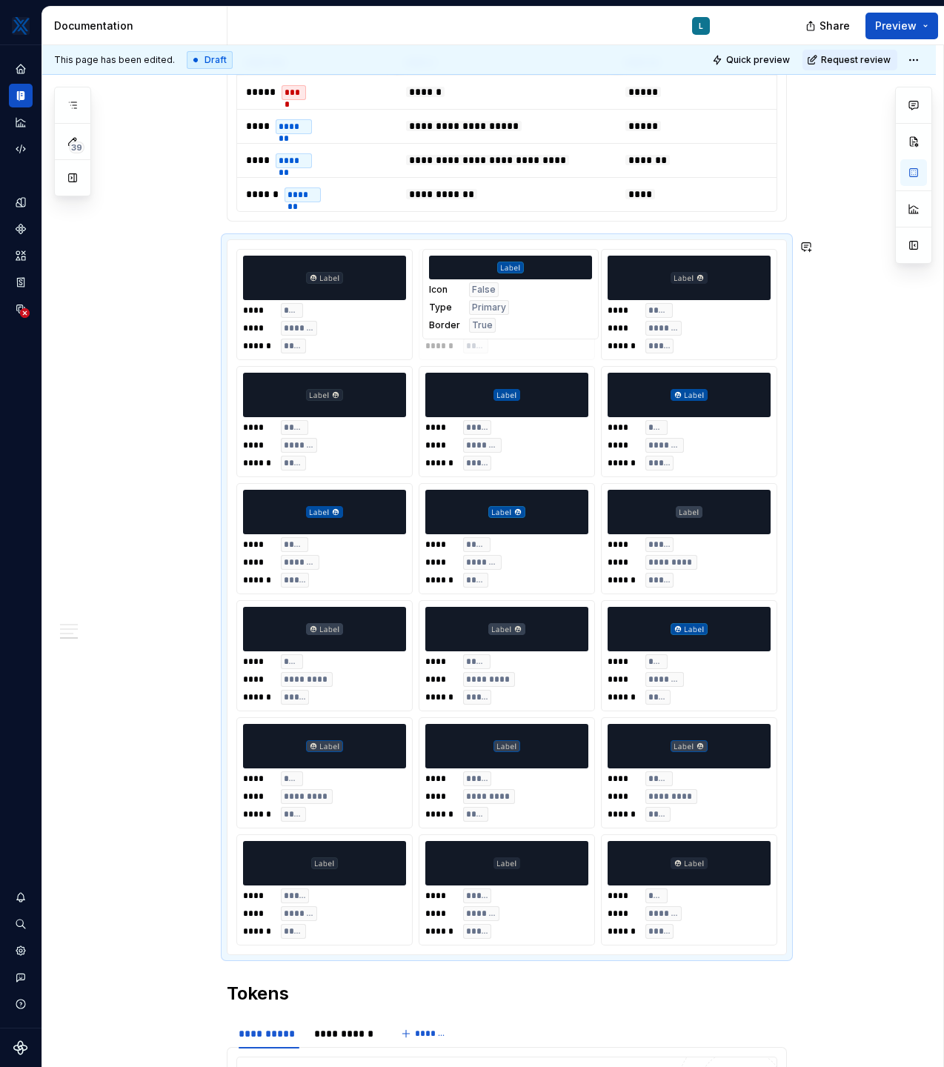
drag, startPoint x: 353, startPoint y: 911, endPoint x: 531, endPoint y: 341, distance: 596.9
click at [531, 341] on body "MKTX L Design system data Documentation L Share Preview 39 Pages Add Accessibil…" at bounding box center [472, 533] width 944 height 1067
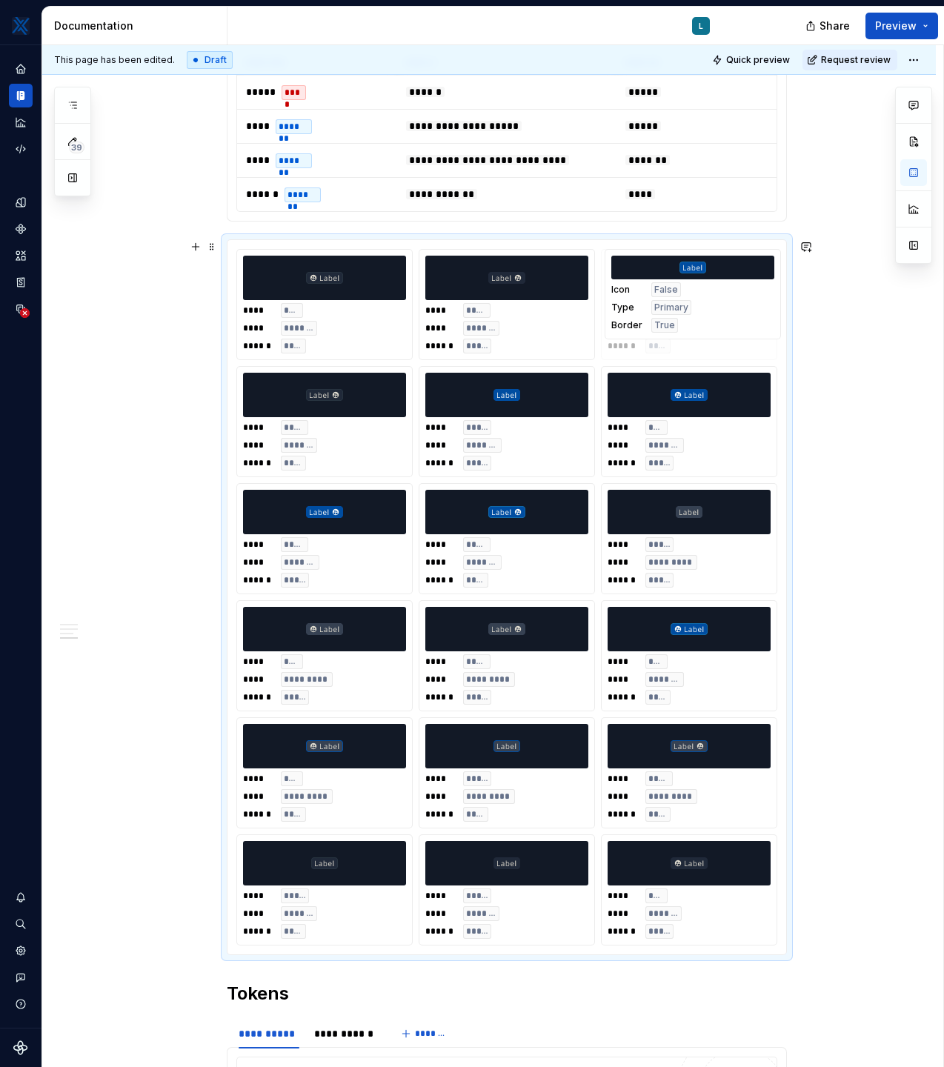
drag, startPoint x: 547, startPoint y: 324, endPoint x: 716, endPoint y: 331, distance: 169.8
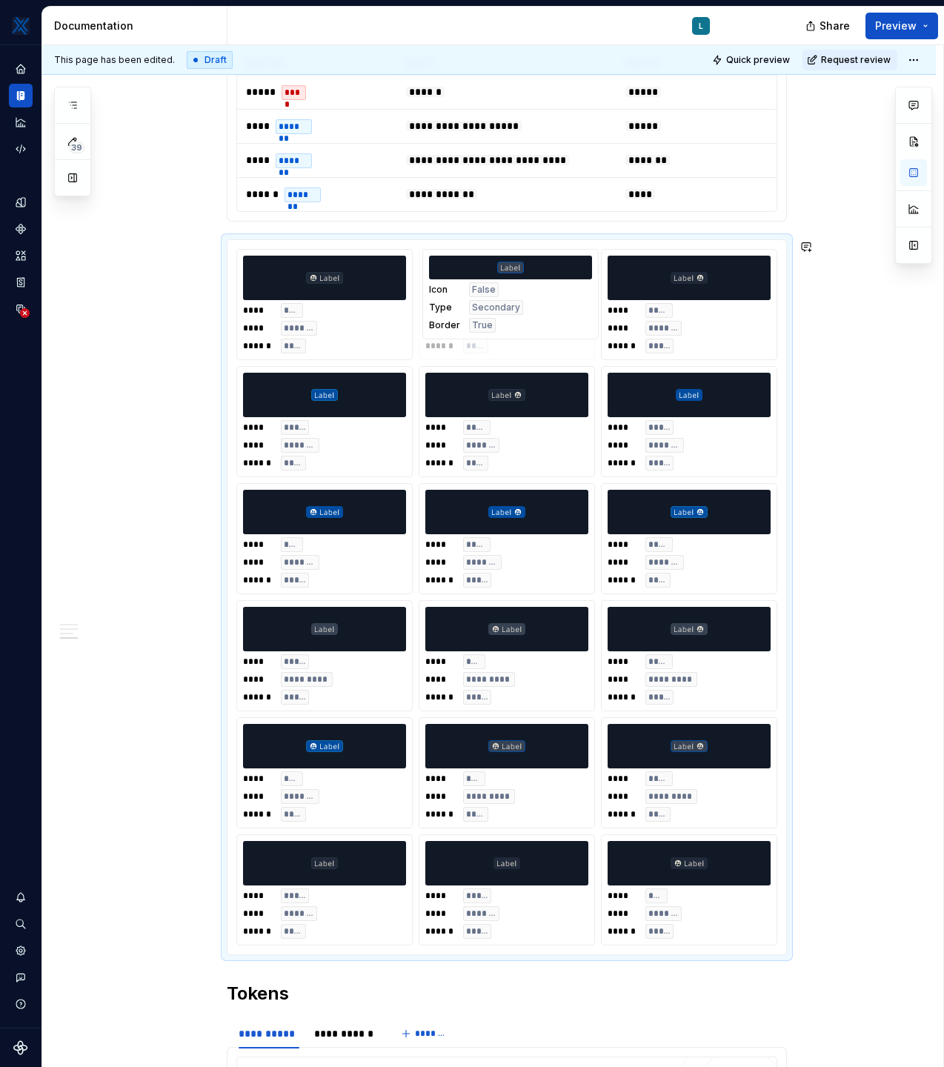
drag, startPoint x: 562, startPoint y: 796, endPoint x: 568, endPoint y: 336, distance: 460.1
click at [568, 336] on body "MKTX L Design system data Documentation L Share Preview 39 Pages Add Accessibil…" at bounding box center [472, 533] width 944 height 1067
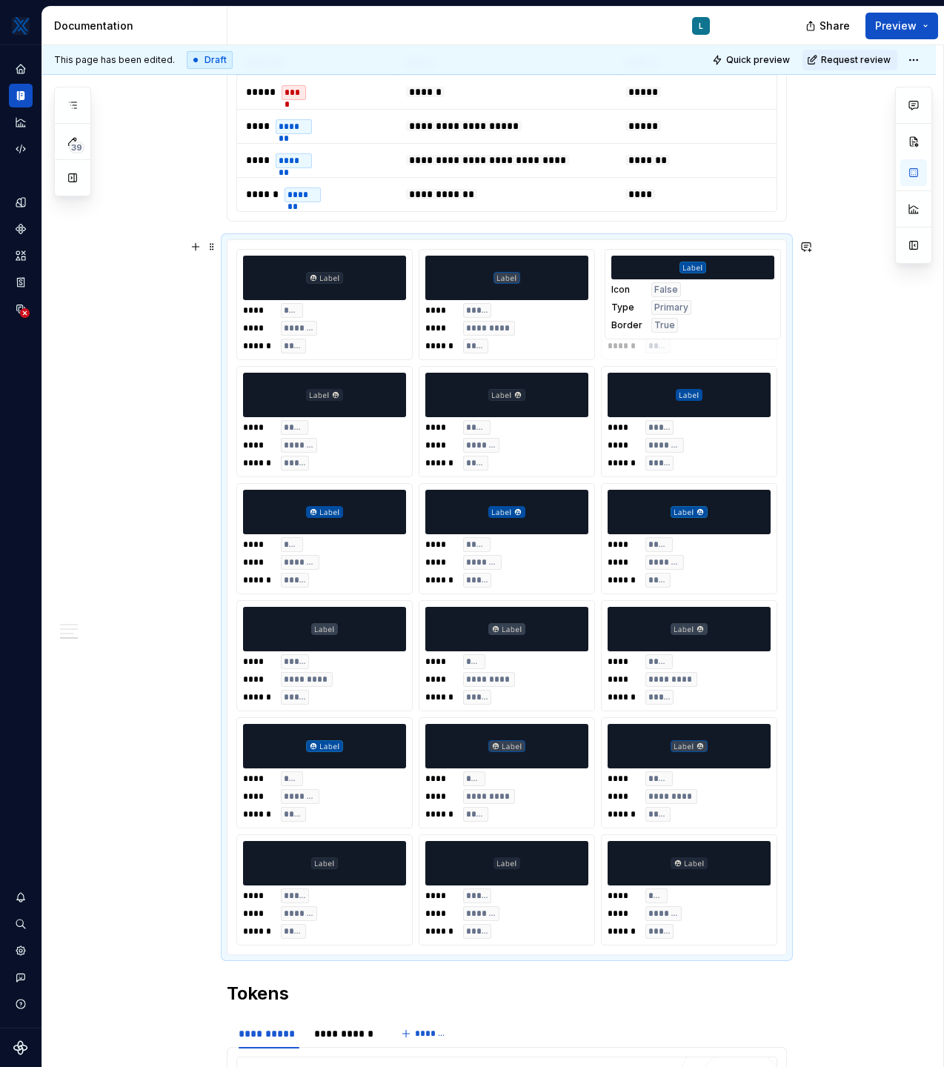
drag, startPoint x: 371, startPoint y: 448, endPoint x: 740, endPoint y: 340, distance: 384.5
click at [740, 340] on body "MKTX L Design system data Documentation L Share Preview 39 Pages Add Accessibil…" at bounding box center [472, 533] width 944 height 1067
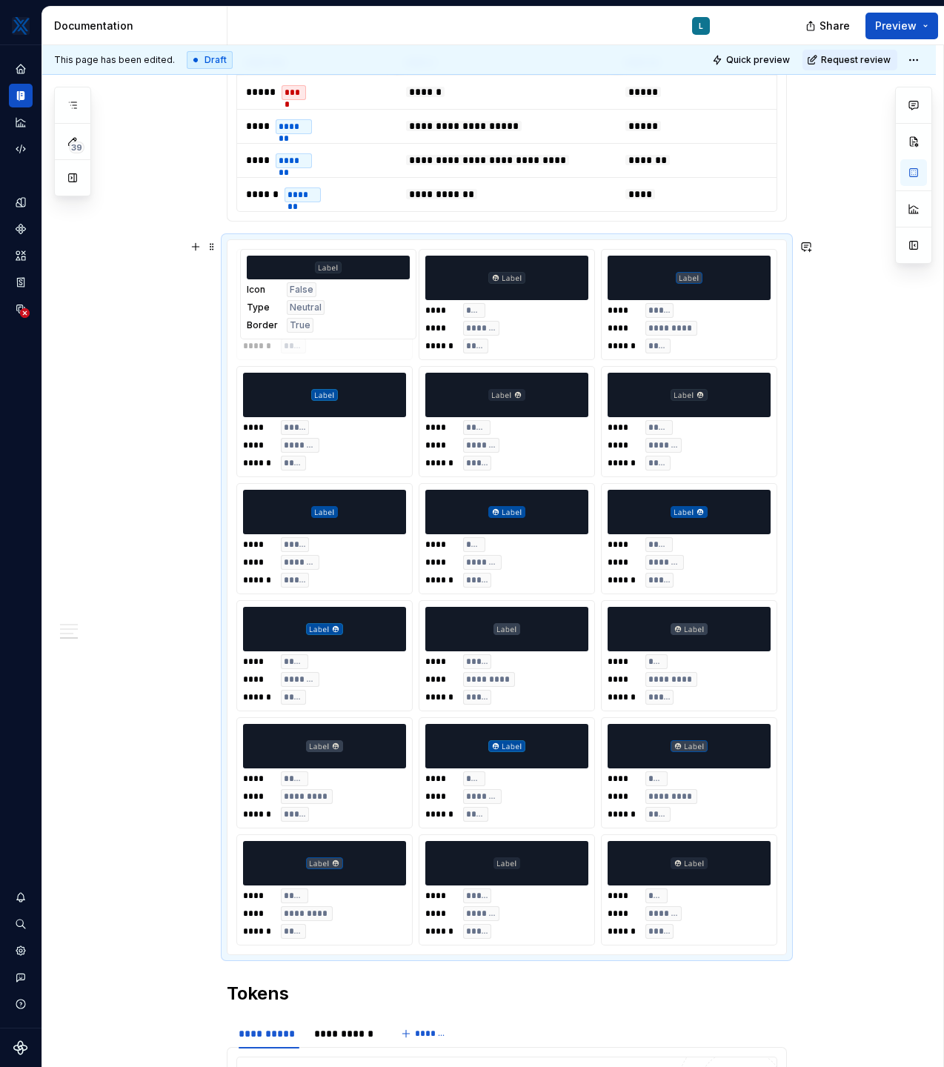
drag, startPoint x: 375, startPoint y: 922, endPoint x: 387, endPoint y: 342, distance: 580.3
click at [387, 342] on body "MKTX L Design system data Documentation L Share Preview 39 Pages Add Accessibil…" at bounding box center [472, 533] width 944 height 1067
drag, startPoint x: 370, startPoint y: 457, endPoint x: 359, endPoint y: 347, distance: 111.0
click at [359, 347] on body "MKTX L Design system data Documentation L Share Preview 39 Pages Add Accessibil…" at bounding box center [472, 533] width 944 height 1067
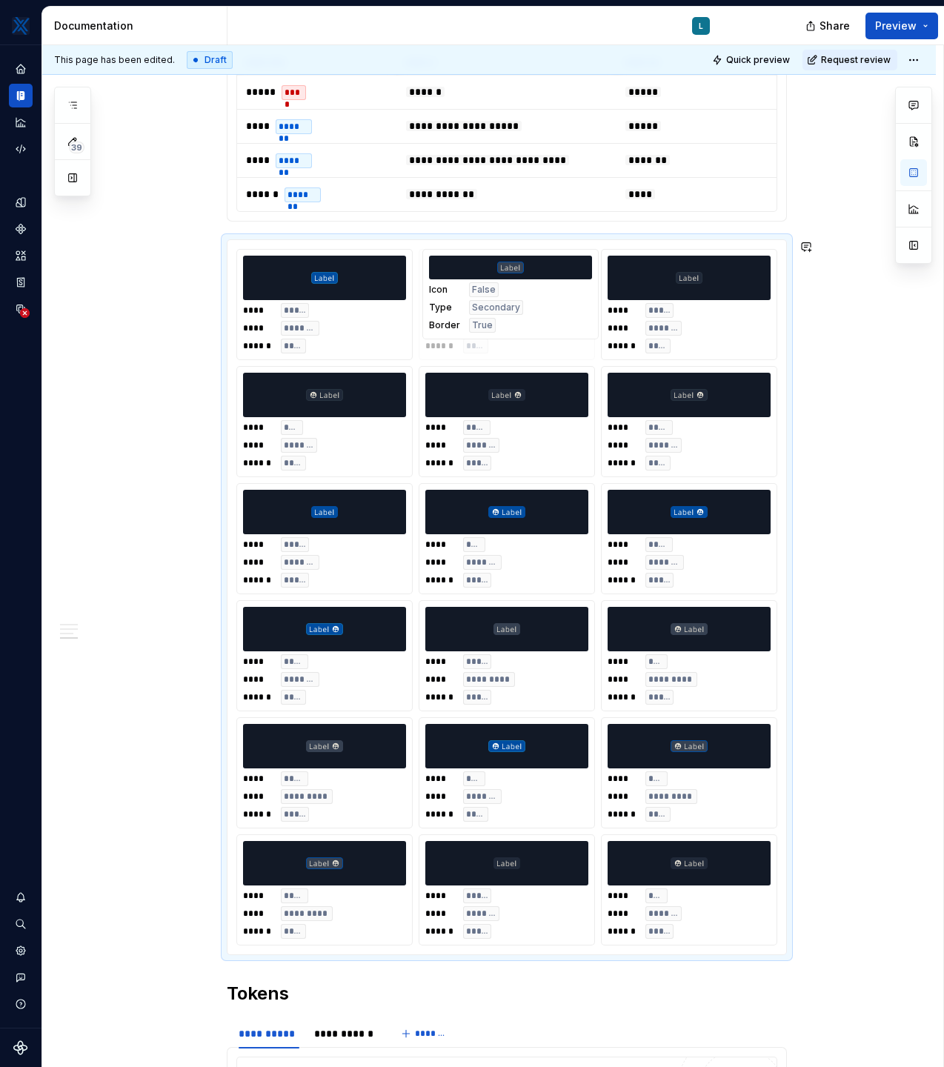
drag, startPoint x: 371, startPoint y: 449, endPoint x: 537, endPoint y: 338, distance: 199.7
click at [537, 338] on body "MKTX L Design system data Documentation L Share Preview 39 Pages Add Accessibil…" at bounding box center [472, 533] width 944 height 1067
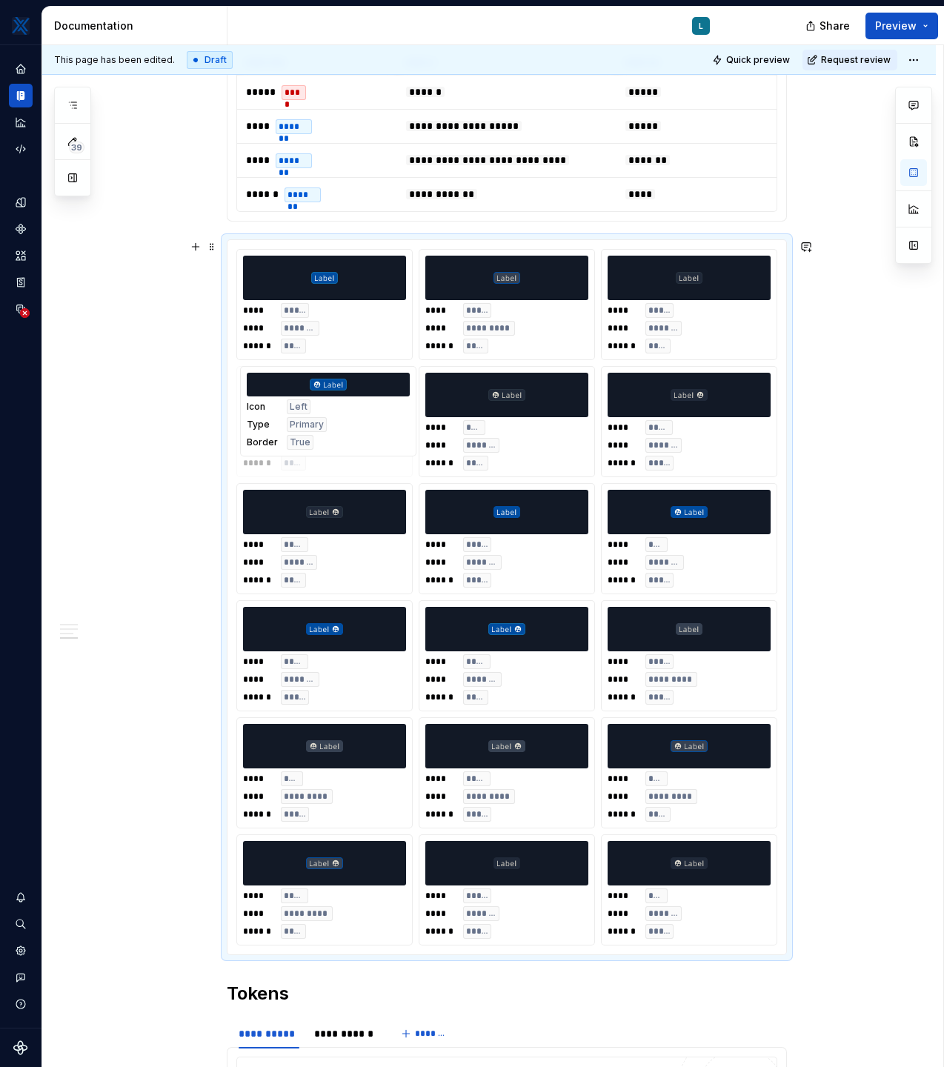
drag, startPoint x: 553, startPoint y: 780, endPoint x: 417, endPoint y: 446, distance: 360.6
click at [417, 446] on body "MKTX L Design system data Documentation L Share Preview 39 Pages Add Accessibil…" at bounding box center [472, 533] width 944 height 1067
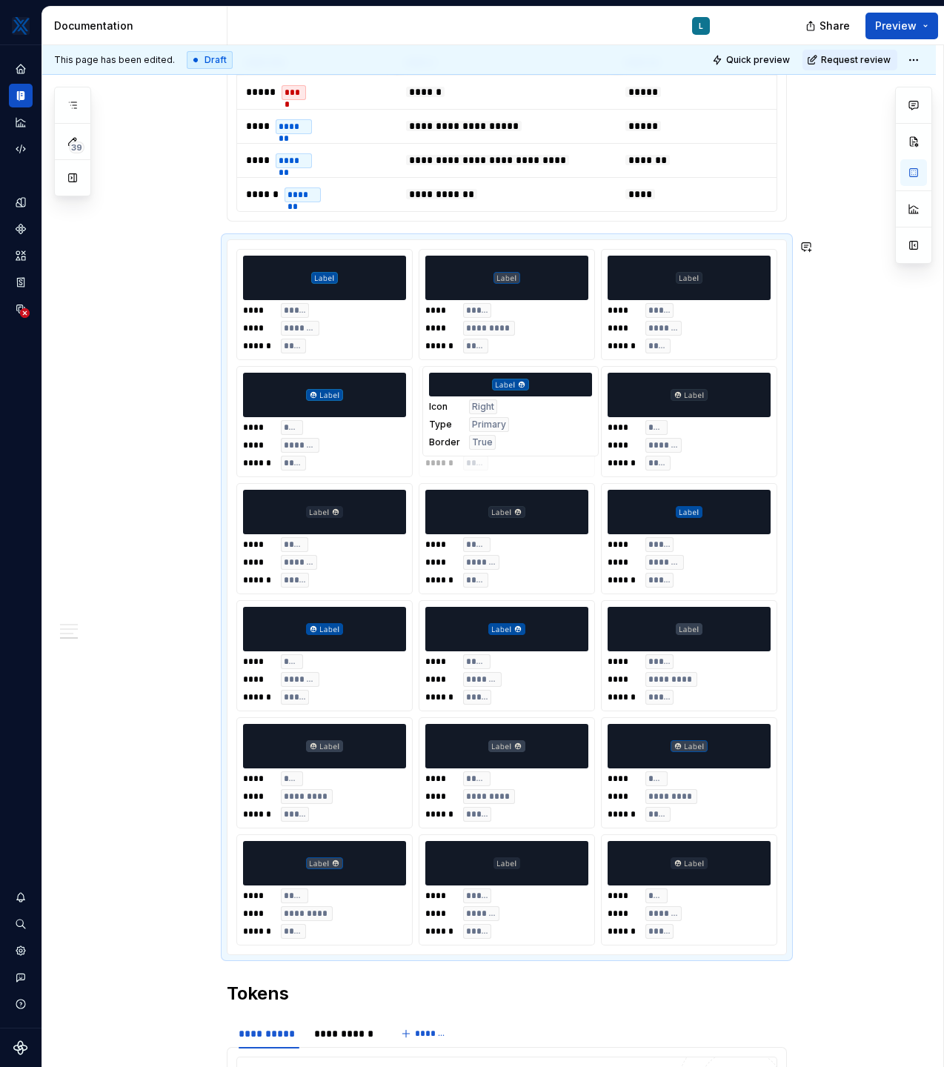
drag, startPoint x: 538, startPoint y: 687, endPoint x: 542, endPoint y: 482, distance: 205.3
click at [542, 482] on body "MKTX L Design system data Documentation L Share Preview 39 Pages Add Accessibil…" at bounding box center [472, 533] width 944 height 1067
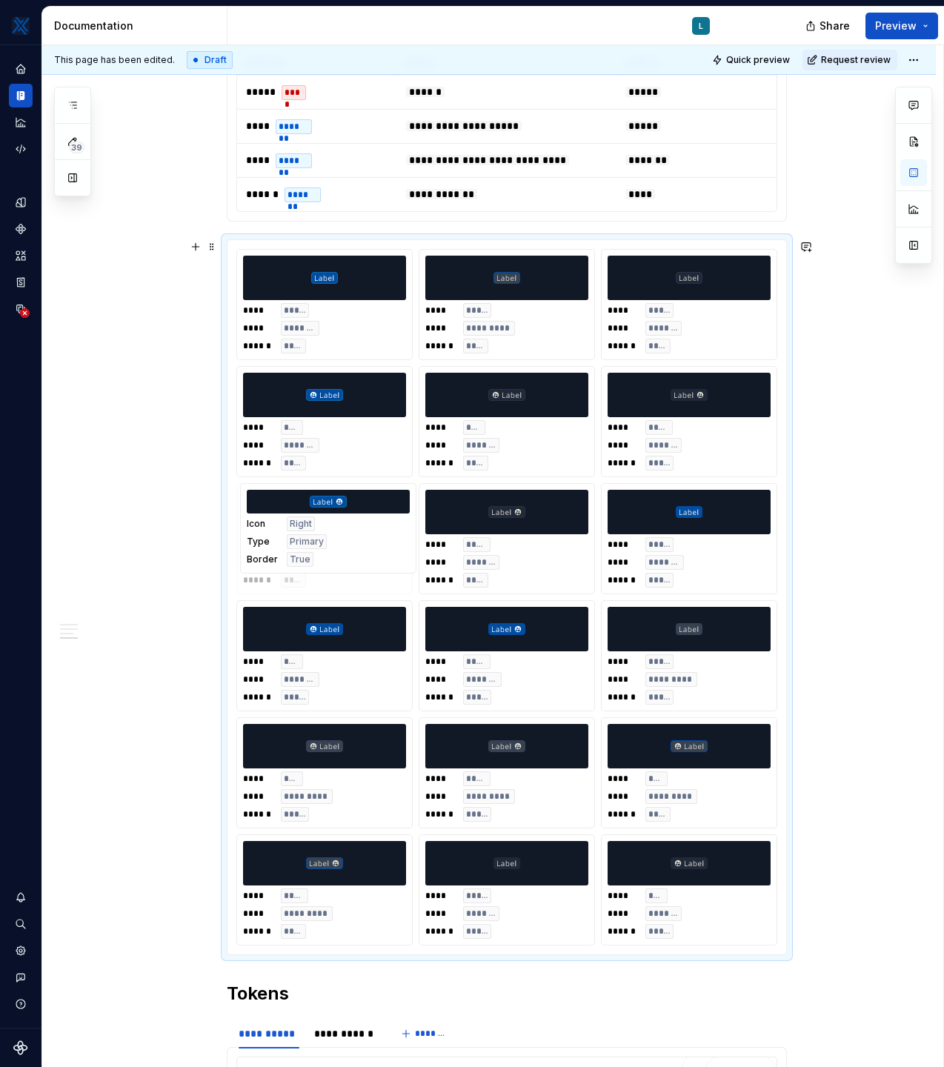
drag, startPoint x: 537, startPoint y: 439, endPoint x: 370, endPoint y: 562, distance: 207.3
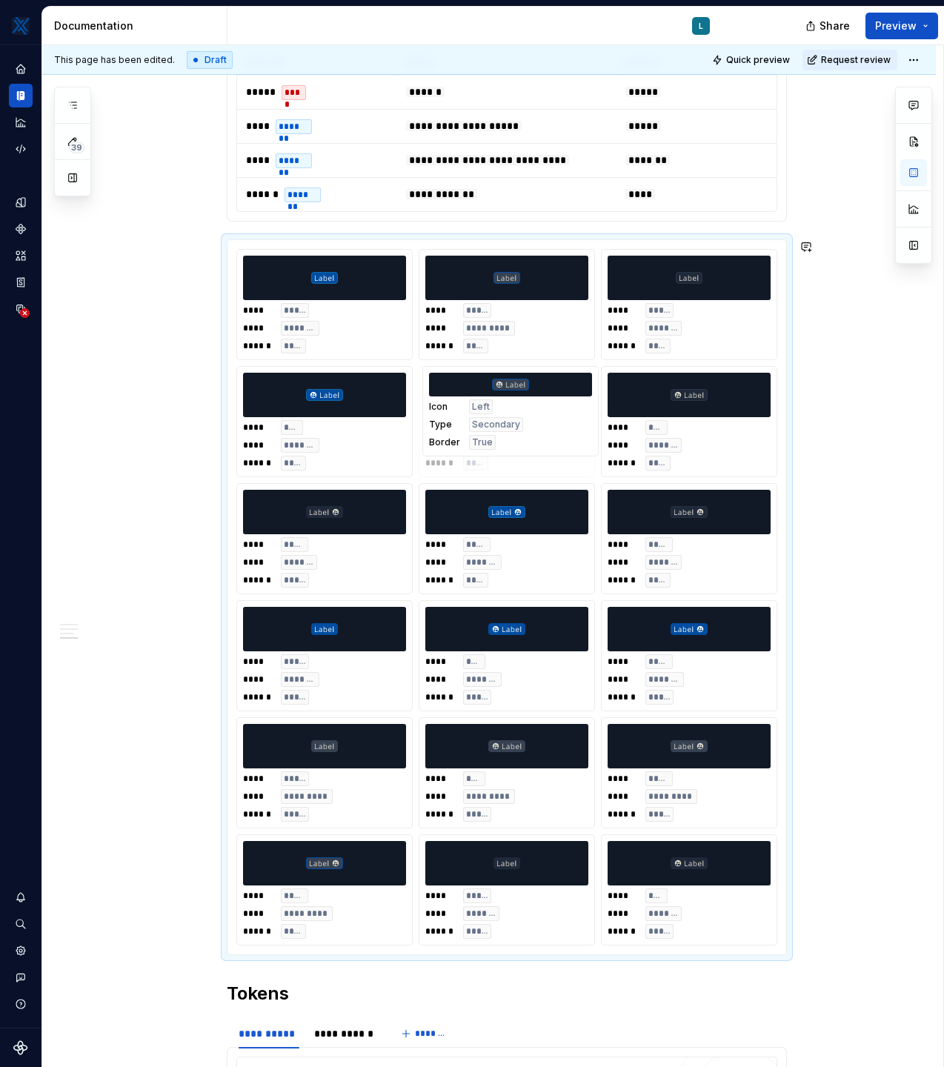
drag, startPoint x: 746, startPoint y: 793, endPoint x: 600, endPoint y: 464, distance: 359.9
click at [600, 464] on body "MKTX L Design system data Documentation L Share Preview 39 Pages Add Accessibil…" at bounding box center [472, 533] width 944 height 1067
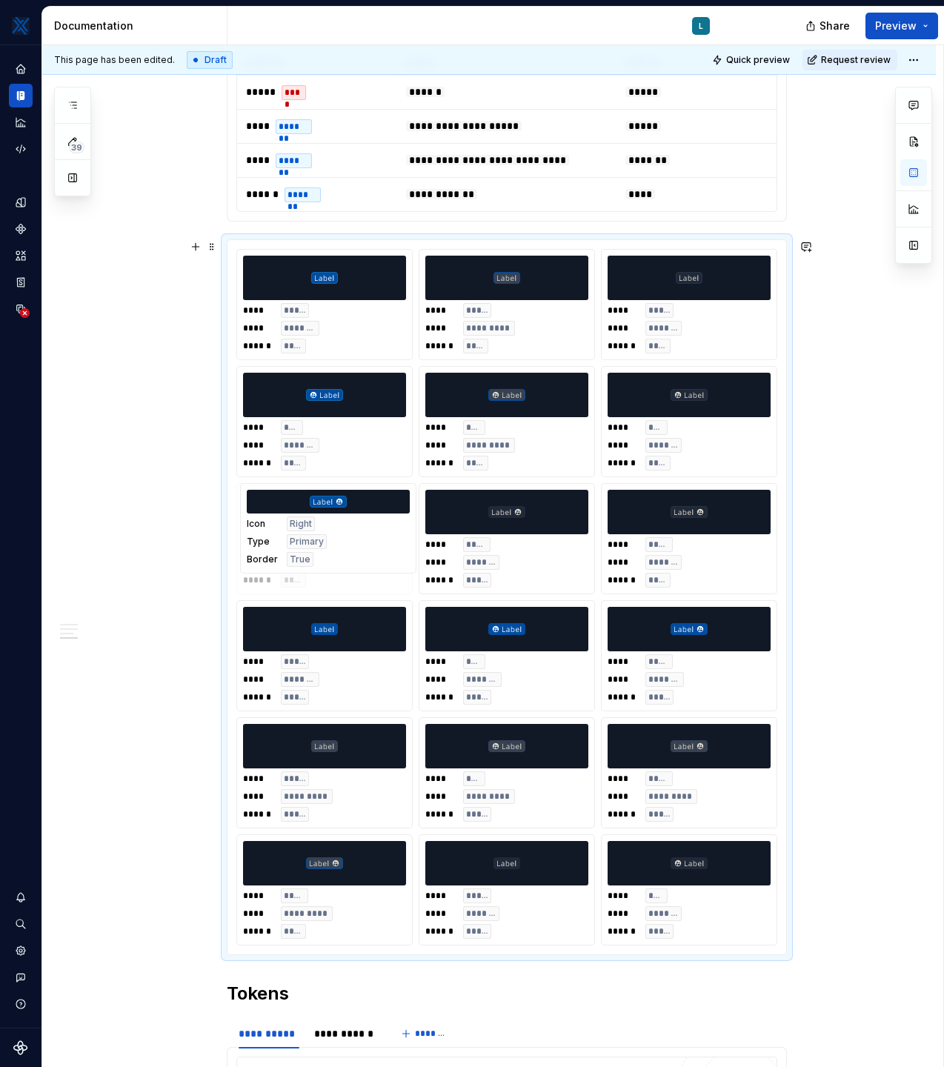
drag, startPoint x: 551, startPoint y: 553, endPoint x: 381, endPoint y: 555, distance: 170.4
click at [381, 555] on body "MKTX L Design system data Documentation L Share Preview 39 Pages Add Accessibil…" at bounding box center [472, 533] width 944 height 1067
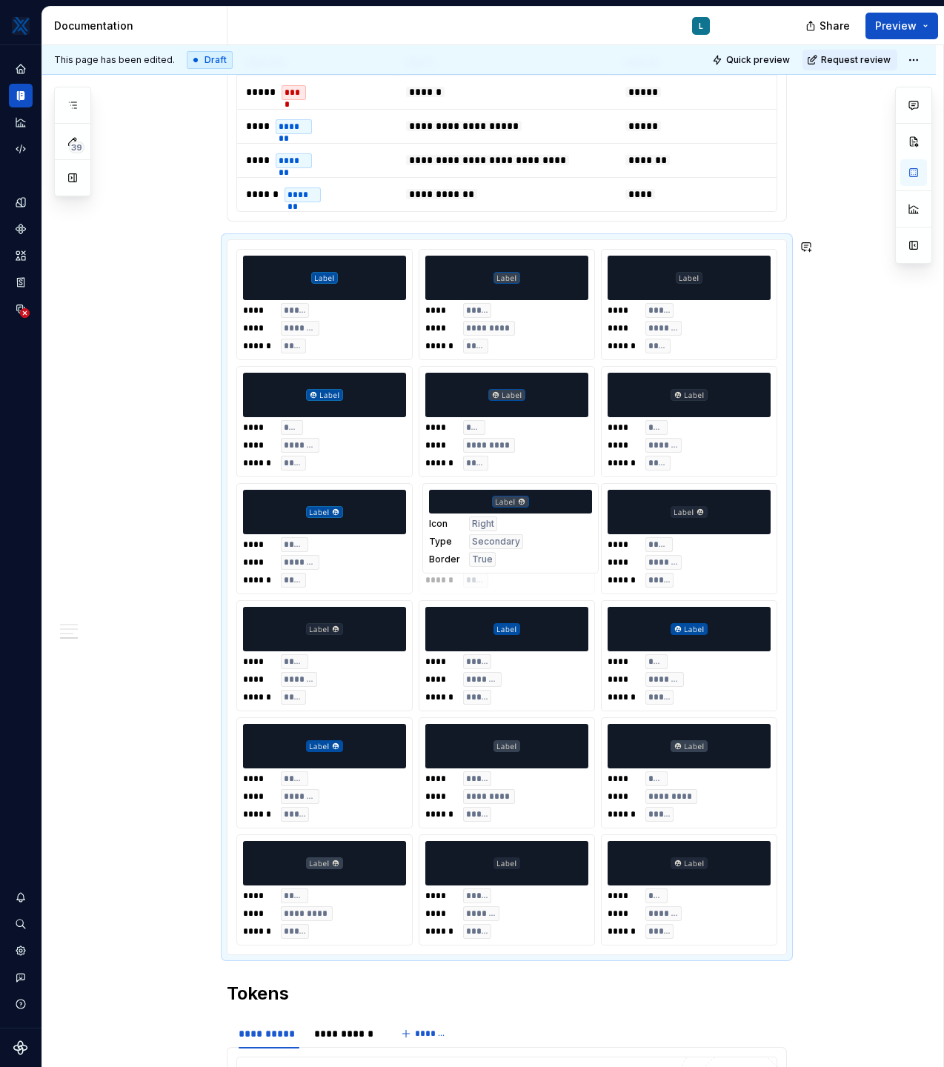
drag, startPoint x: 373, startPoint y: 904, endPoint x: 580, endPoint y: 559, distance: 401.8
click at [580, 559] on body "MKTX L Design system data Documentation L Share Preview 39 Pages Add Accessibil…" at bounding box center [472, 533] width 944 height 1067
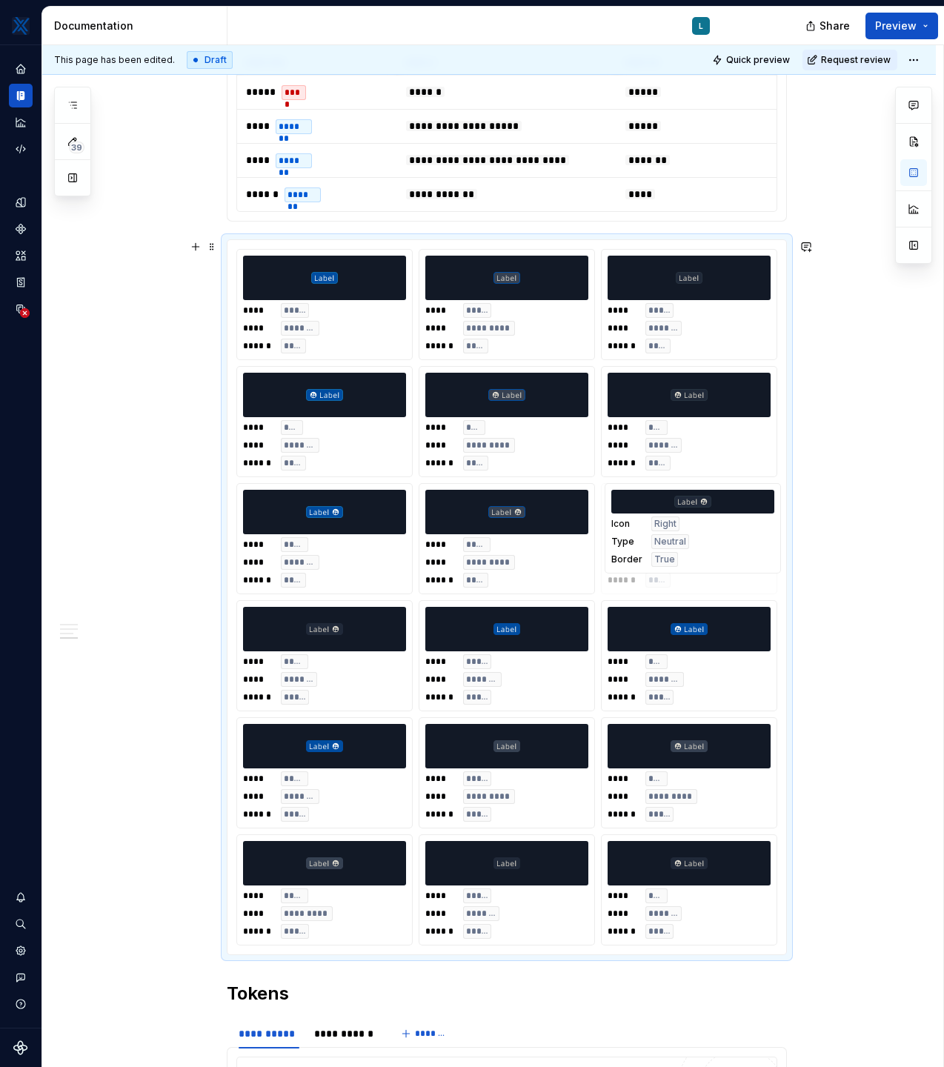
drag, startPoint x: 355, startPoint y: 697, endPoint x: 719, endPoint y: 576, distance: 383.5
click at [719, 576] on body "MKTX L Design system data Documentation L Share Preview 39 Pages Add Accessibil…" at bounding box center [472, 533] width 944 height 1067
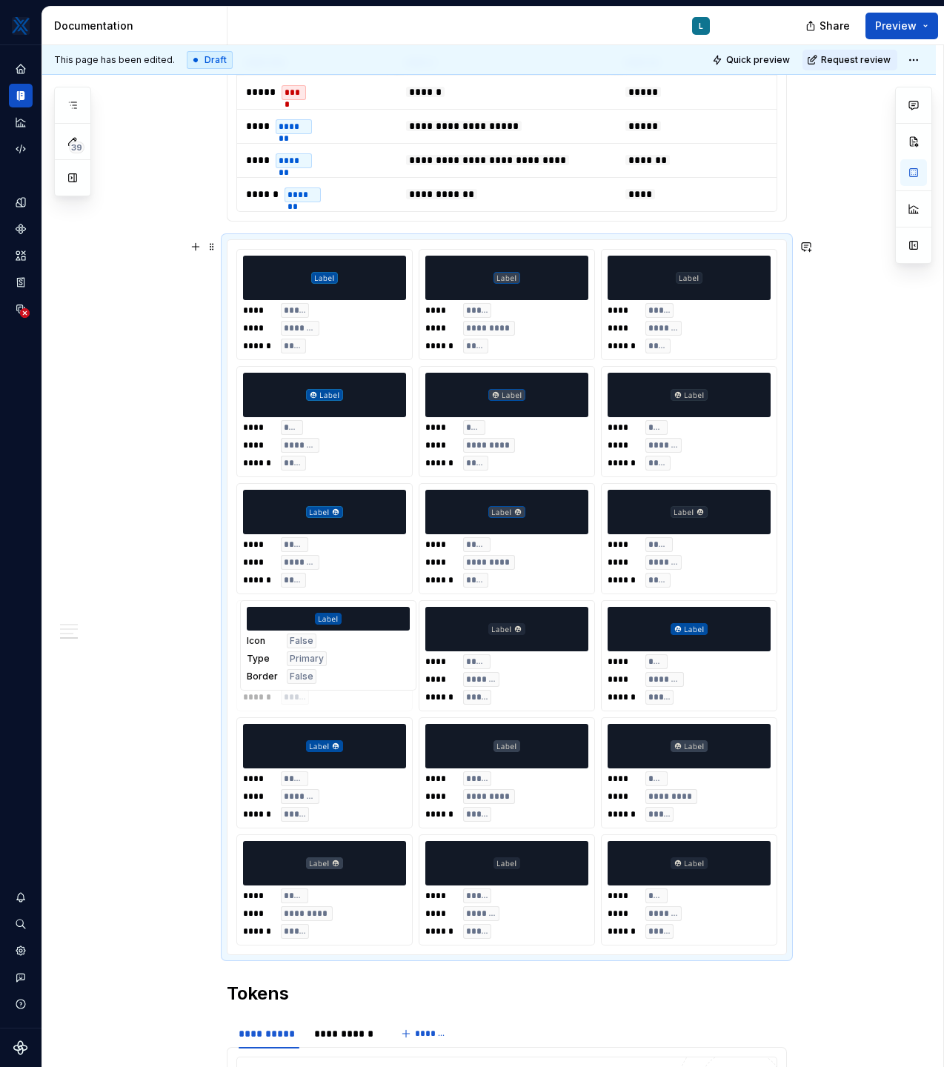
drag, startPoint x: 562, startPoint y: 677, endPoint x: 365, endPoint y: 677, distance: 197.1
click at [365, 677] on body "MKTX L Design system data Documentation L Share Preview 39 Pages Add Accessibil…" at bounding box center [472, 533] width 944 height 1067
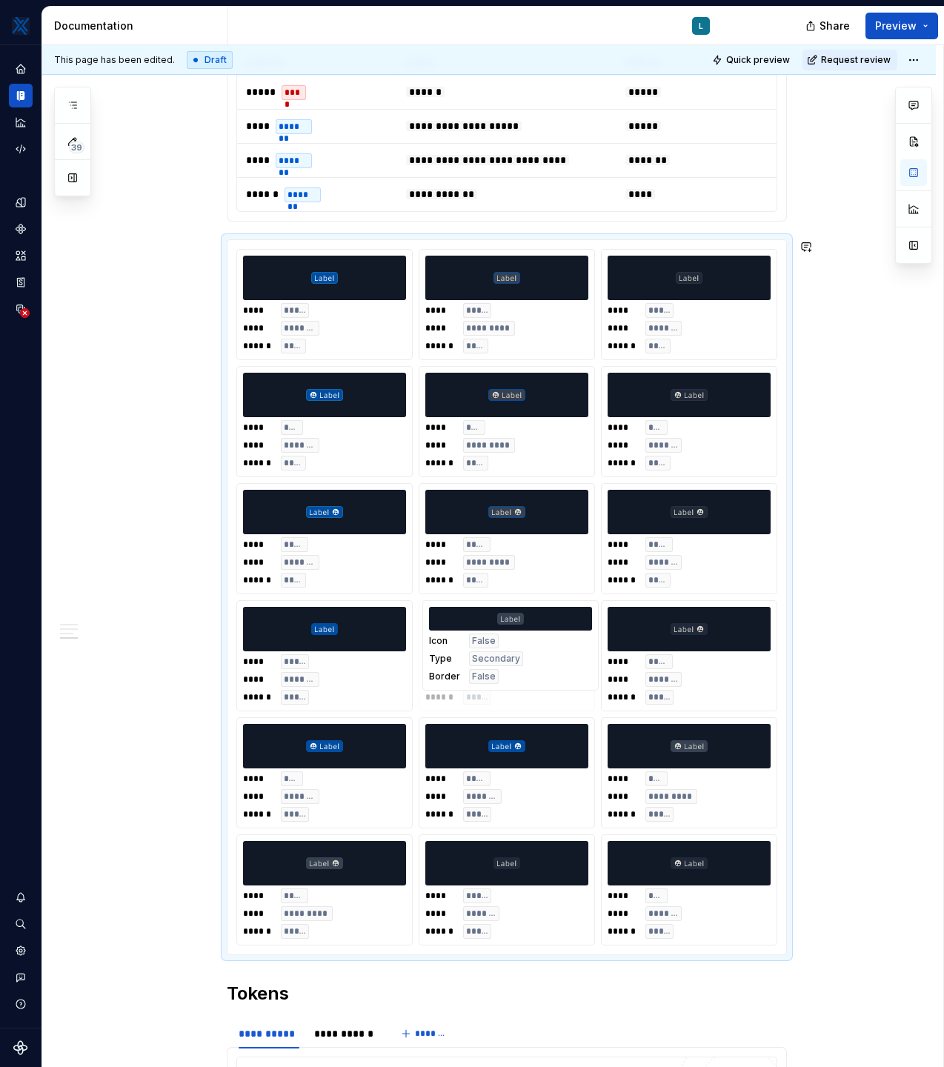
drag, startPoint x: 571, startPoint y: 810, endPoint x: 570, endPoint y: 705, distance: 105.2
click at [570, 705] on body "MKTX L Design system data Documentation L Share Preview 39 Pages Add Accessibil…" at bounding box center [472, 533] width 944 height 1067
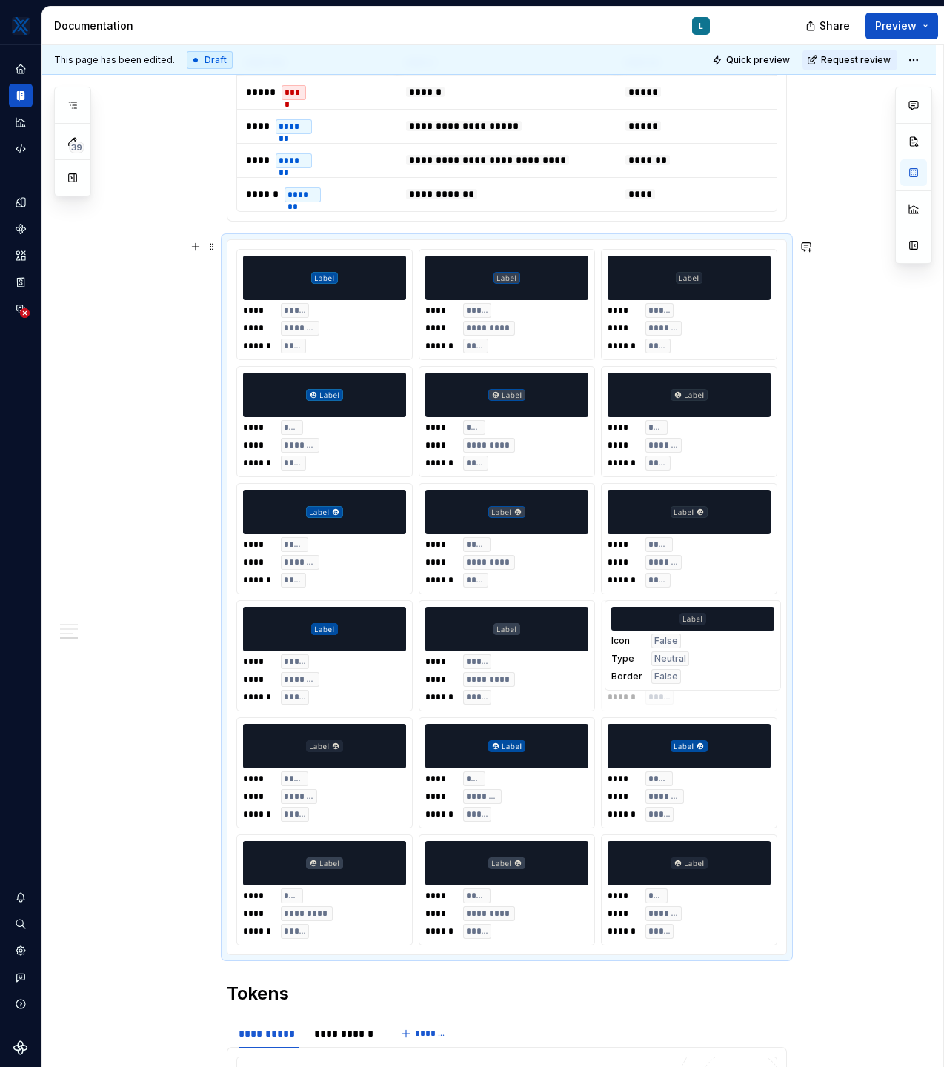
drag, startPoint x: 544, startPoint y: 928, endPoint x: 747, endPoint y: 708, distance: 298.8
click at [747, 708] on body "MKTX L Design system data Documentation L Share Preview 39 Pages Add Accessibil…" at bounding box center [472, 533] width 944 height 1067
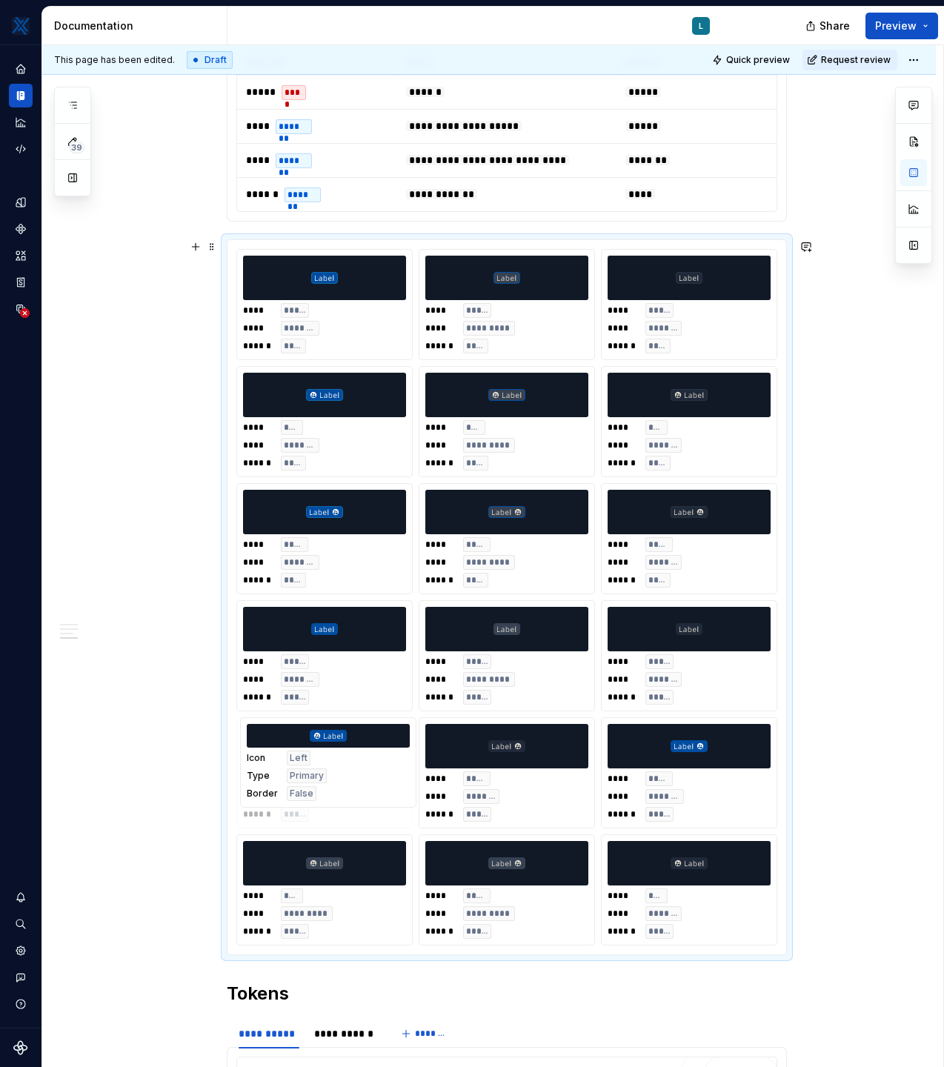
drag, startPoint x: 533, startPoint y: 792, endPoint x: 345, endPoint y: 792, distance: 188.2
click at [345, 792] on body "MKTX L Design system data Documentation L Share Preview 39 Pages Add Accessibil…" at bounding box center [472, 533] width 944 height 1067
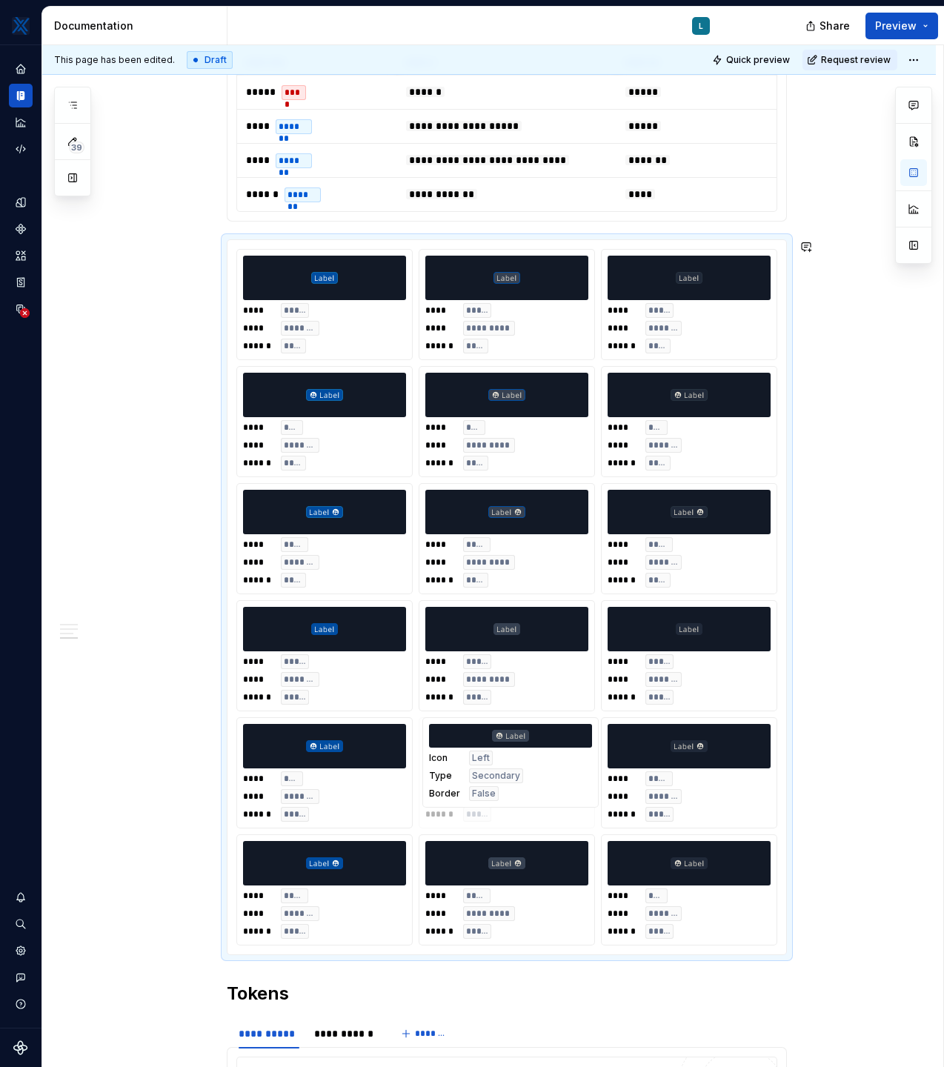
drag, startPoint x: 358, startPoint y: 917, endPoint x: 555, endPoint y: 816, distance: 221.7
click at [555, 816] on body "MKTX L Design system data Documentation L Share Preview 39 Pages Add Accessibil…" at bounding box center [472, 533] width 944 height 1067
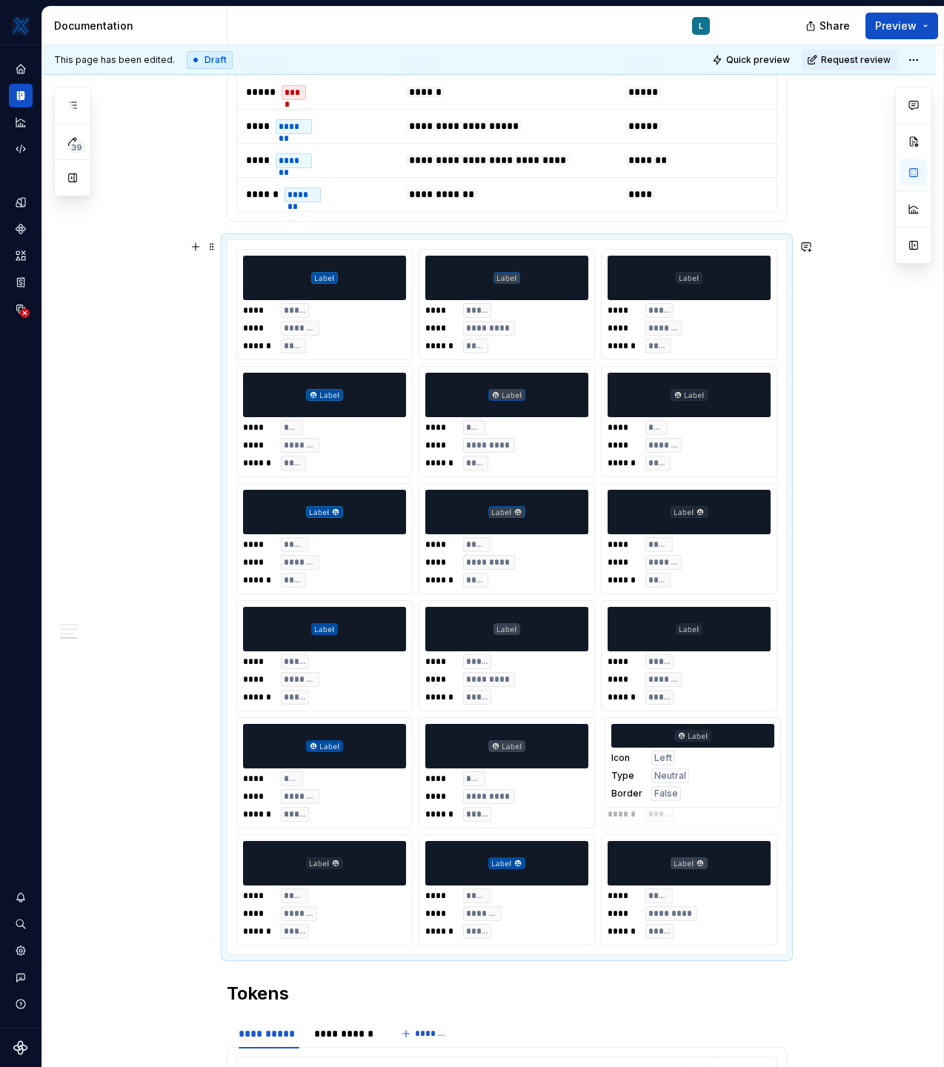
drag, startPoint x: 711, startPoint y: 939, endPoint x: 738, endPoint y: 847, distance: 95.7
click at [738, 847] on body "MKTX L Design system data Documentation L Share Preview 39 Pages Add Accessibil…" at bounding box center [472, 533] width 944 height 1067
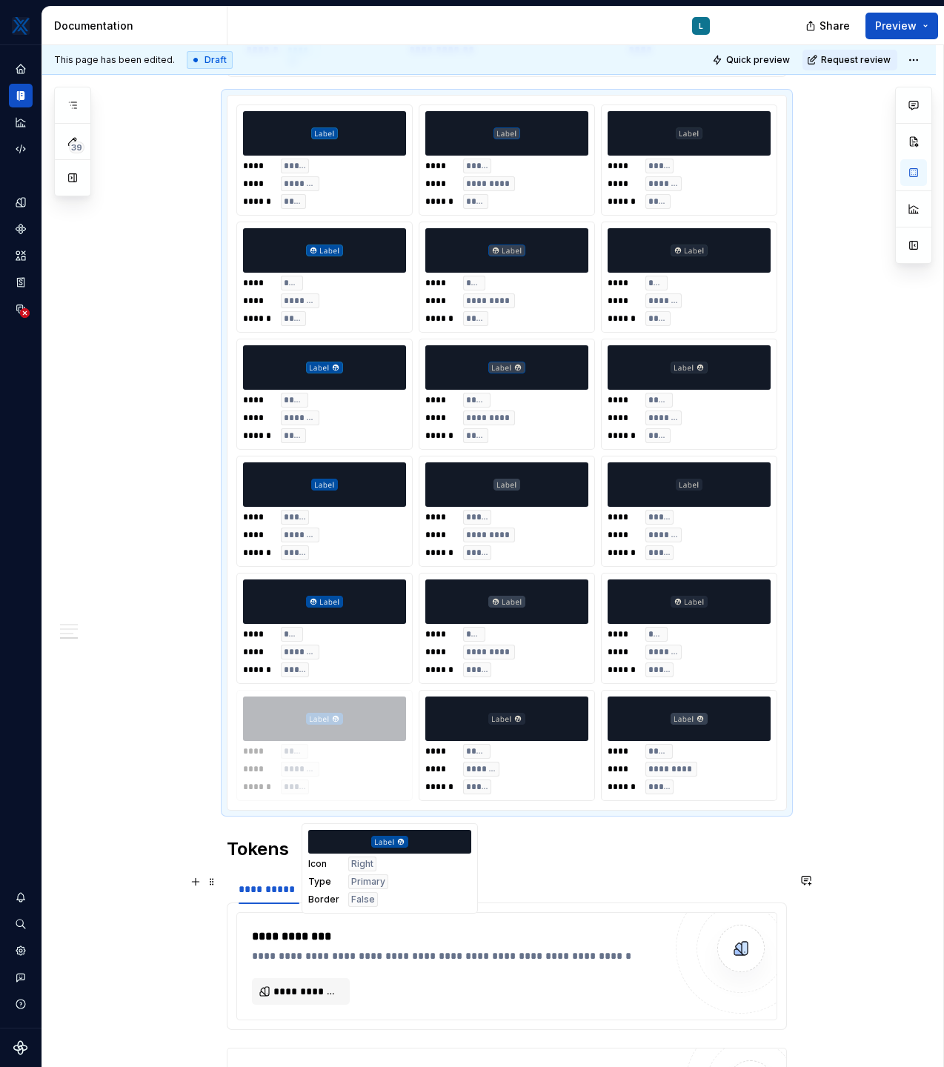
scroll to position [1201, 0]
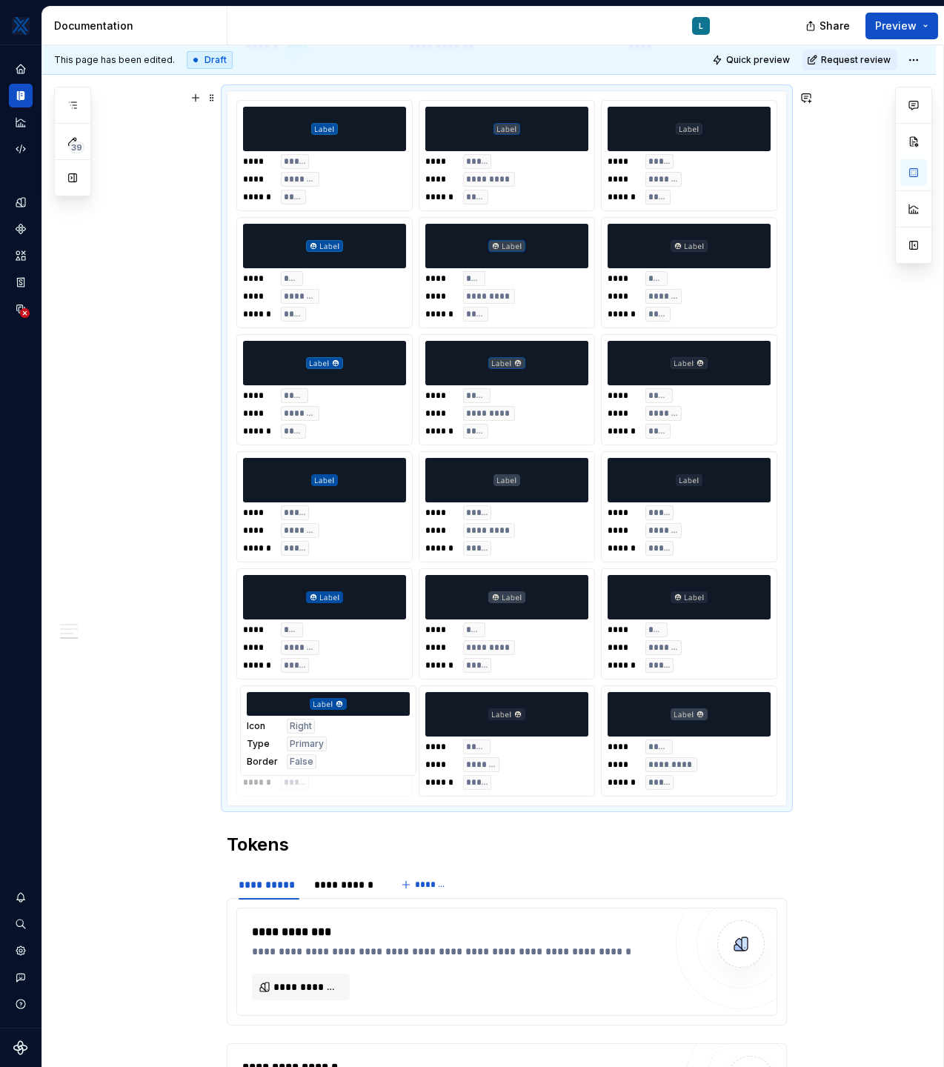
drag, startPoint x: 529, startPoint y: 927, endPoint x: 359, endPoint y: 788, distance: 220.1
click at [359, 788] on body "MKTX L Design system data Documentation L Share Preview 39 Pages Add Accessibil…" at bounding box center [472, 533] width 944 height 1067
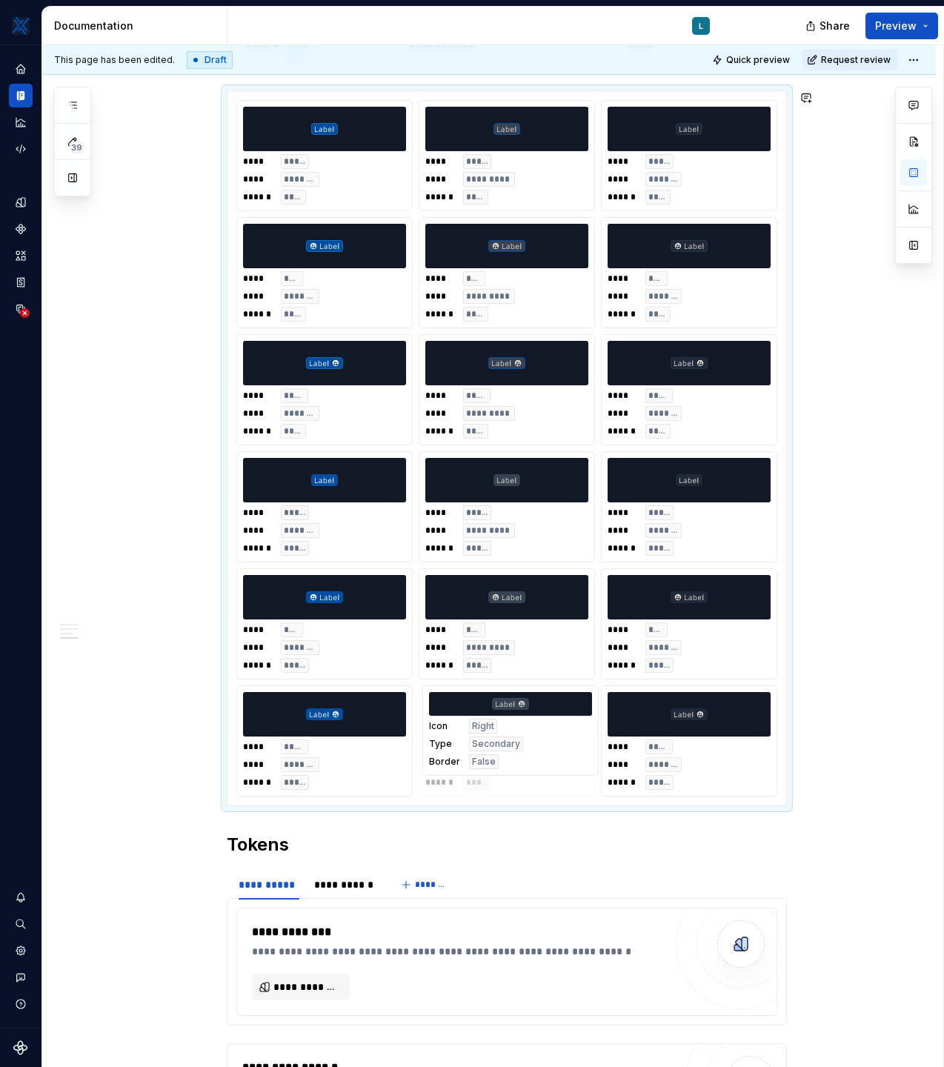
drag, startPoint x: 726, startPoint y: 771, endPoint x: 562, endPoint y: 770, distance: 163.7
click at [562, 770] on body "MKTX L Design system data Documentation L Share Preview 39 Pages Add Accessibil…" at bounding box center [472, 533] width 944 height 1067
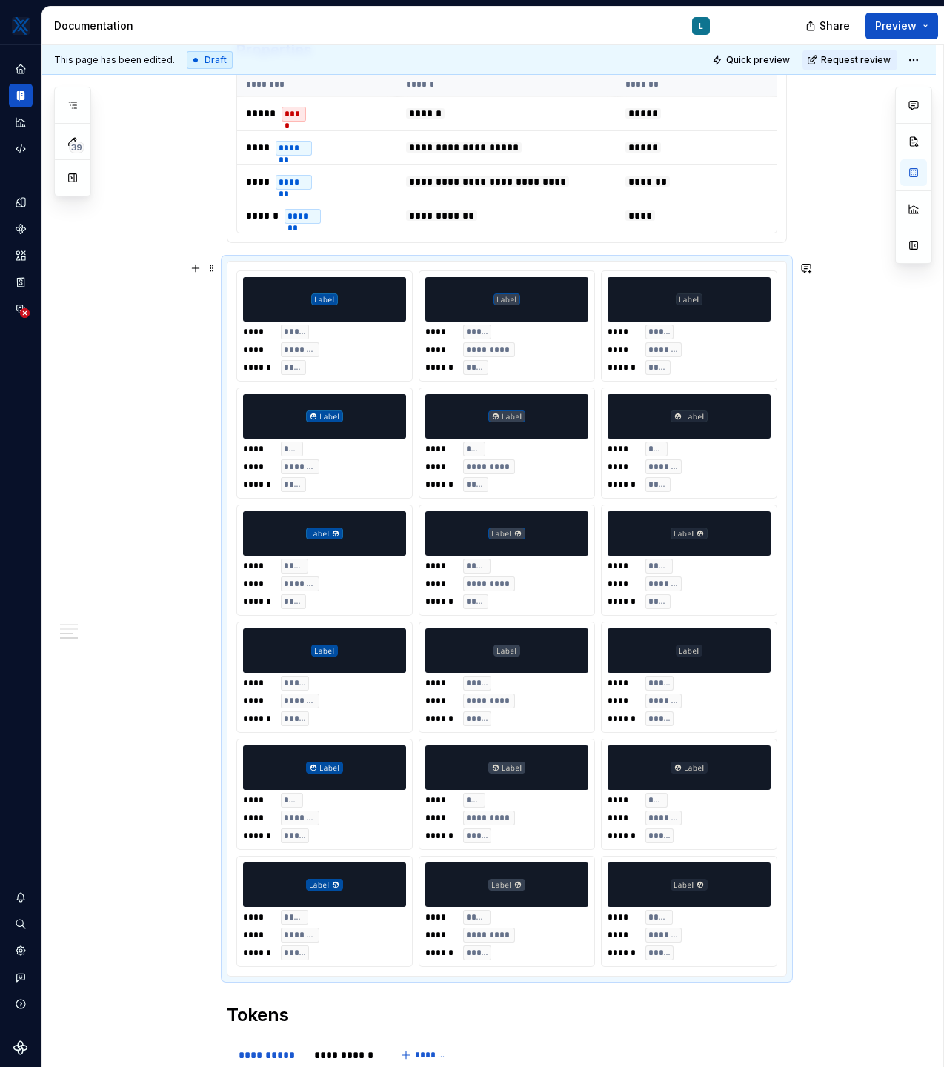
scroll to position [1028, 0]
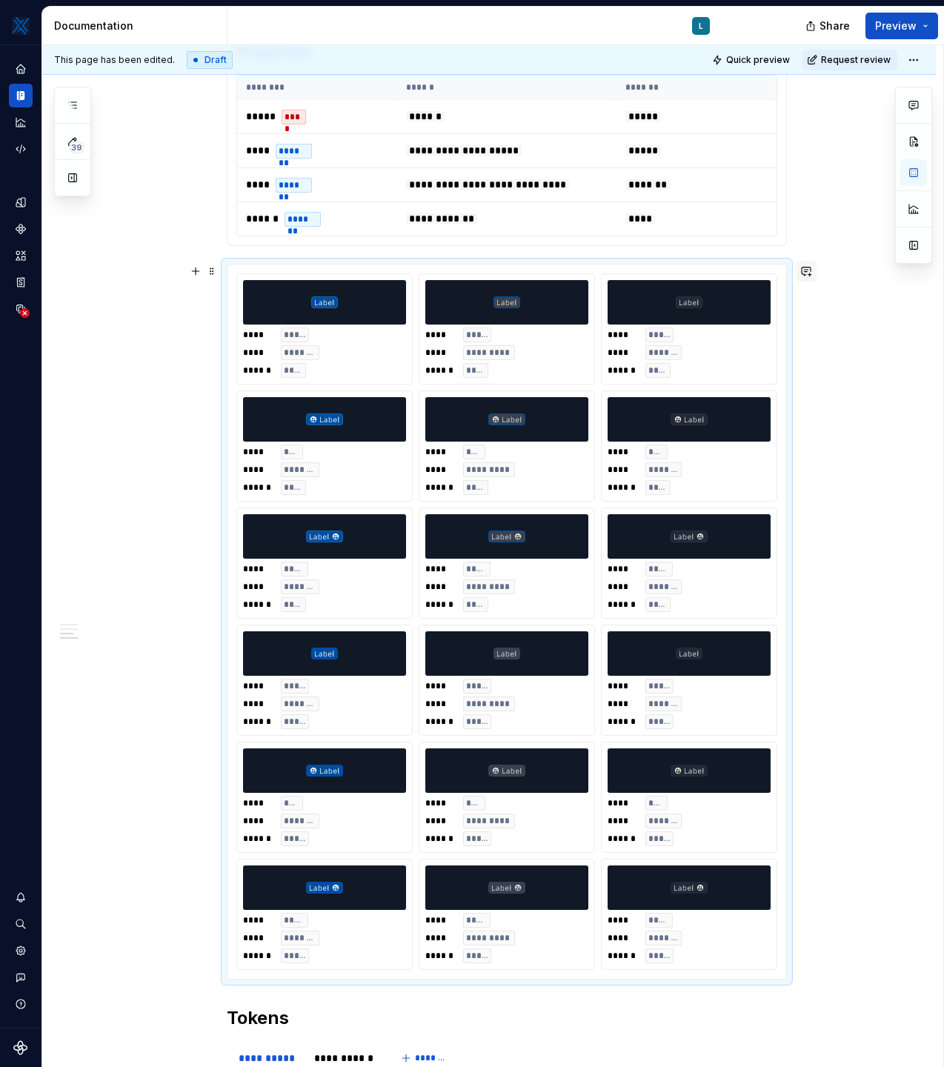
click at [811, 273] on button "button" at bounding box center [806, 271] width 21 height 21
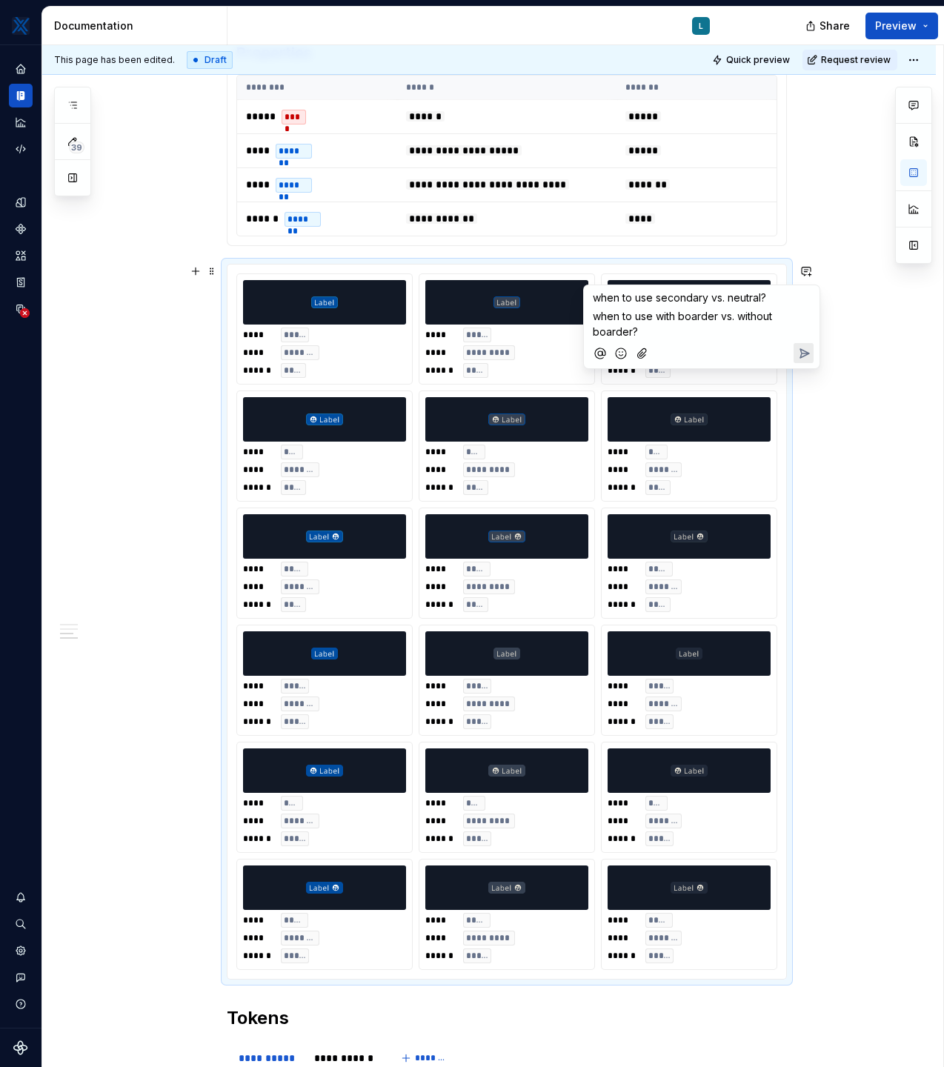
click at [808, 356] on icon "Send" at bounding box center [803, 353] width 15 height 15
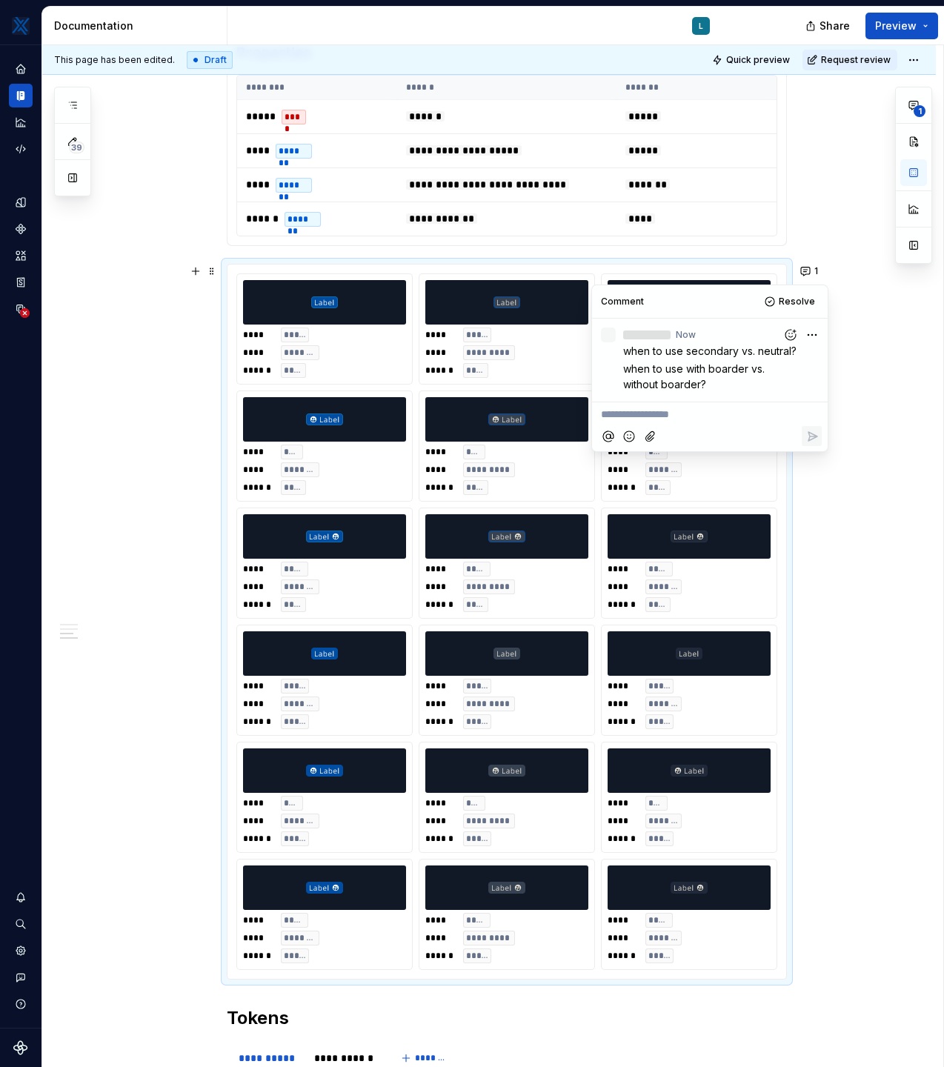
click at [899, 584] on div "**********" at bounding box center [489, 546] width 894 height 2526
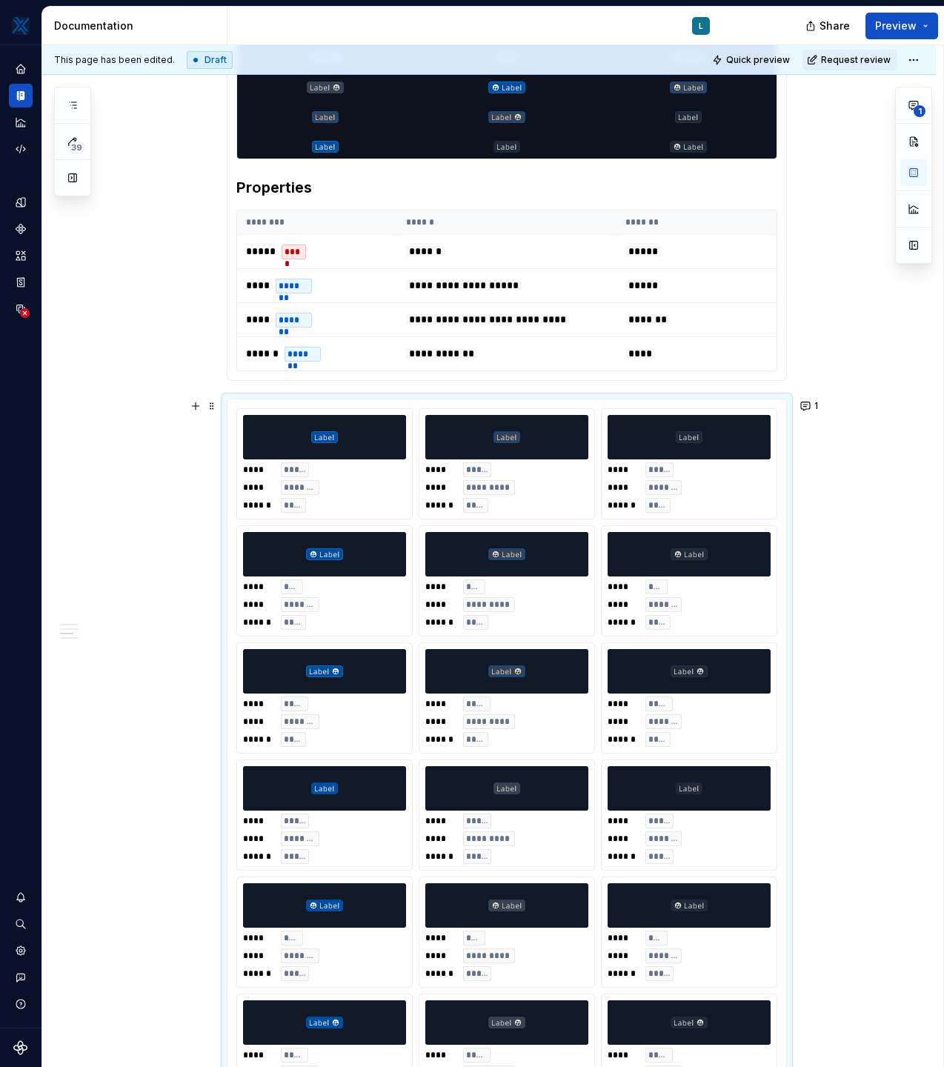
scroll to position [891, 0]
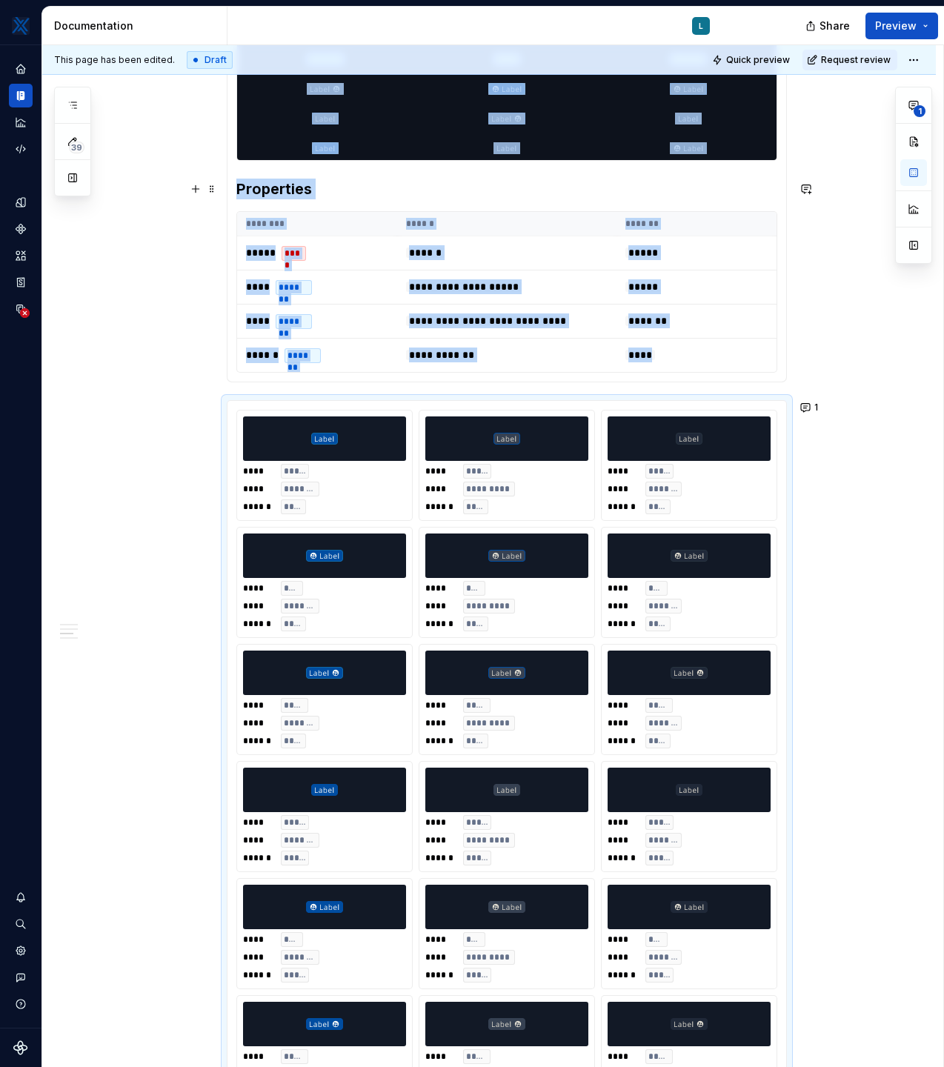
click at [652, 193] on h3 "Properties" at bounding box center [506, 189] width 541 height 21
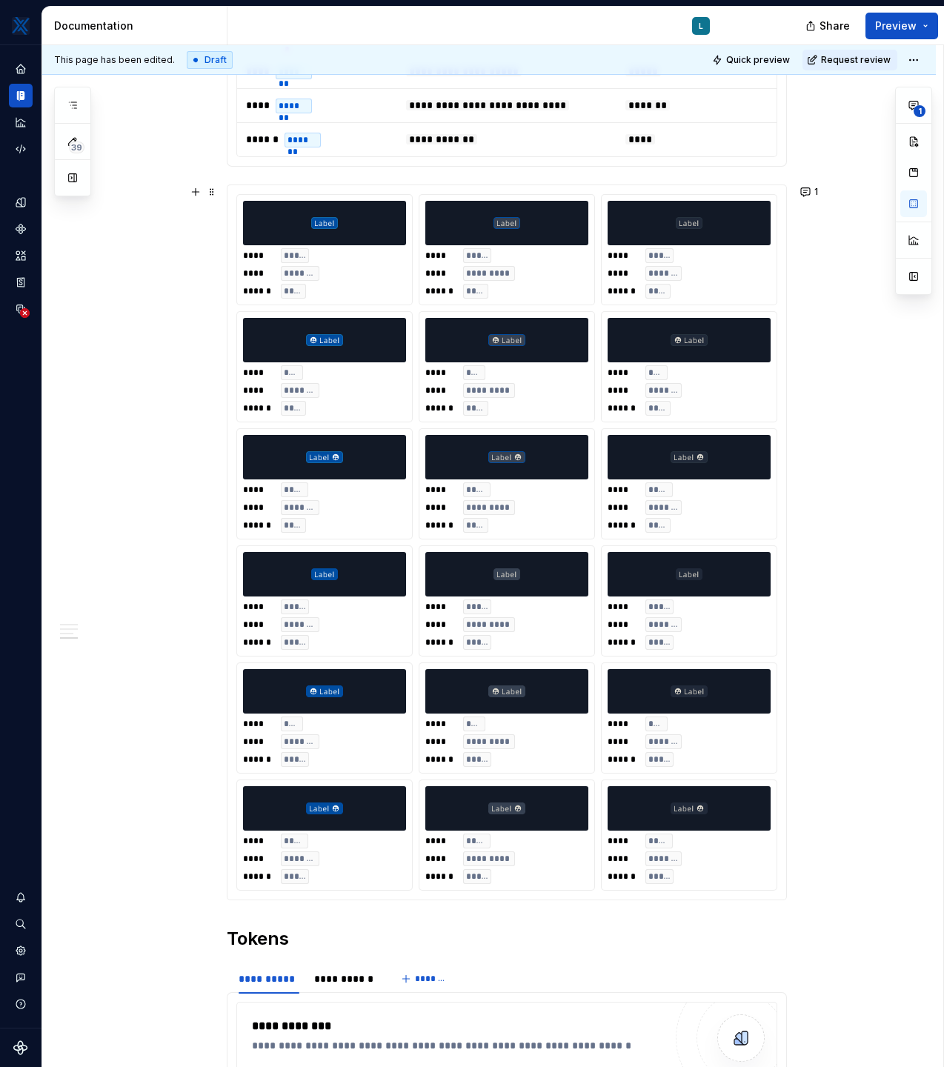
scroll to position [1059, 0]
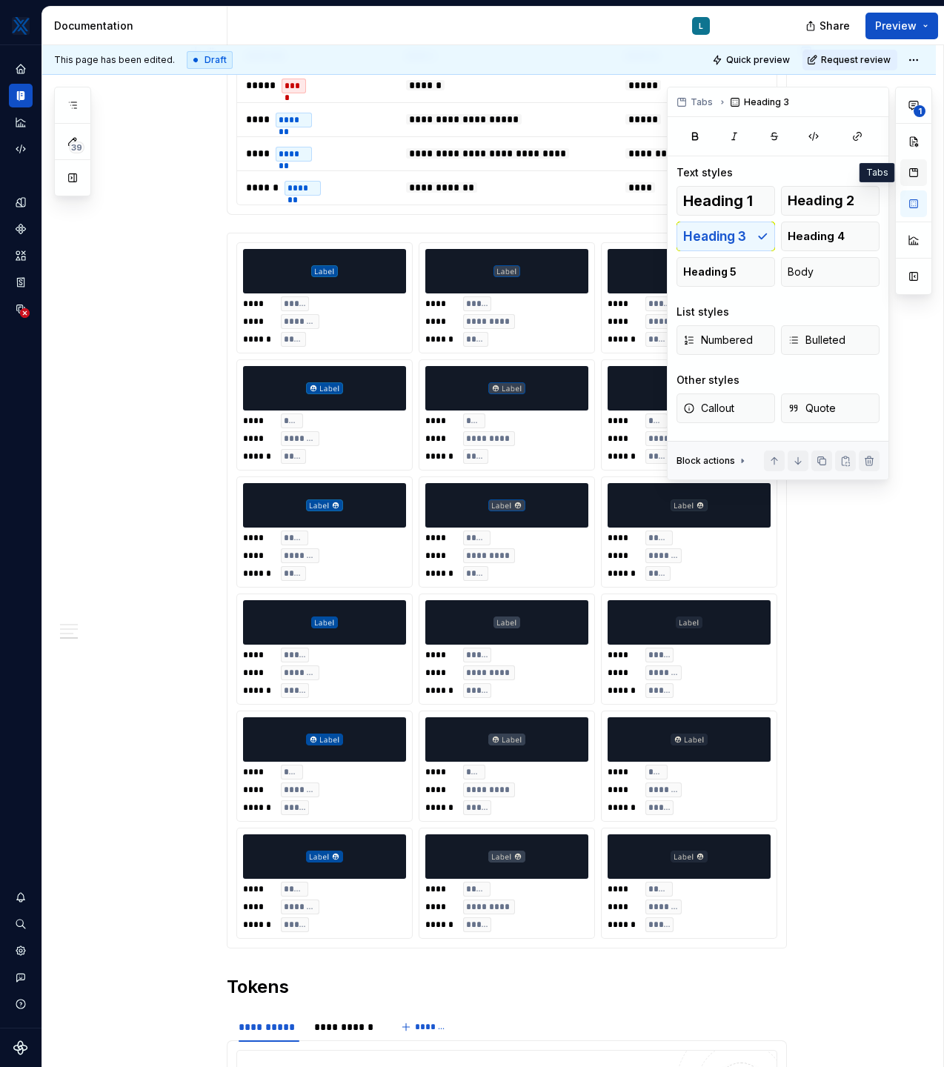
click at [913, 173] on button "button" at bounding box center [913, 172] width 27 height 27
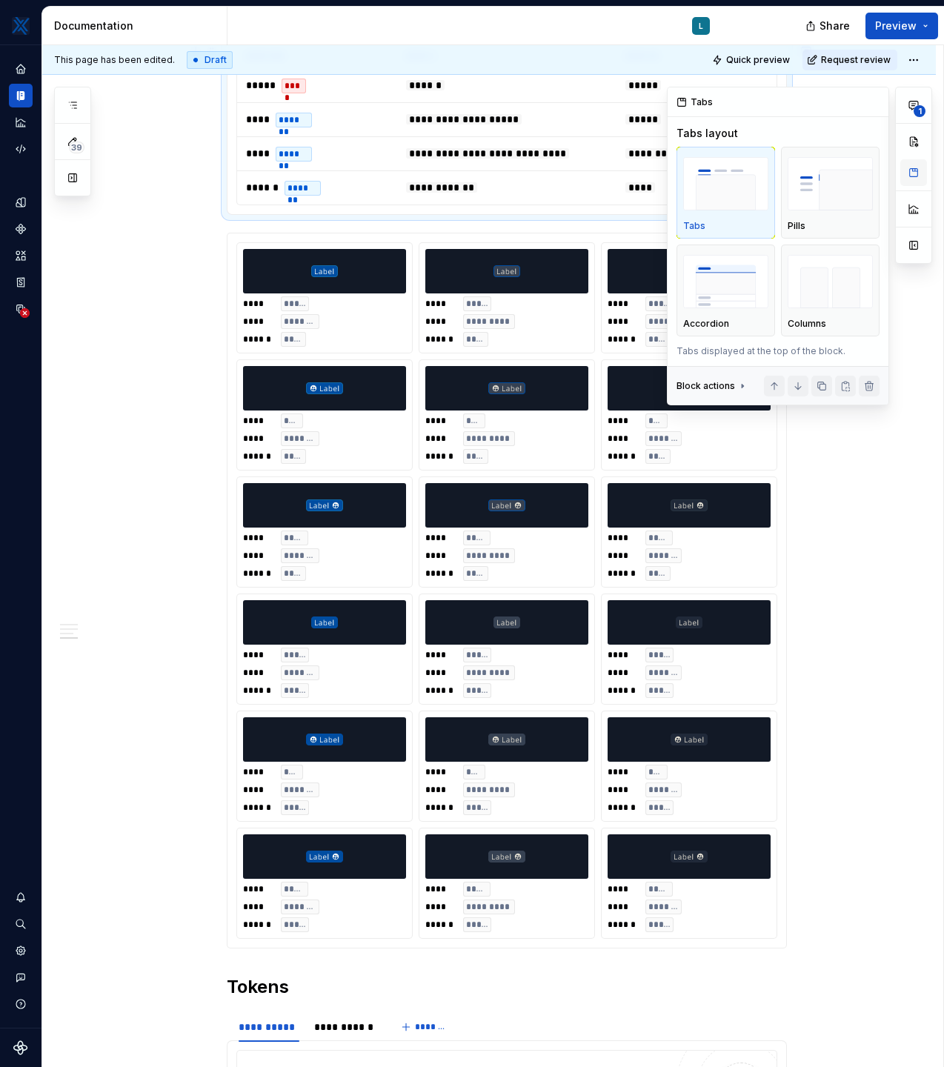
scroll to position [794, 0]
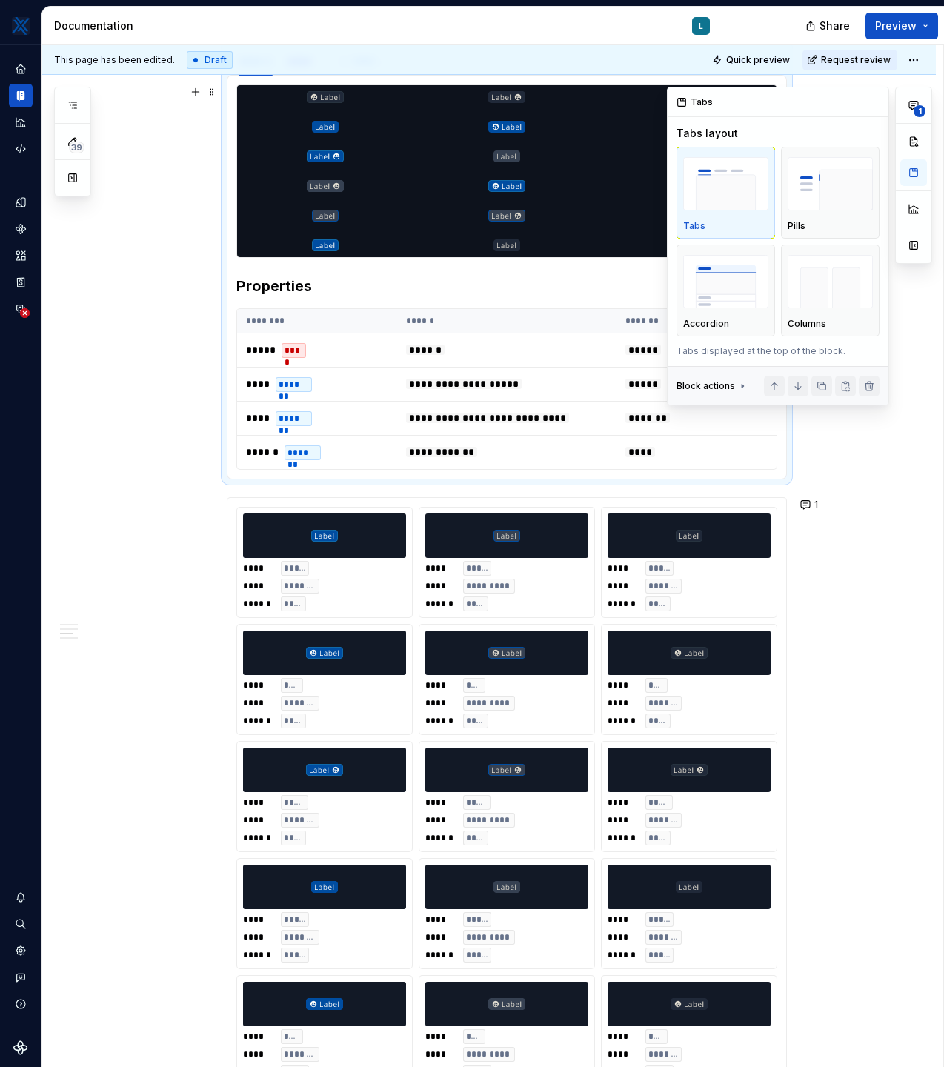
type textarea "*"
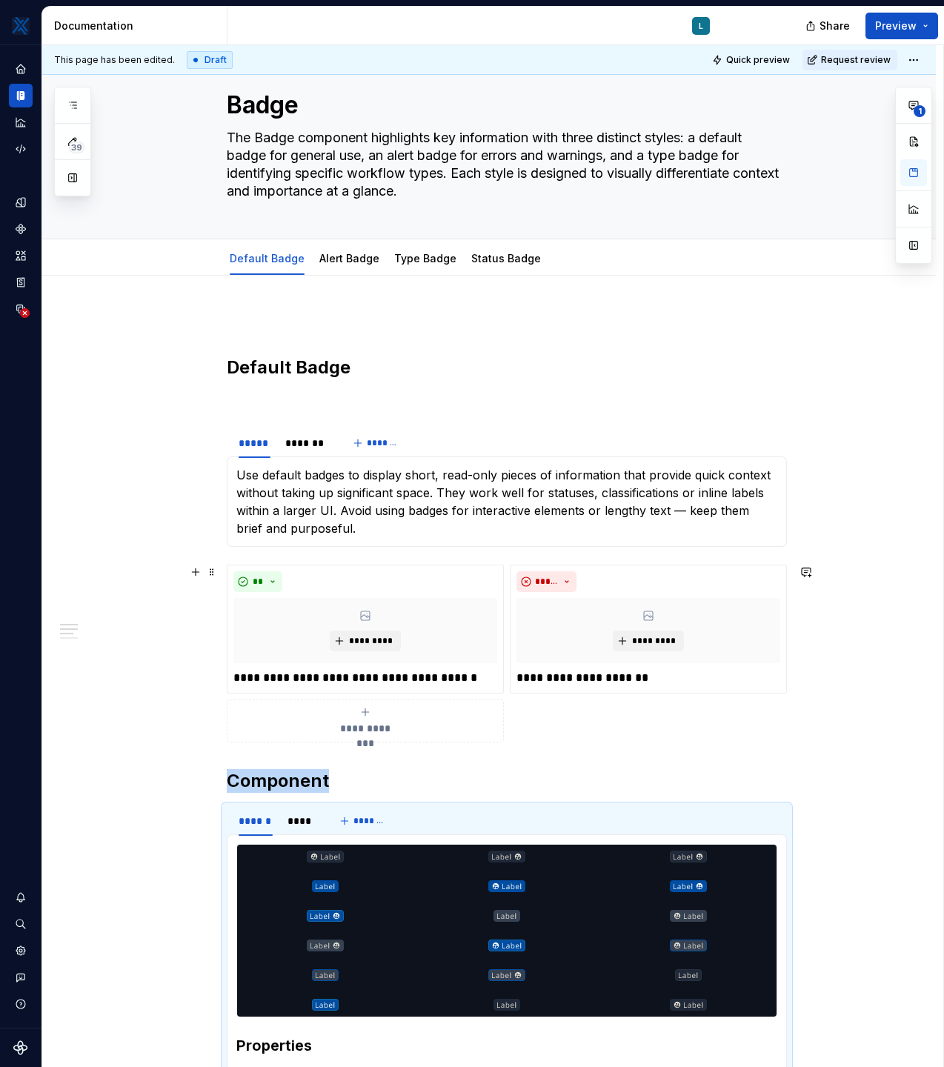
scroll to position [38, 0]
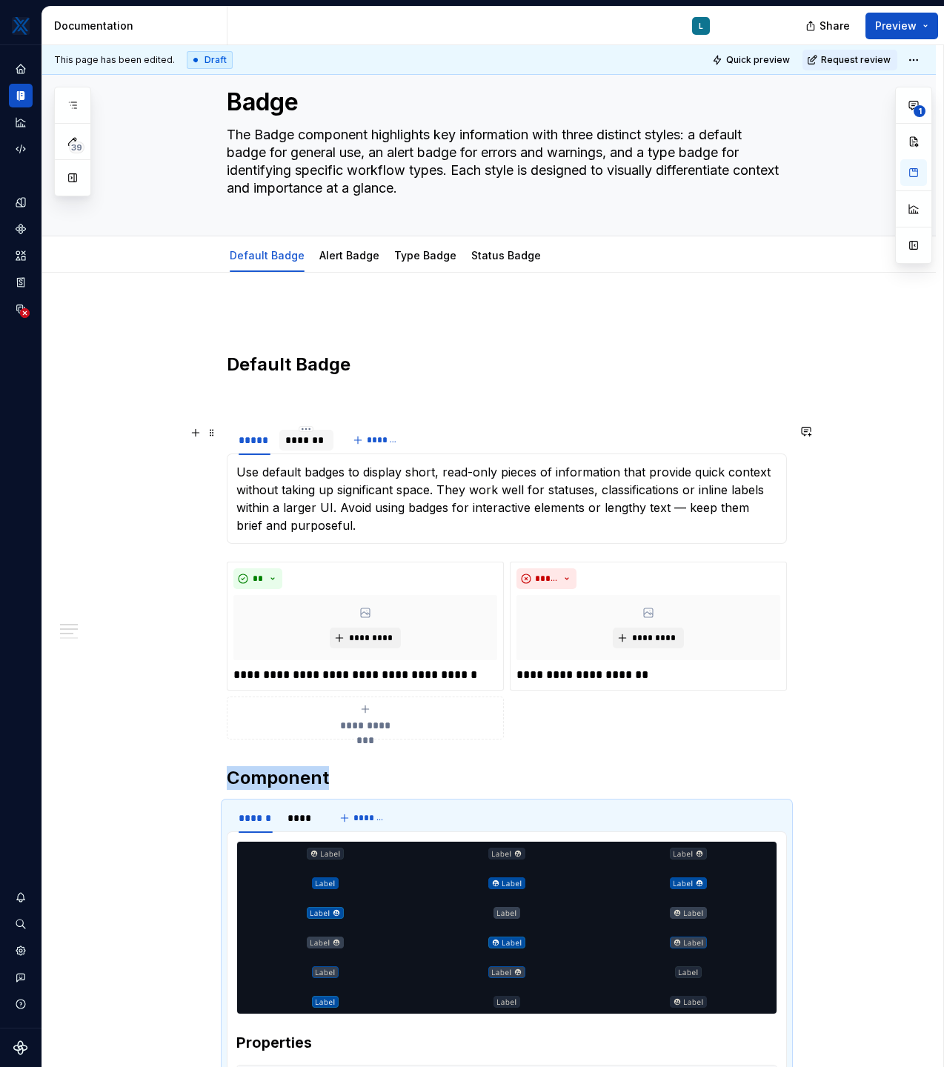
click at [305, 441] on div "*******" at bounding box center [306, 440] width 42 height 15
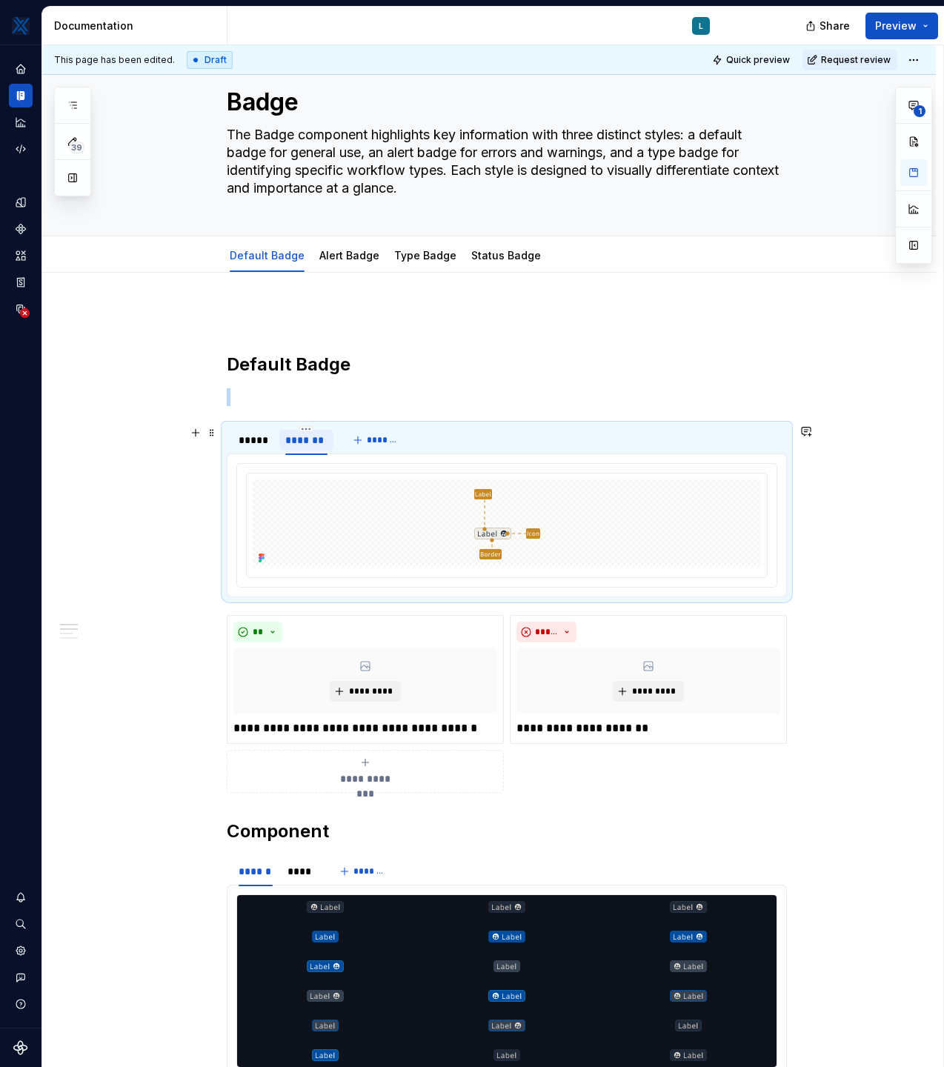
click at [306, 438] on div "*******" at bounding box center [306, 440] width 42 height 15
type input "*******"
click at [264, 438] on div "*****" at bounding box center [255, 440] width 32 height 15
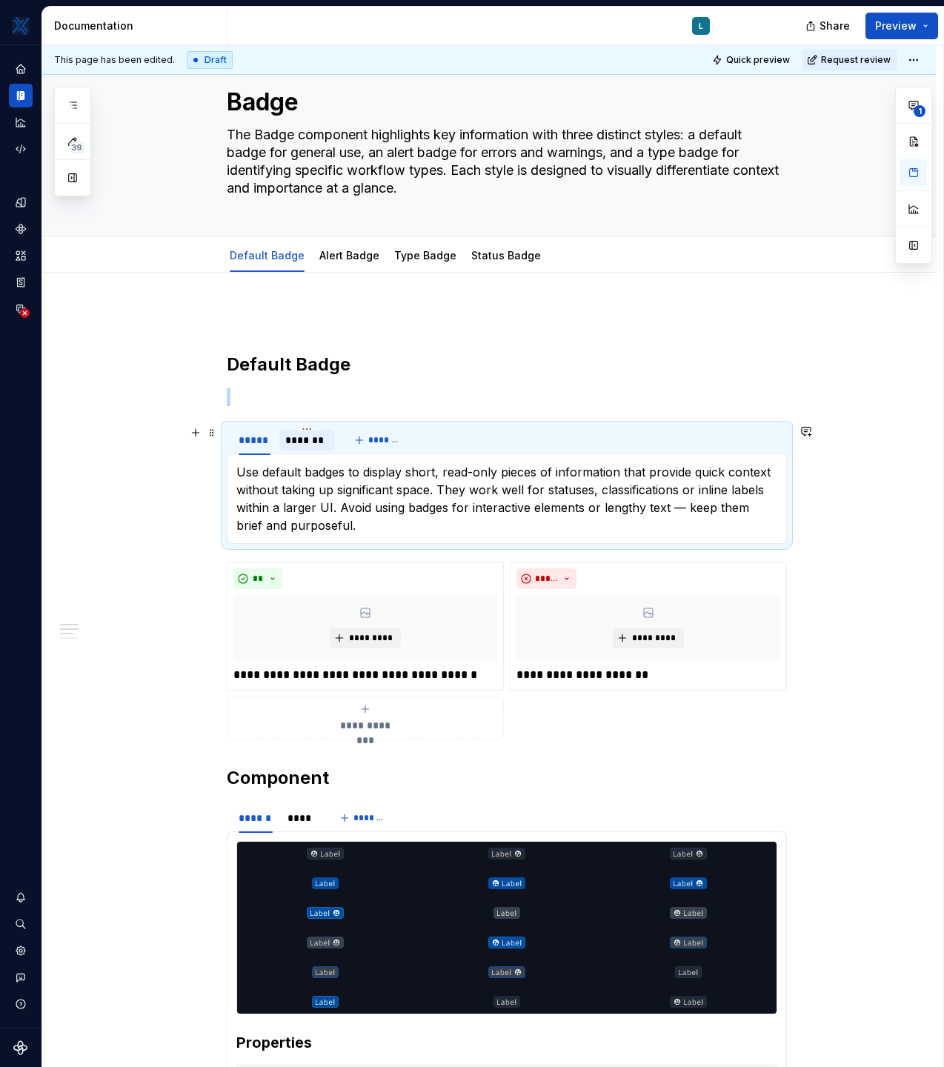
click at [308, 444] on div "*******" at bounding box center [307, 440] width 44 height 15
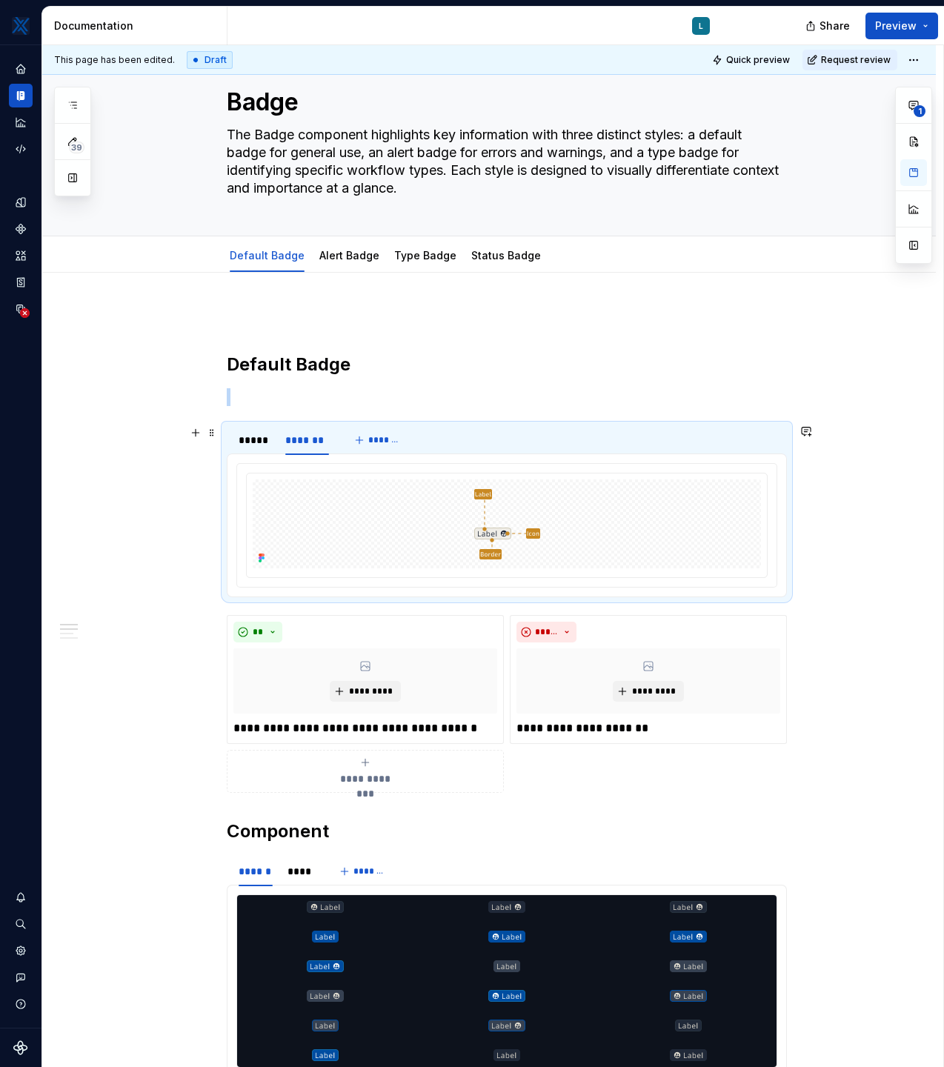
click at [768, 439] on div "***** ******* *******" at bounding box center [507, 440] width 560 height 30
click at [440, 435] on div "***** ******* *******" at bounding box center [507, 440] width 560 height 30
click at [450, 692] on div "*********" at bounding box center [365, 680] width 264 height 65
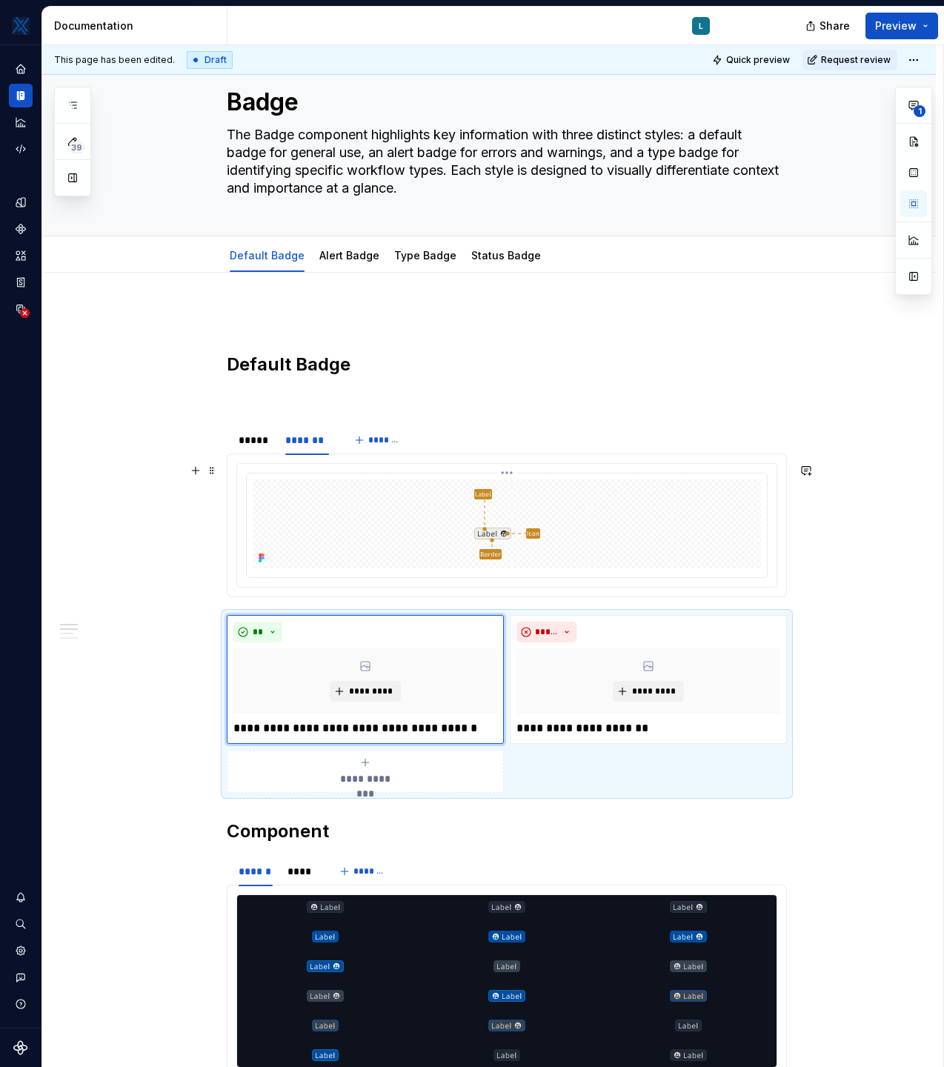
click at [640, 520] on div at bounding box center [507, 523] width 508 height 89
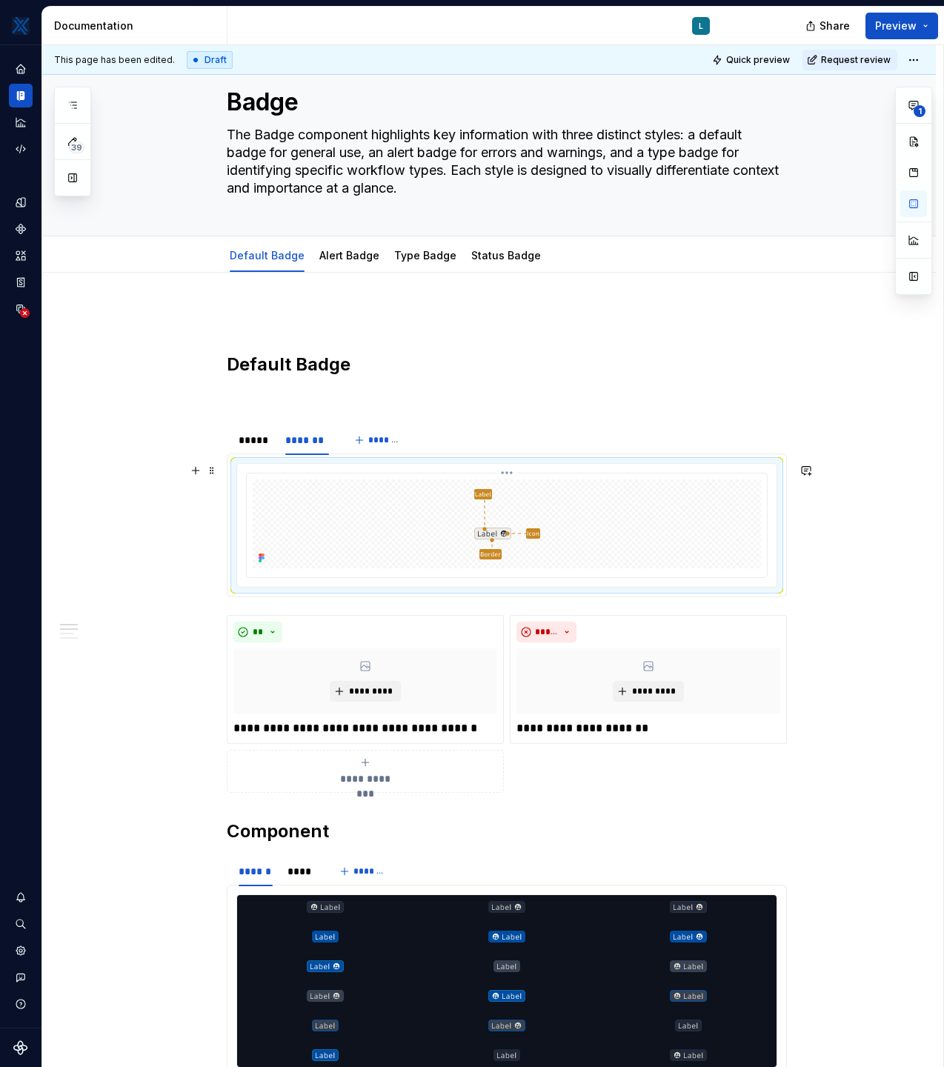
click at [511, 473] on html "MKTX L Design system data Documentation L Share Preview 39 Pages Add Accessibil…" at bounding box center [472, 533] width 944 height 1067
click at [393, 474] on html "MKTX L Design system data Documentation L Share Preview 39 Pages Add Accessibil…" at bounding box center [472, 533] width 944 height 1067
type textarea "*"
click at [509, 472] on html "MKTX L Design system data Documentation L Share Preview 39 Pages Add Accessibil…" at bounding box center [472, 533] width 944 height 1067
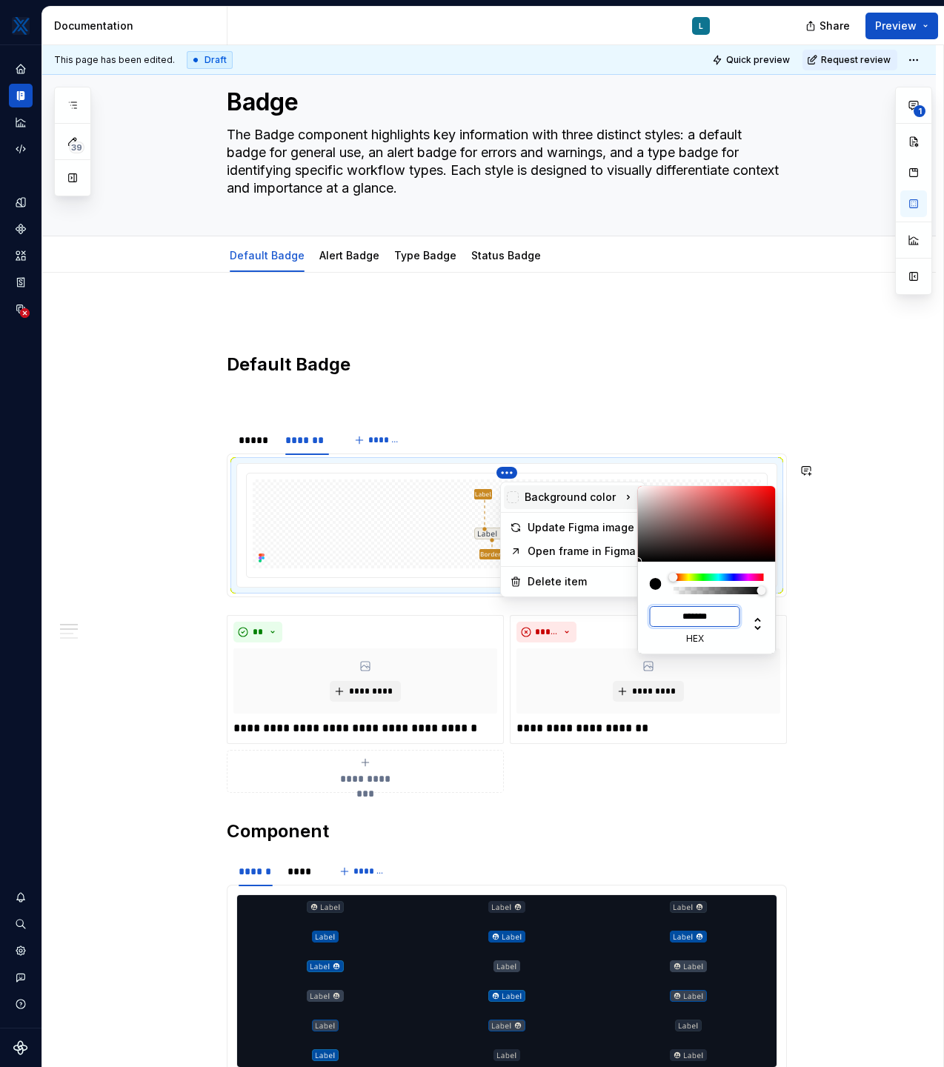
click at [711, 623] on input "*******" at bounding box center [695, 616] width 90 height 21
click at [711, 619] on input "*******" at bounding box center [695, 616] width 90 height 21
click at [711, 616] on input "*******" at bounding box center [695, 616] width 90 height 21
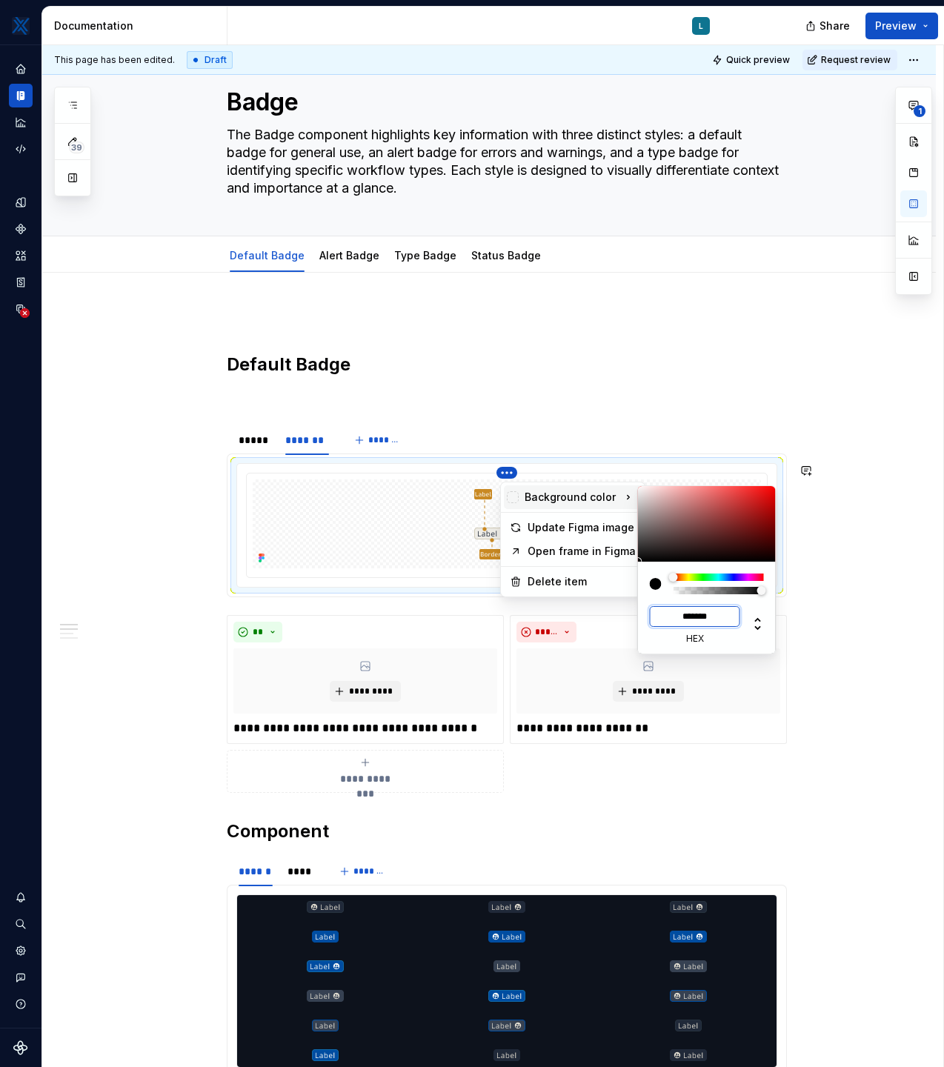
click at [711, 616] on input "*******" at bounding box center [695, 616] width 90 height 21
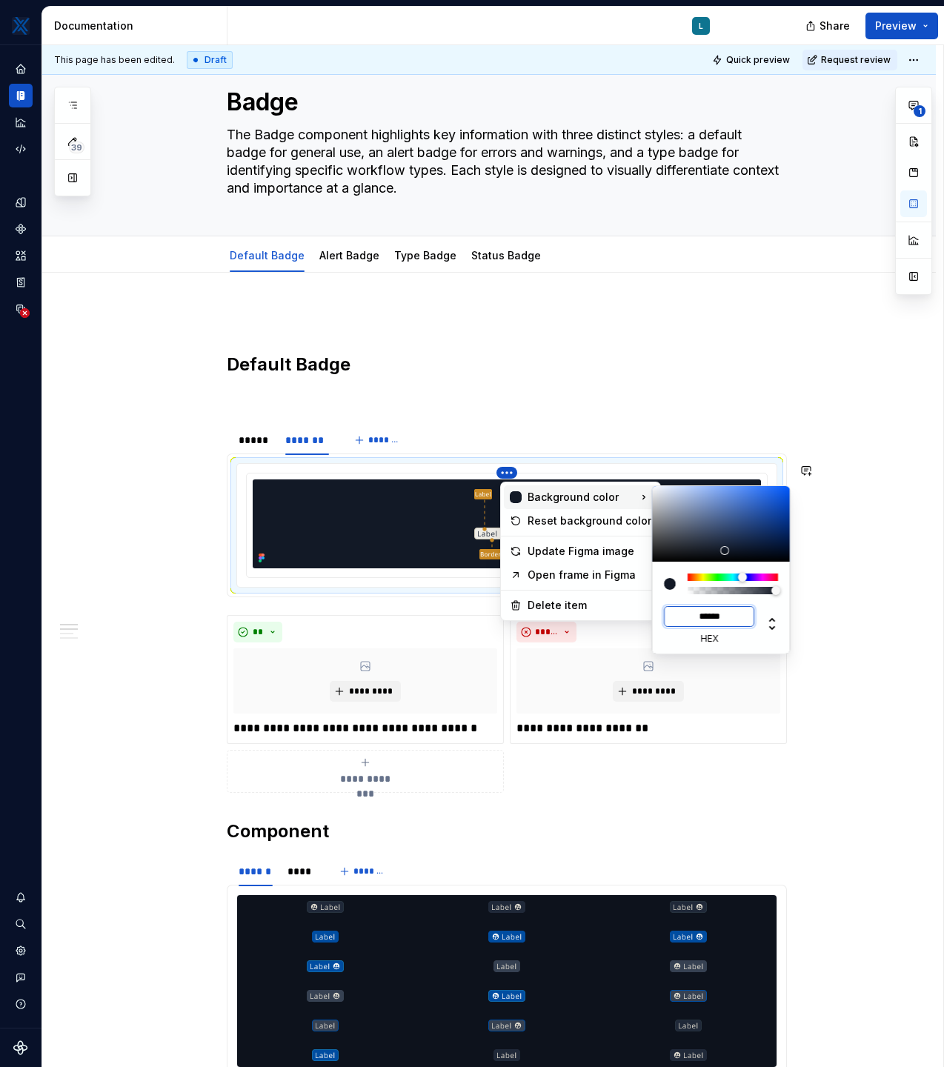
type input "******"
click at [877, 424] on html "MKTX L Design system data Documentation L Share Preview 39 Pages Add Accessibil…" at bounding box center [472, 533] width 944 height 1067
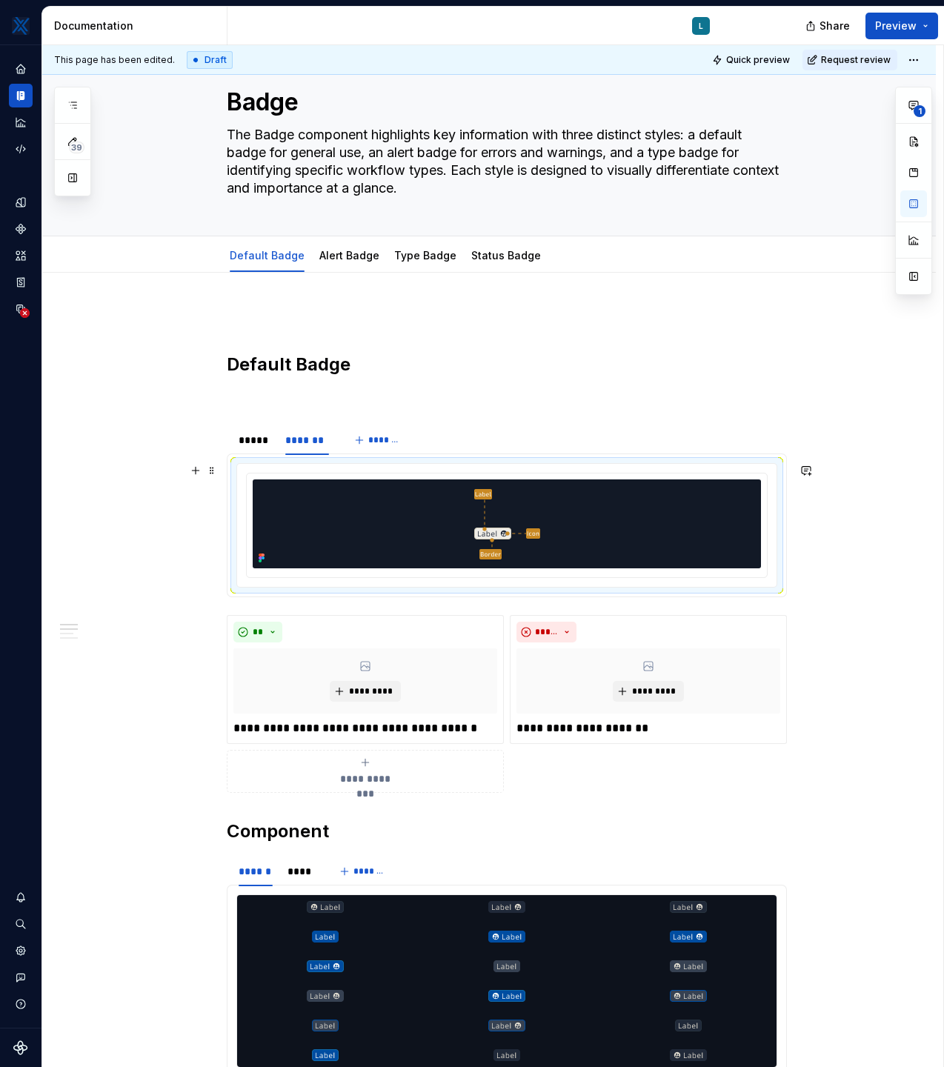
click at [510, 470] on html "MKTX L Design system data Documentation L Share Preview 39 Pages Add Accessibil…" at bounding box center [472, 533] width 944 height 1067
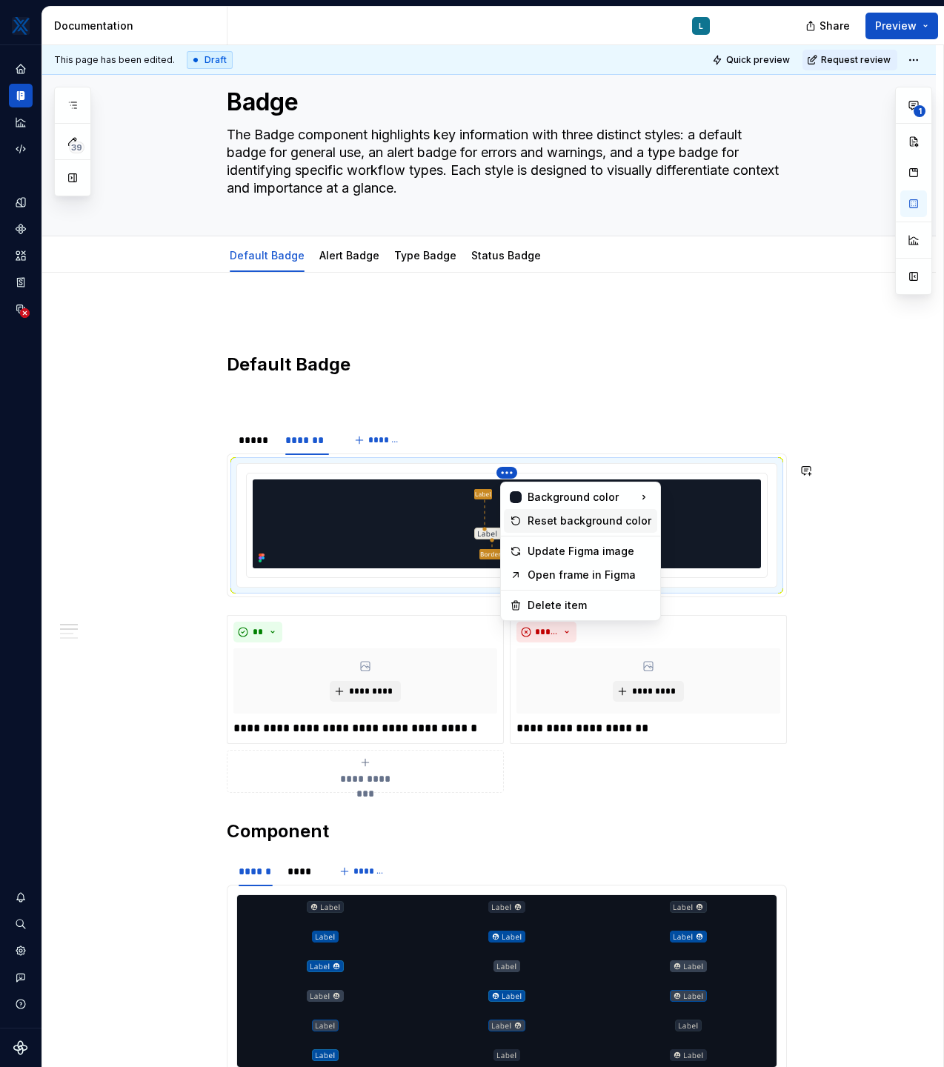
click at [602, 517] on div "Reset background color" at bounding box center [590, 520] width 124 height 15
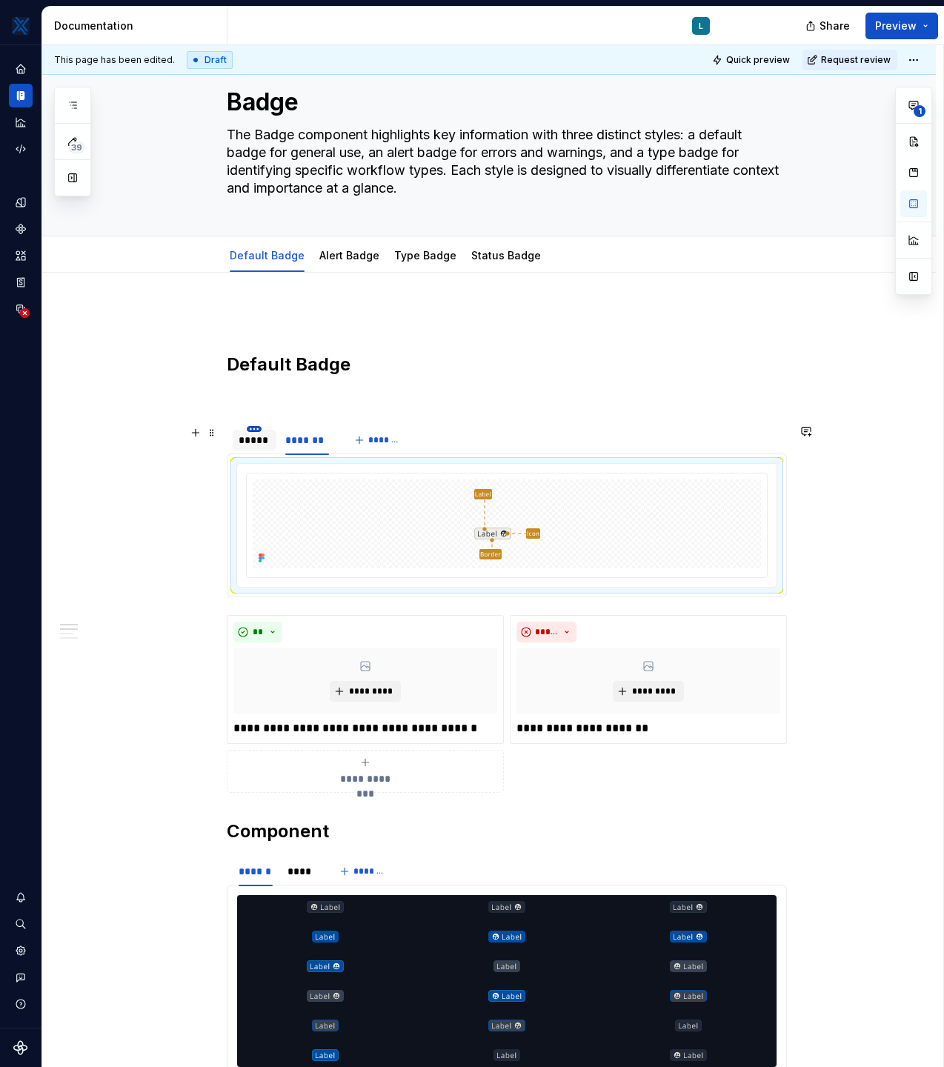
click at [257, 428] on html "MKTX L Design system data Documentation L Share Preview 39 Pages Add Accessibil…" at bounding box center [472, 533] width 944 height 1067
click at [244, 440] on html "MKTX L Design system data Documentation L Share Preview 39 Pages Add Accessibil…" at bounding box center [472, 533] width 944 height 1067
click at [436, 439] on div "***** ******* *******" at bounding box center [507, 440] width 560 height 30
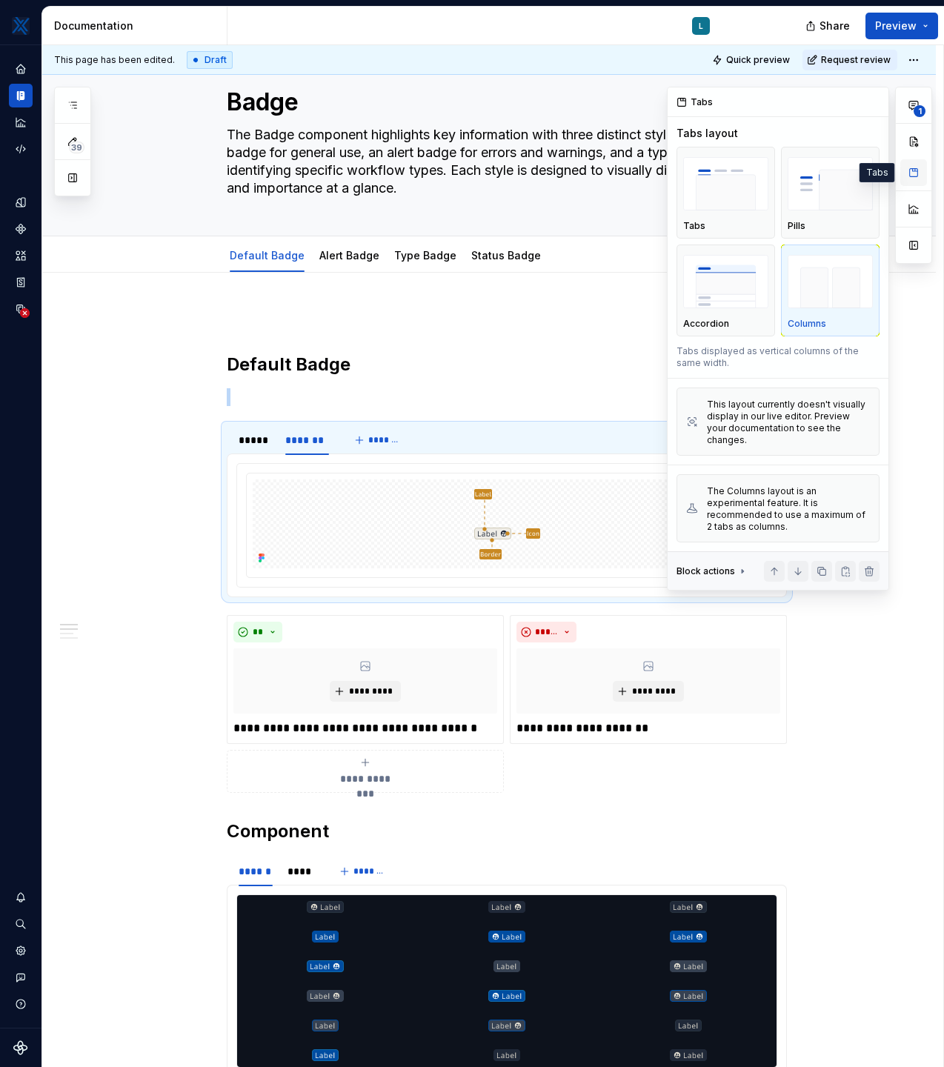
click at [914, 172] on button "button" at bounding box center [913, 172] width 27 height 27
click at [736, 203] on img "button" at bounding box center [725, 184] width 85 height 54
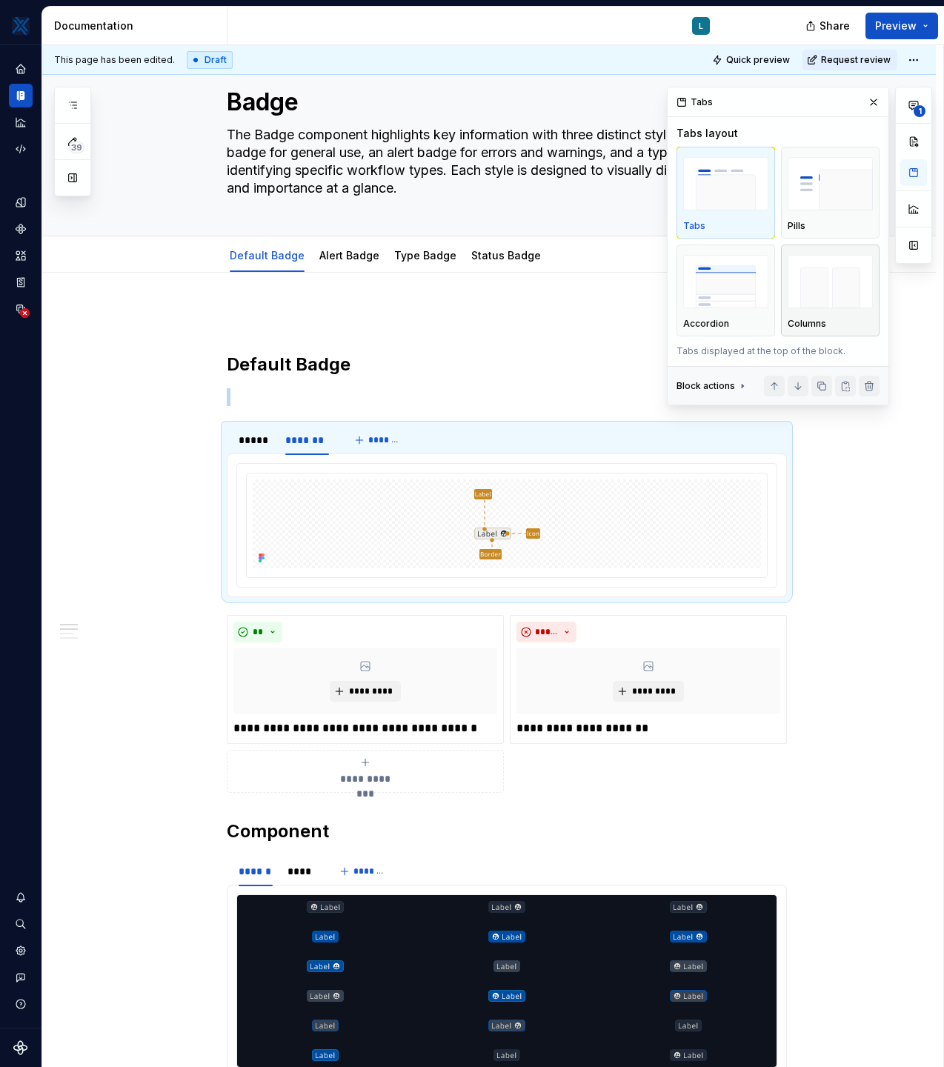
click at [855, 297] on img "button" at bounding box center [830, 282] width 85 height 54
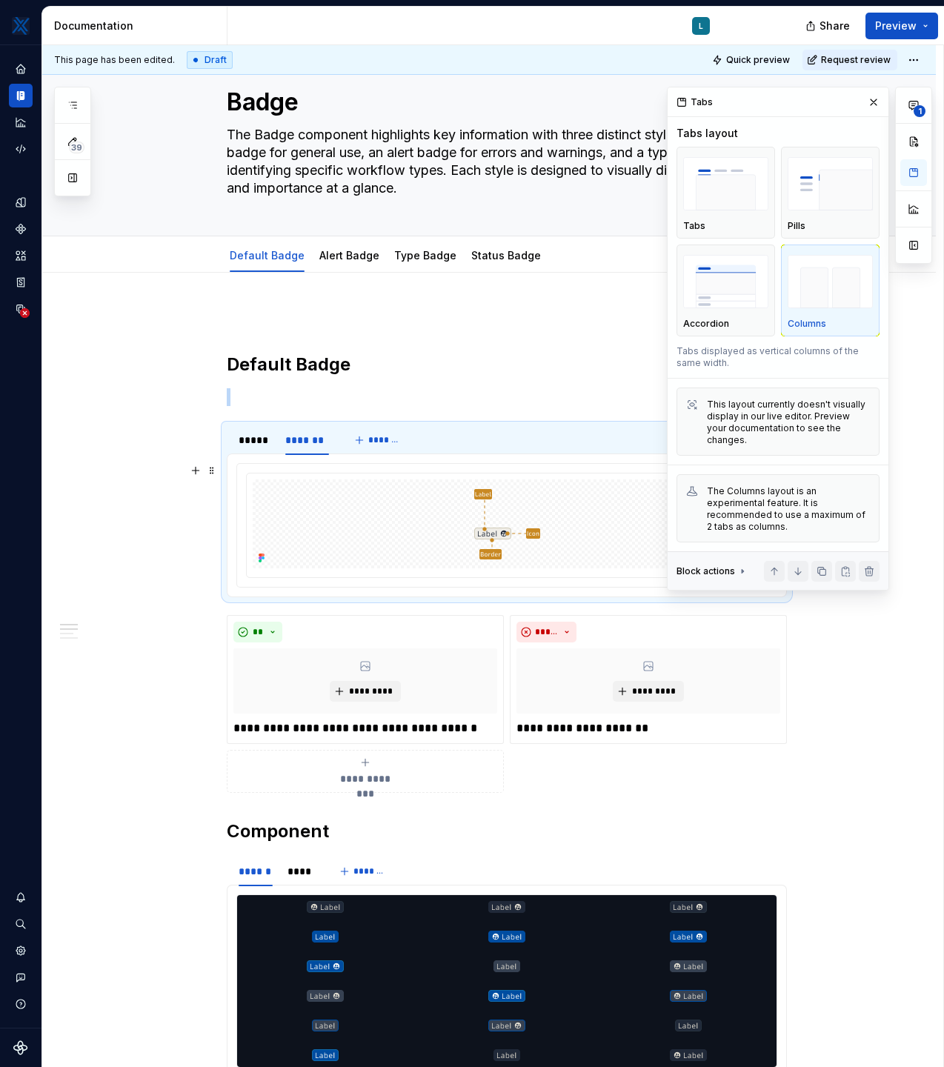
click at [918, 468] on div "1" at bounding box center [913, 339] width 37 height 504
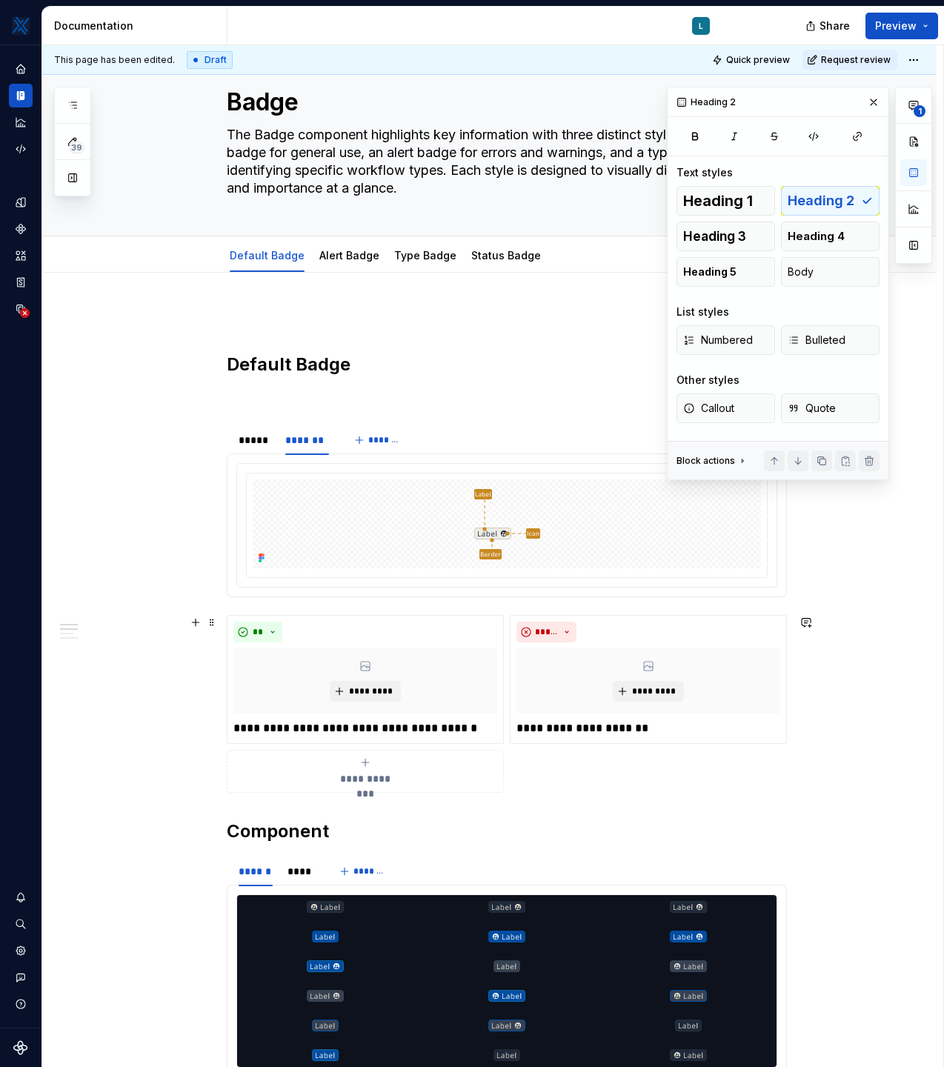
click at [738, 745] on div "**********" at bounding box center [507, 704] width 560 height 178
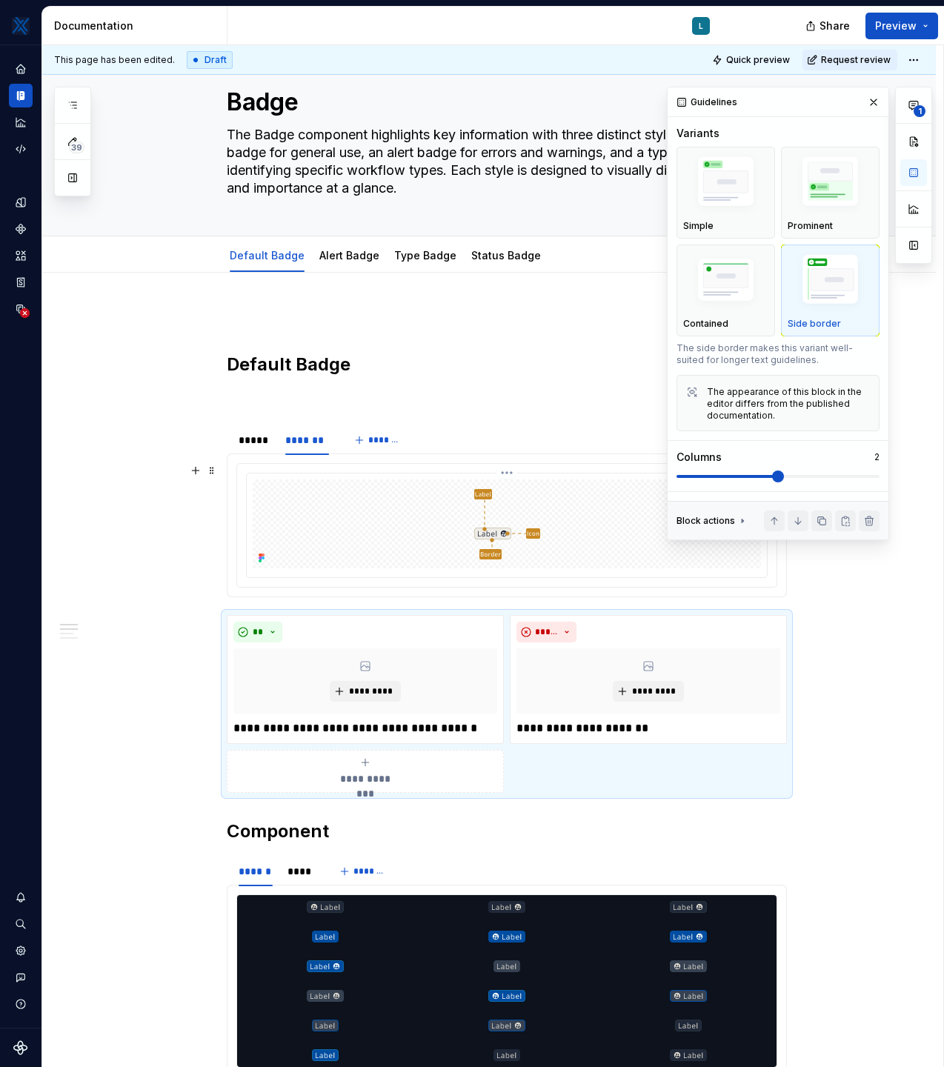
click at [619, 554] on div at bounding box center [507, 523] width 508 height 89
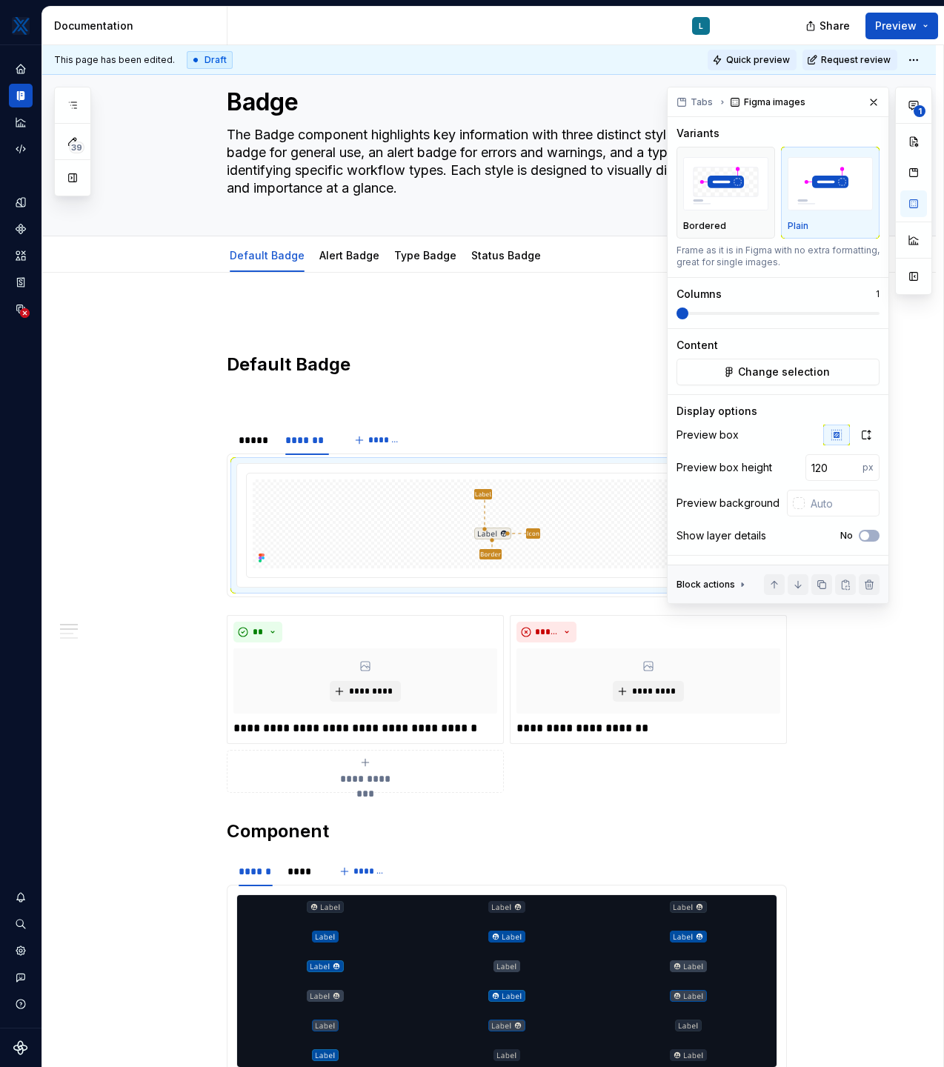
click at [788, 61] on span "Quick preview" at bounding box center [758, 60] width 64 height 12
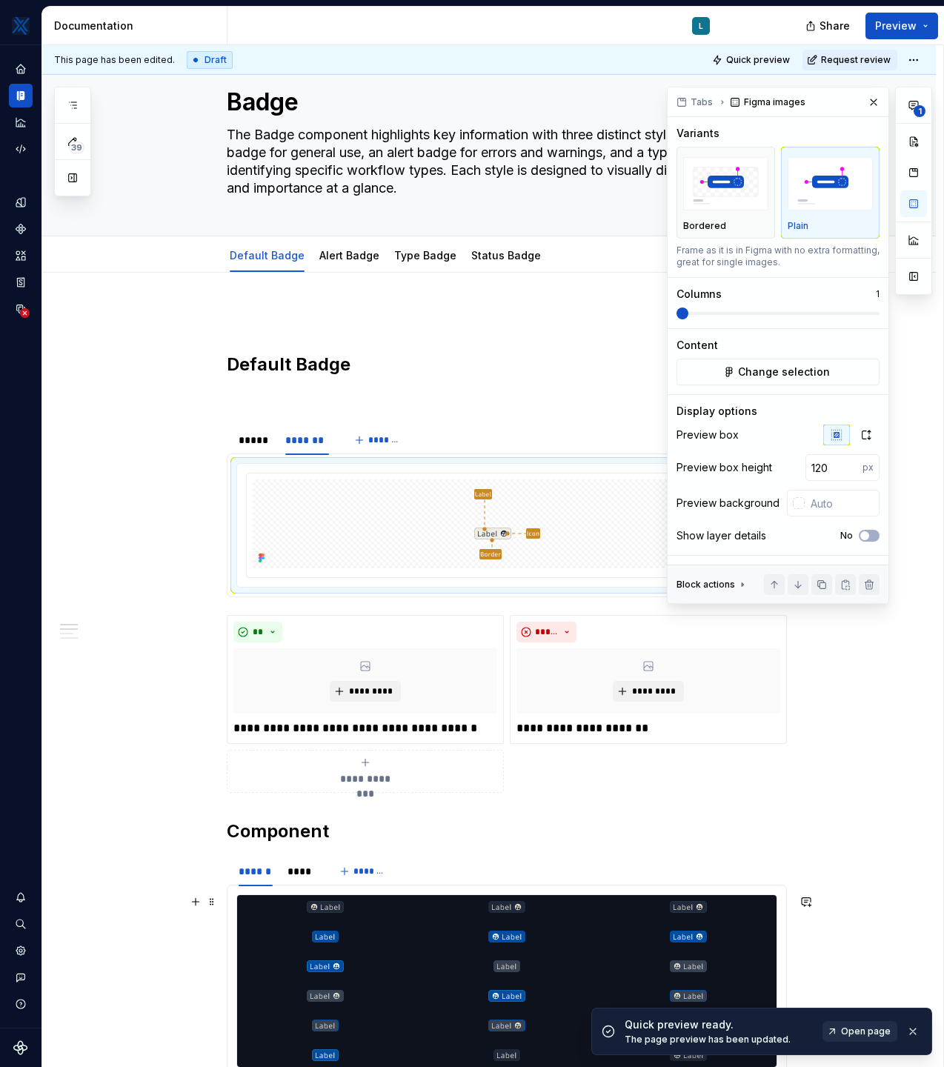
click at [865, 1028] on span "Open page" at bounding box center [866, 1031] width 50 height 12
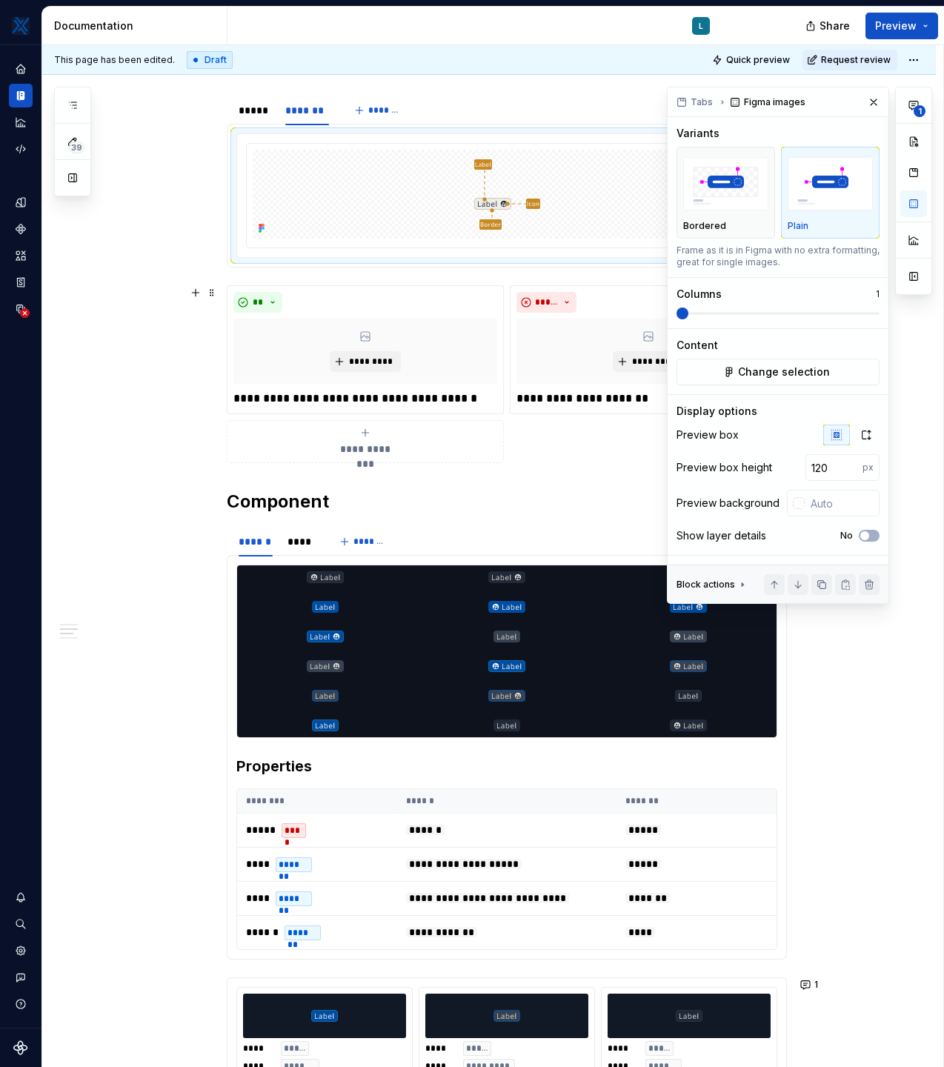
scroll to position [339, 0]
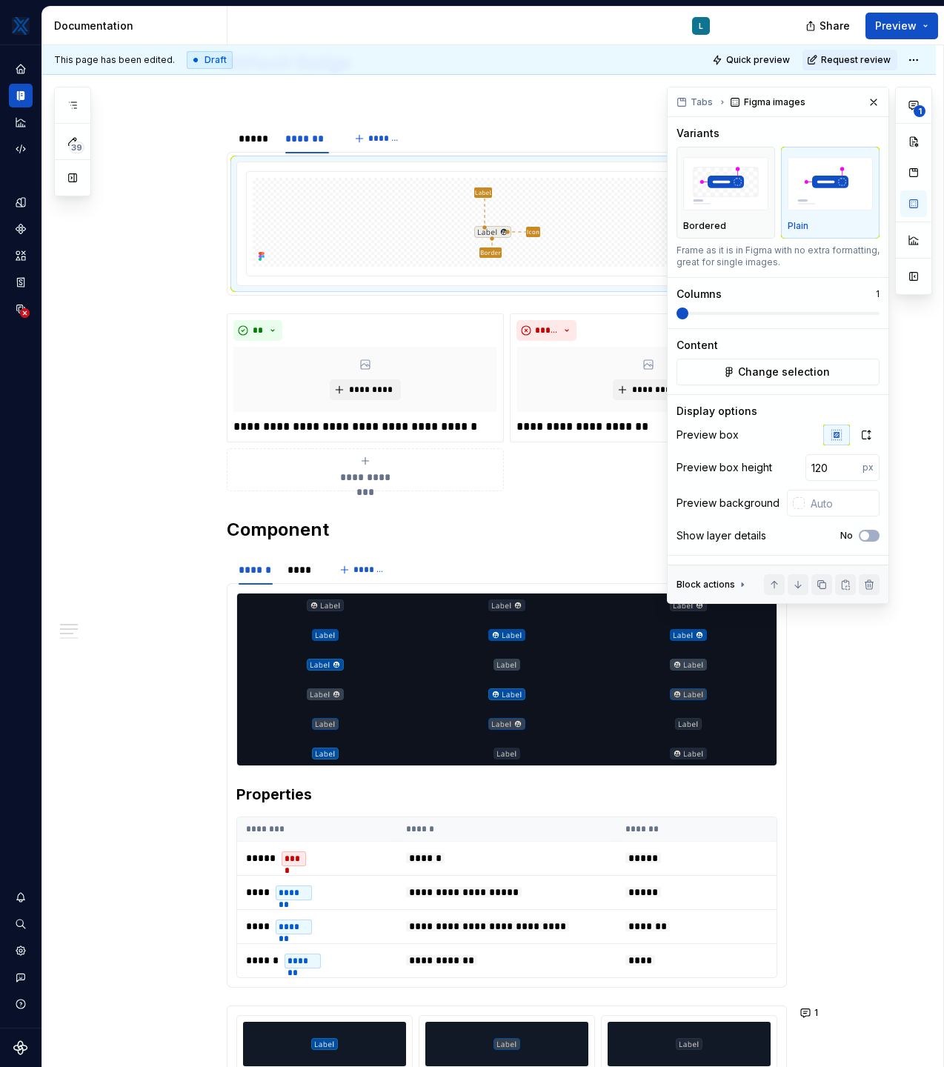
click at [417, 585] on div "**********" at bounding box center [507, 785] width 560 height 405
click at [872, 108] on button "button" at bounding box center [873, 102] width 21 height 21
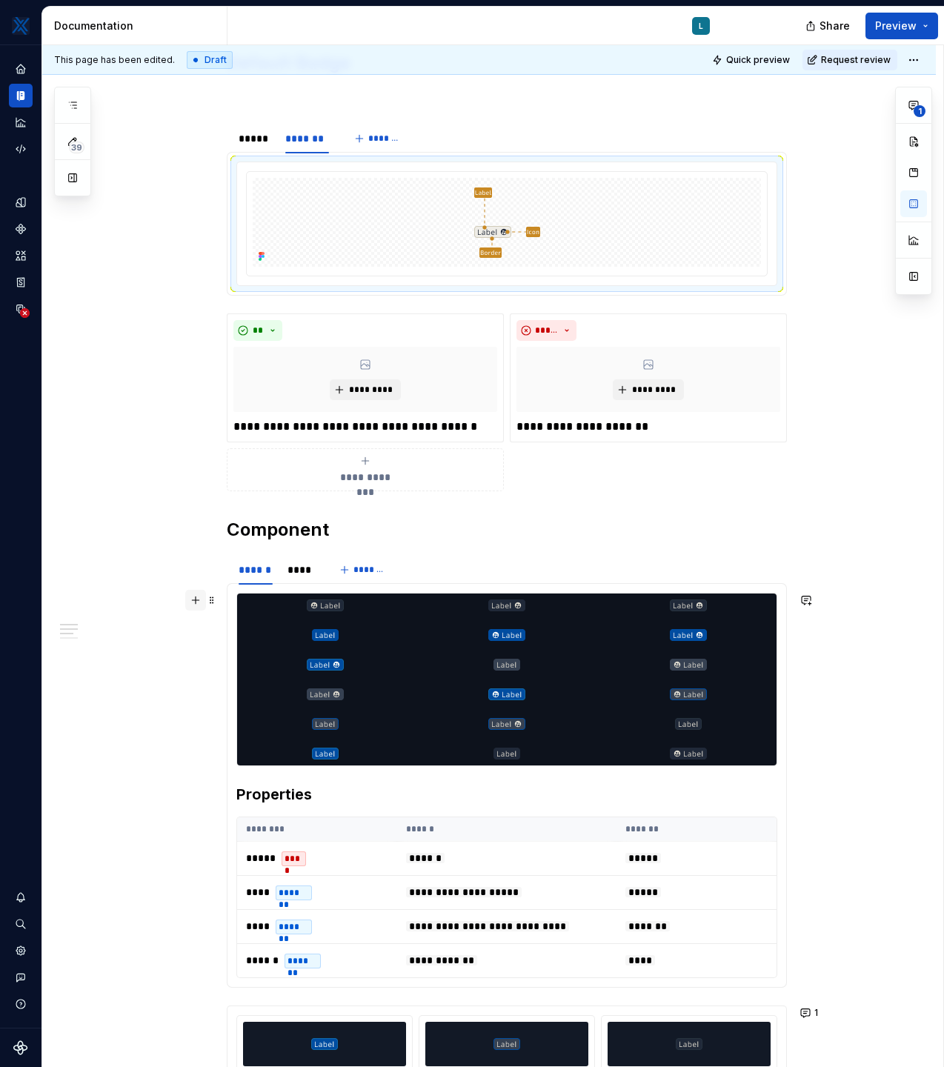
click at [199, 602] on button "button" at bounding box center [195, 600] width 21 height 21
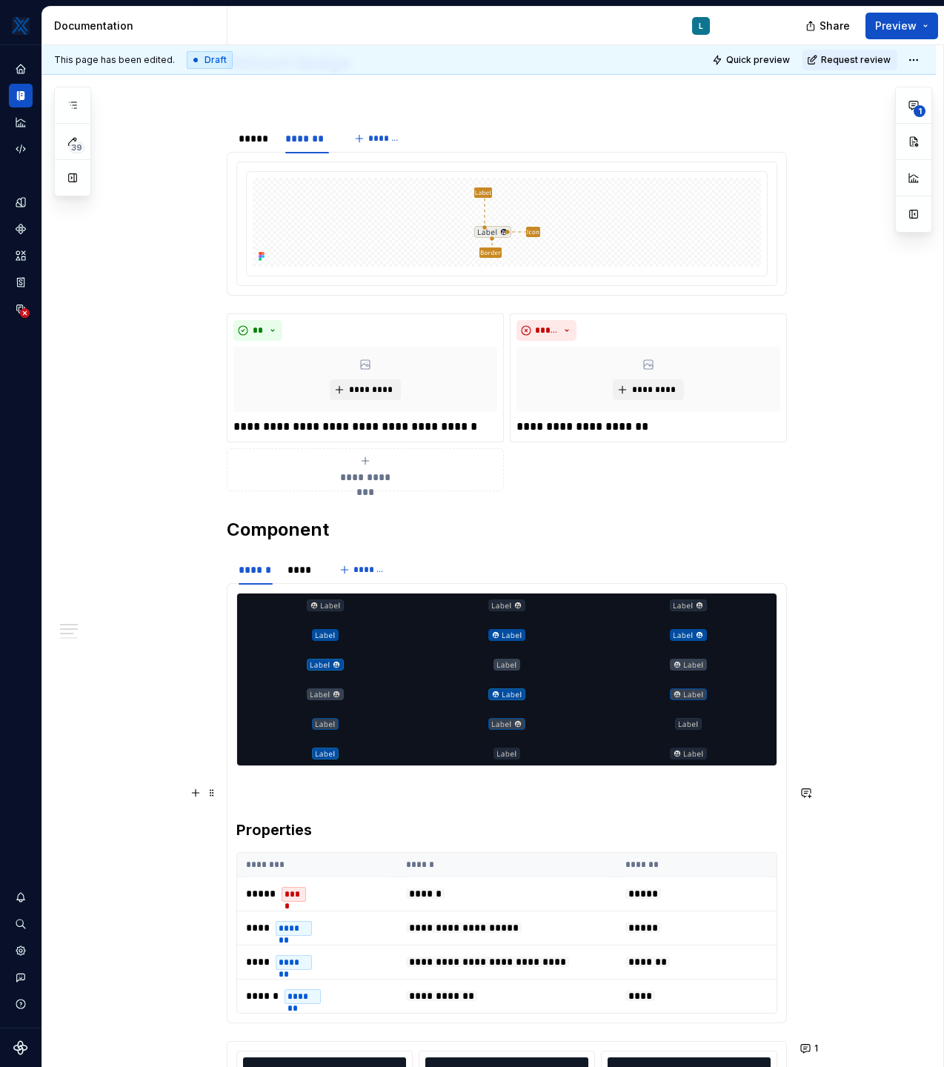
type textarea "*"
click at [290, 800] on p at bounding box center [506, 793] width 541 height 18
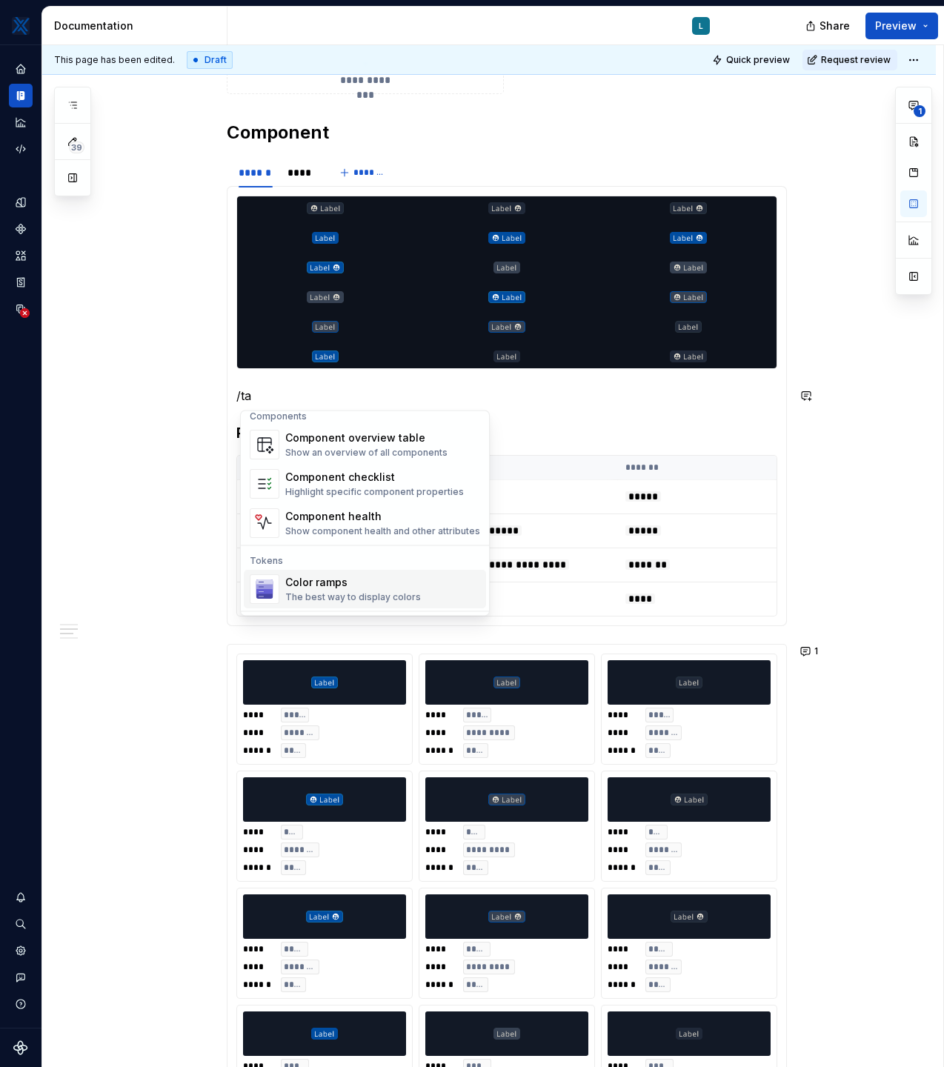
scroll to position [0, 0]
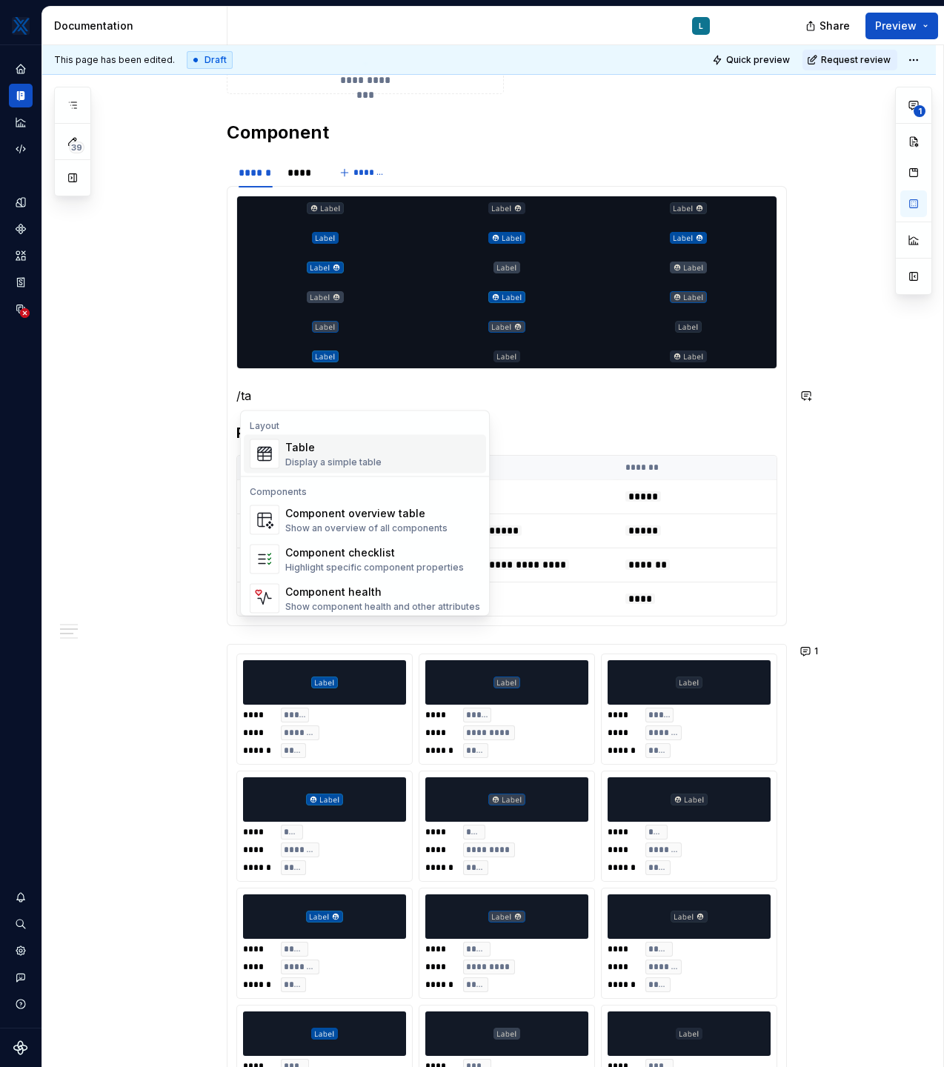
click at [284, 398] on p "/ta" at bounding box center [506, 396] width 541 height 18
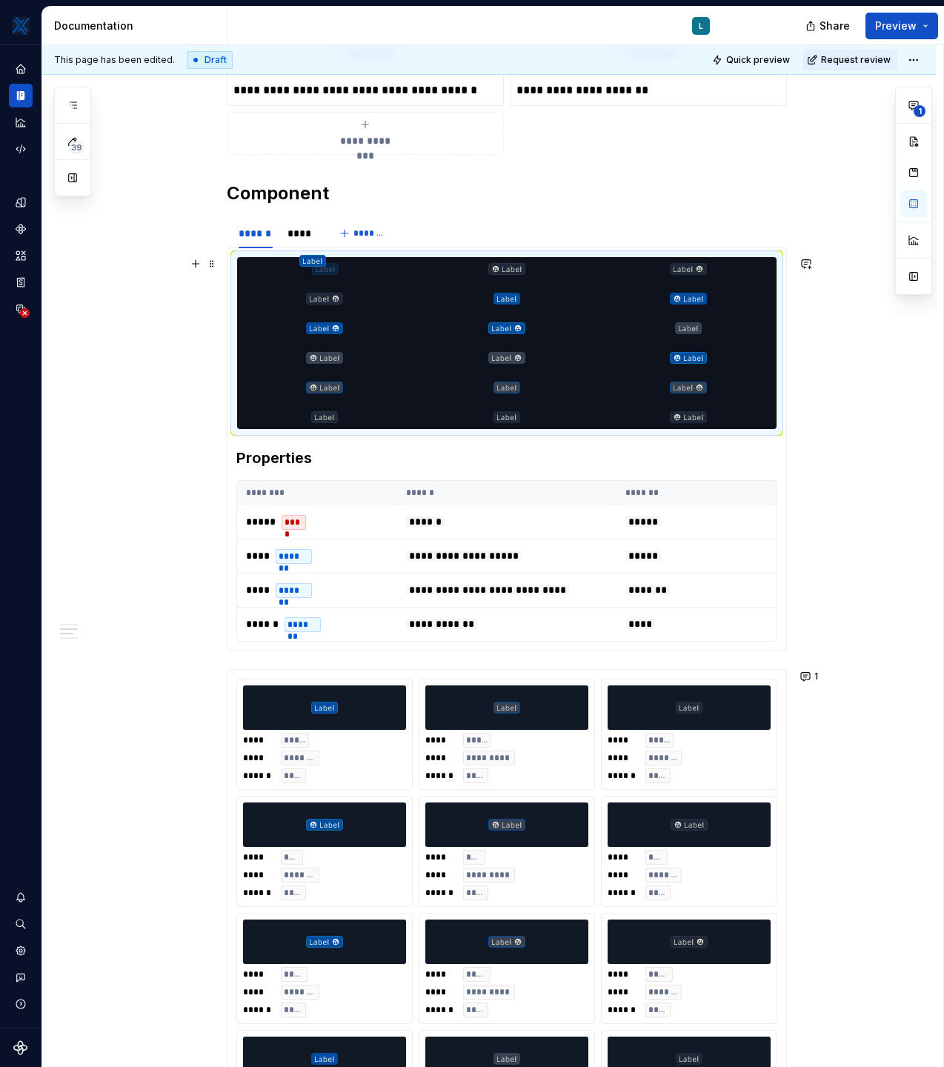
scroll to position [672, 0]
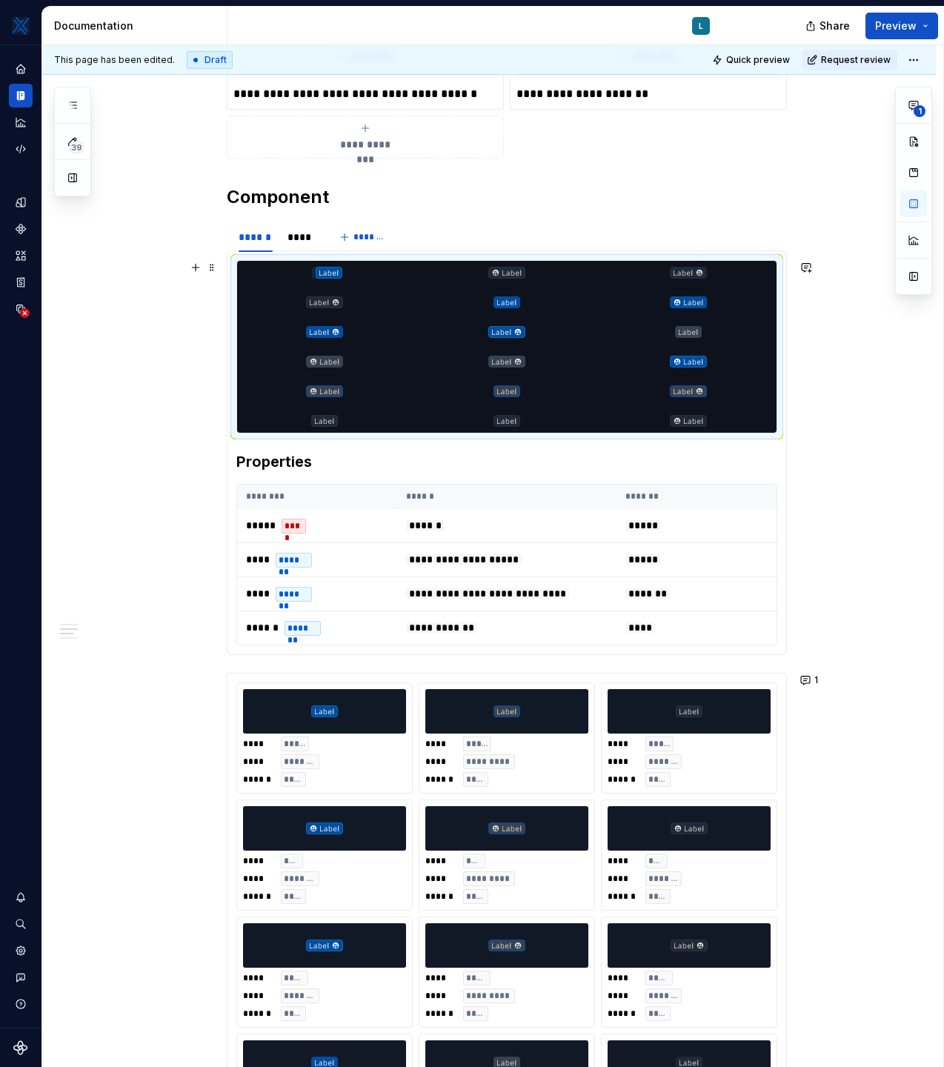
drag, startPoint x: 336, startPoint y: 360, endPoint x: 333, endPoint y: 280, distance: 80.1
click at [333, 280] on body "MKTX L Design system data Documentation L Share Preview 39 Pages Add Accessibil…" at bounding box center [472, 533] width 944 height 1067
drag, startPoint x: 510, startPoint y: 395, endPoint x: 493, endPoint y: 276, distance: 119.8
click at [493, 276] on body "MKTX L Design system data Documentation L Share Preview 39 Pages Add Accessibil…" at bounding box center [472, 533] width 944 height 1067
drag, startPoint x: 334, startPoint y: 425, endPoint x: 693, endPoint y: 273, distance: 389.4
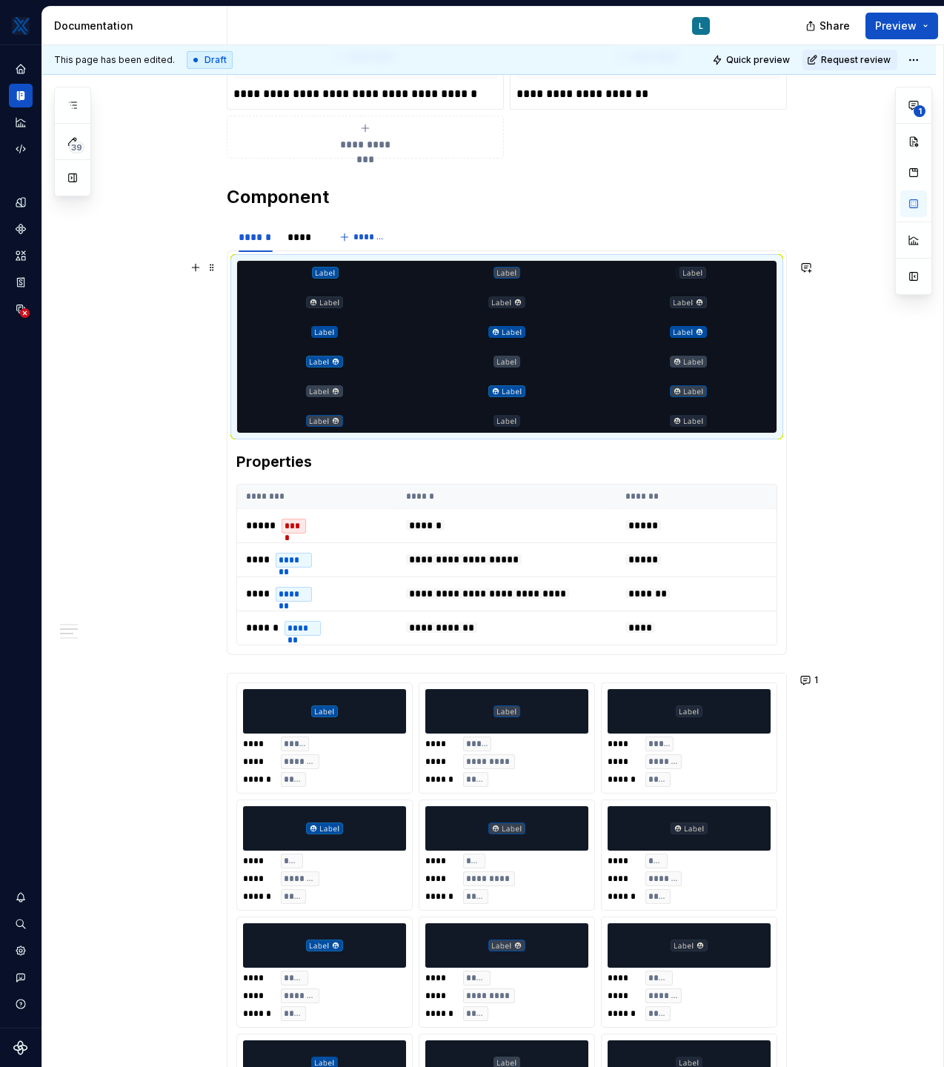
click at [693, 273] on body "MKTX L Design system data Documentation L Share Preview 39 Pages Add Accessibil…" at bounding box center [472, 533] width 944 height 1067
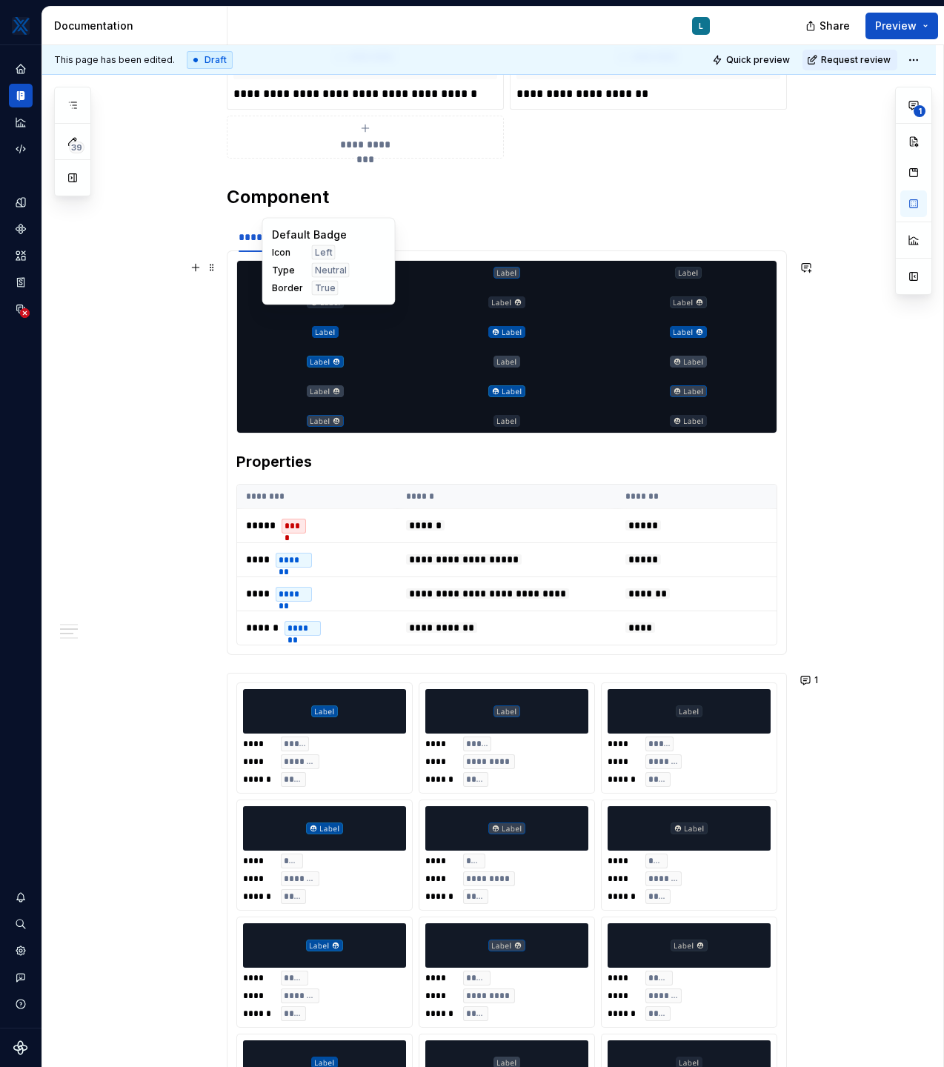
drag, startPoint x: 519, startPoint y: 392, endPoint x: 346, endPoint y: 307, distance: 192.2
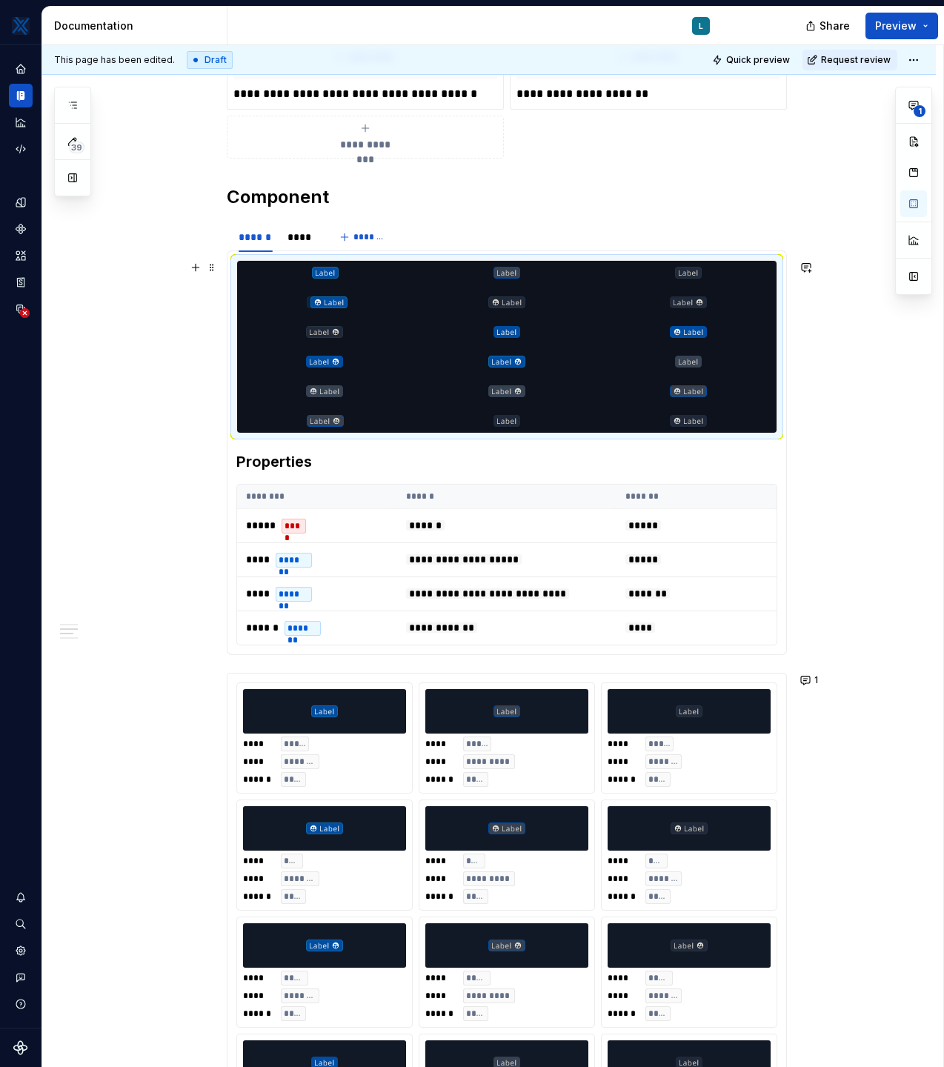
drag, startPoint x: 516, startPoint y: 393, endPoint x: 345, endPoint y: 305, distance: 193.5
click at [345, 305] on body "MKTX L Design system data Documentation L Share Preview 39 Pages Add Accessibil…" at bounding box center [472, 533] width 944 height 1067
drag, startPoint x: 697, startPoint y: 395, endPoint x: 516, endPoint y: 305, distance: 201.8
click at [516, 305] on body "MKTX L Design system data Documentation L Share Preview 39 Pages Add Accessibil…" at bounding box center [472, 533] width 944 height 1067
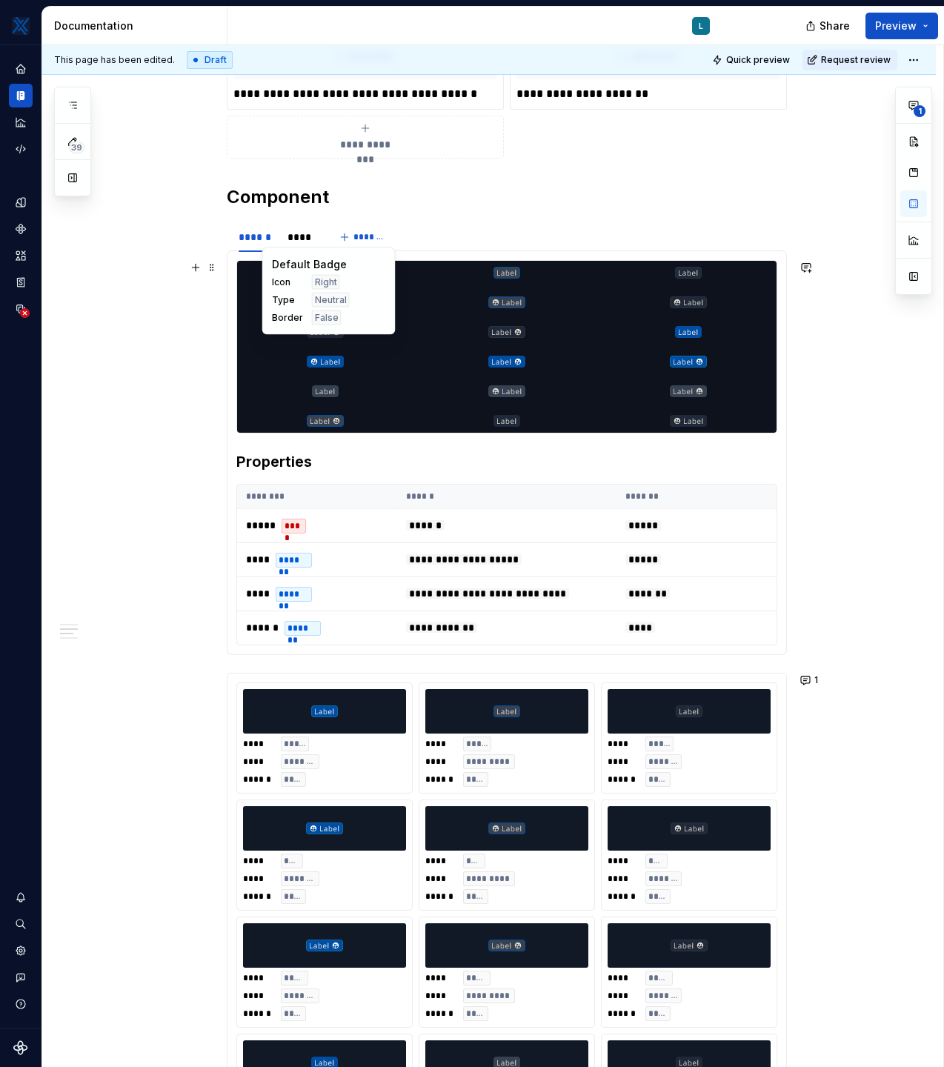
drag, startPoint x: 705, startPoint y: 362, endPoint x: 357, endPoint y: 321, distance: 349.9
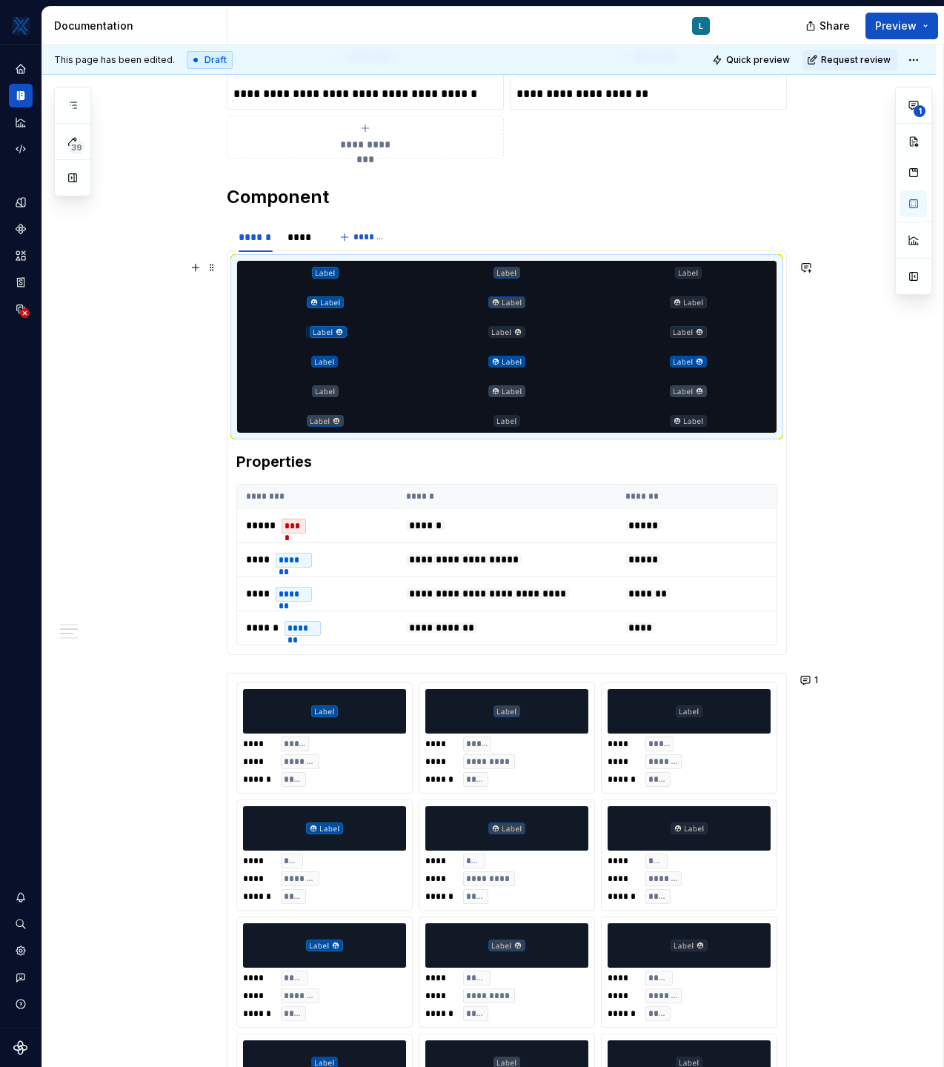
drag, startPoint x: 705, startPoint y: 366, endPoint x: 354, endPoint y: 335, distance: 352.6
click at [354, 335] on body "MKTX L Design system data Documentation L Share Preview 39 Pages Add Accessibil…" at bounding box center [472, 533] width 944 height 1067
drag, startPoint x: 327, startPoint y: 423, endPoint x: 506, endPoint y: 329, distance: 201.8
click at [506, 329] on body "MKTX L Design system data Documentation L Share Preview 39 Pages Add Accessibil…" at bounding box center [472, 533] width 944 height 1067
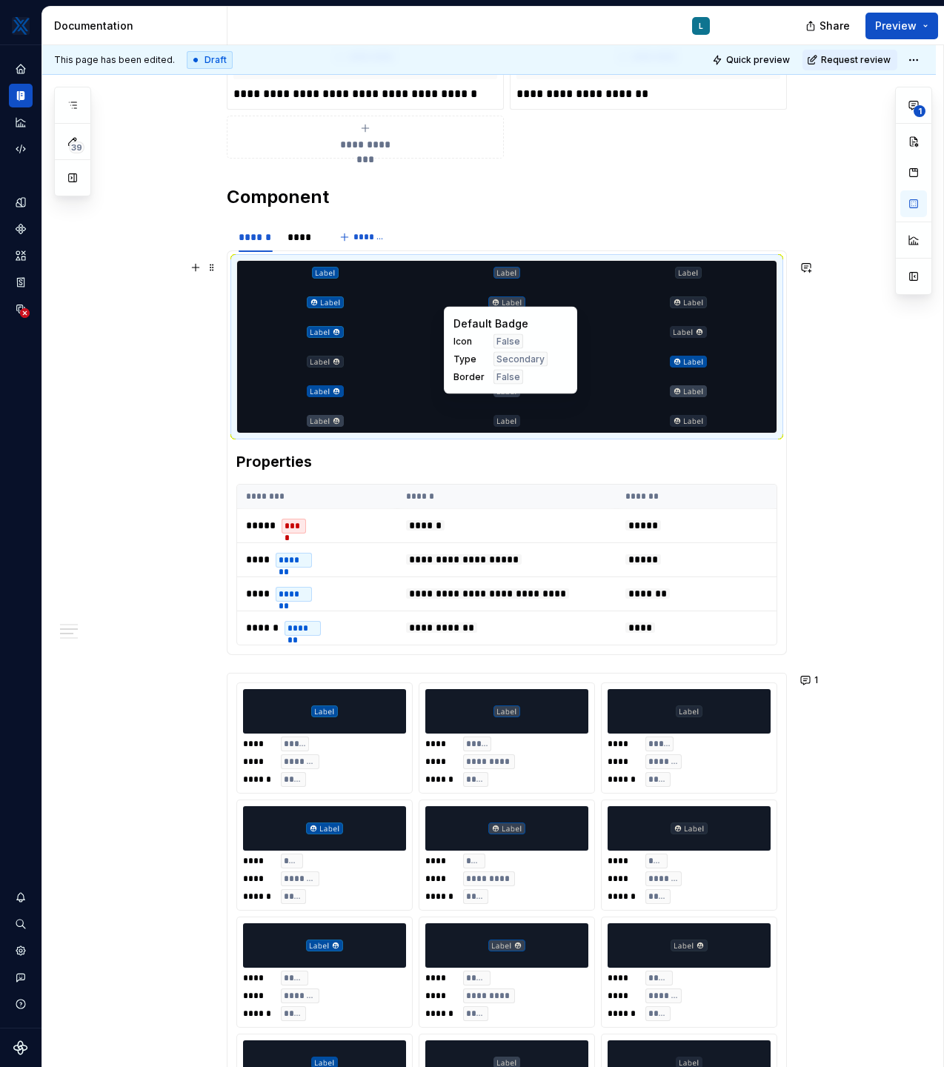
type textarea "*"
